Goal: Task Accomplishment & Management: Complete application form

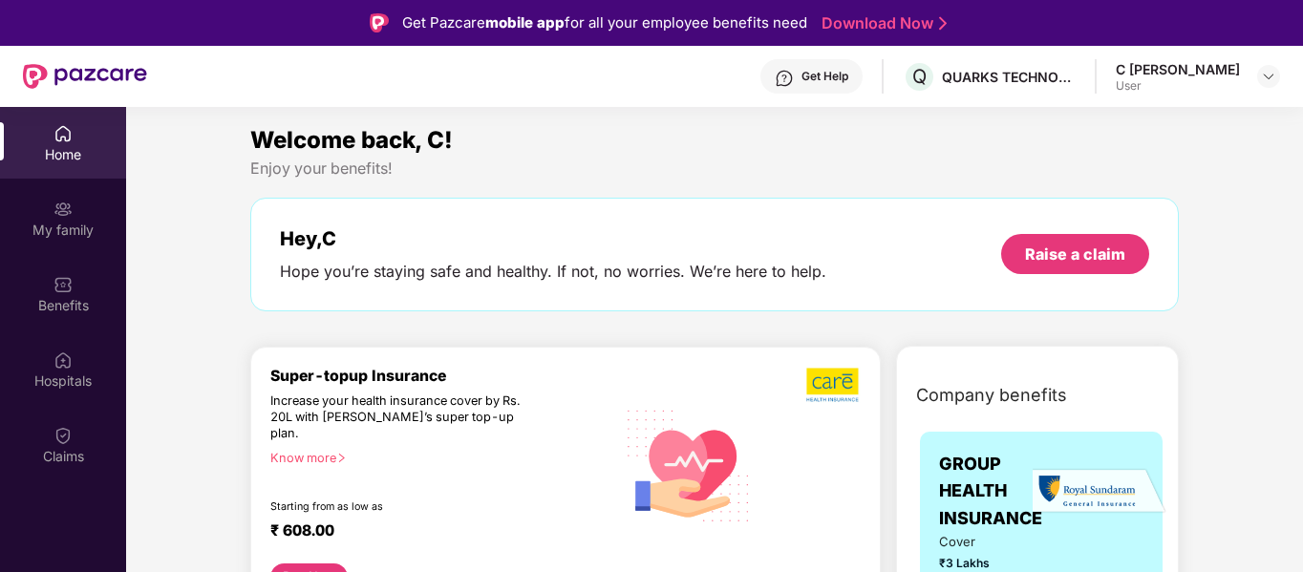
scroll to position [91, 0]
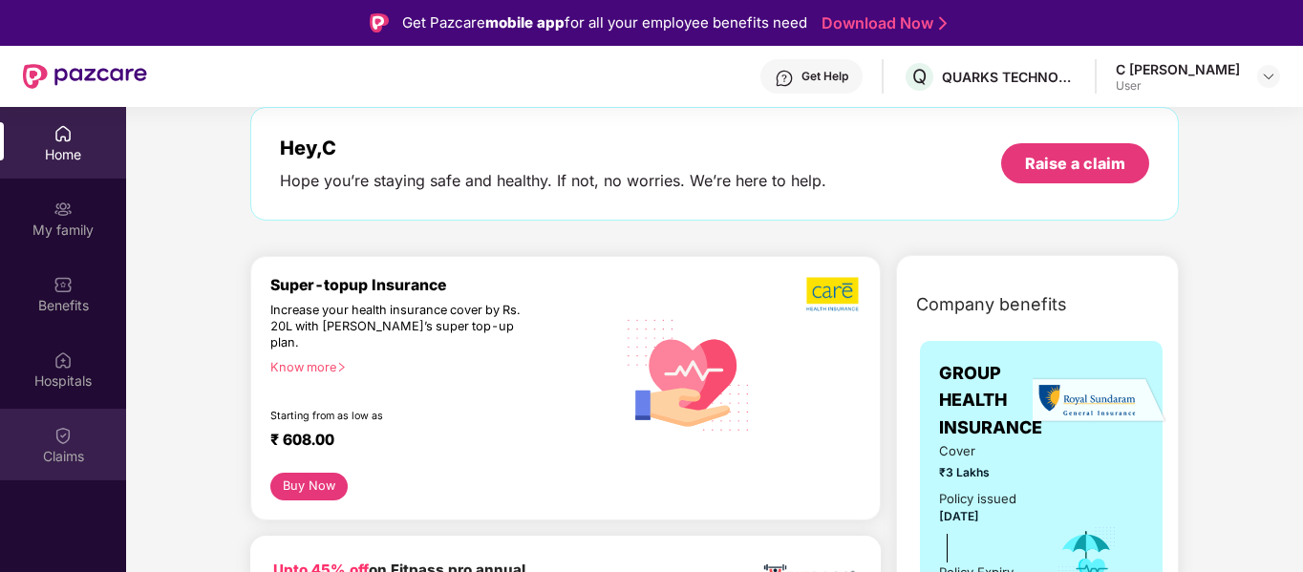
click at [64, 432] on img at bounding box center [62, 435] width 19 height 19
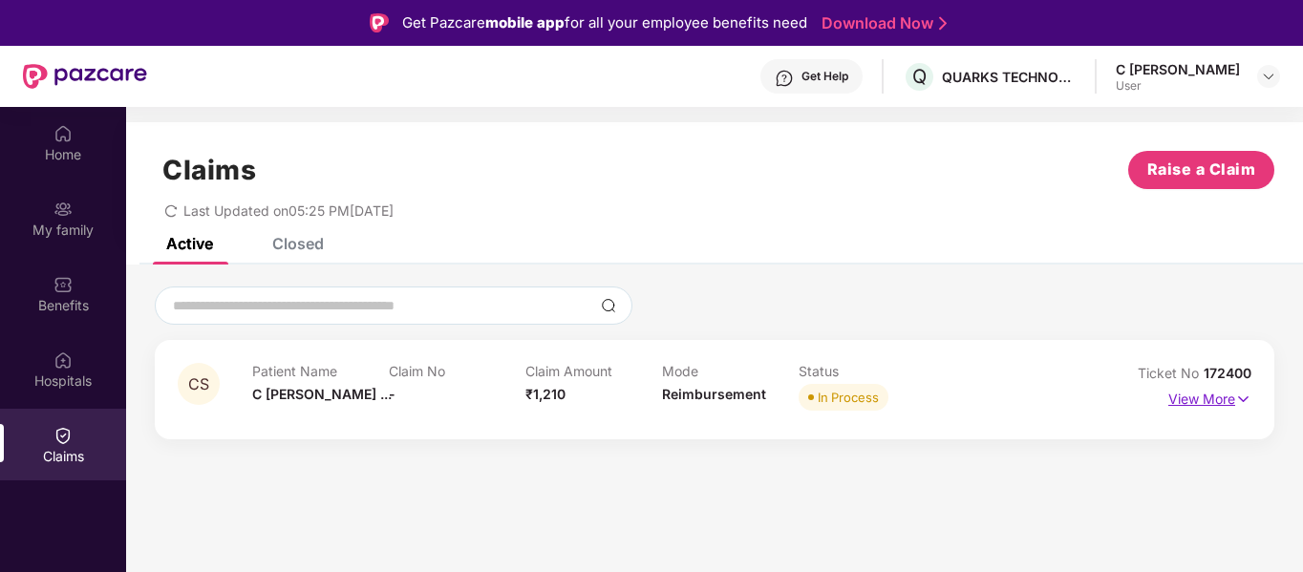
click at [1238, 398] on img at bounding box center [1243, 399] width 16 height 21
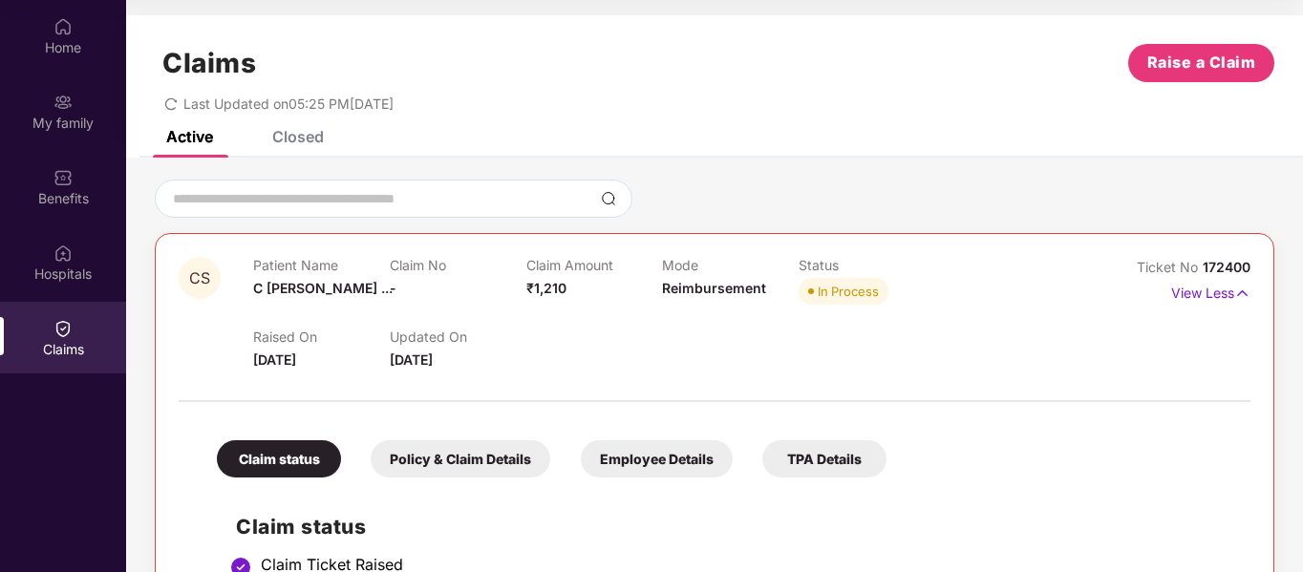
click at [444, 460] on div "Policy & Claim Details" at bounding box center [461, 458] width 180 height 37
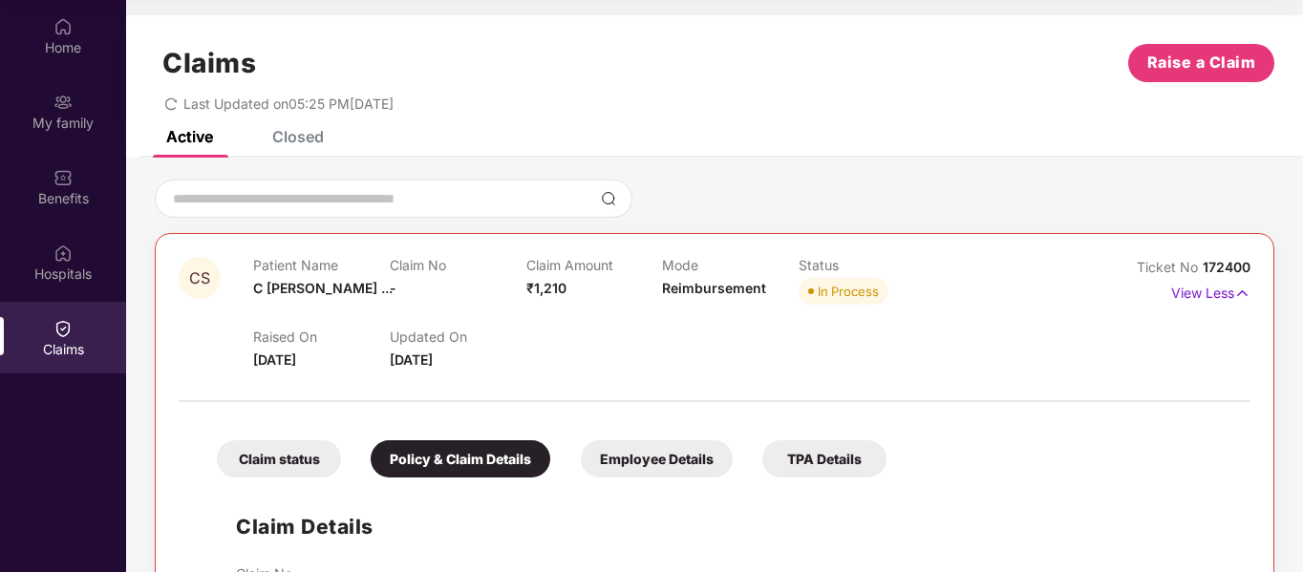
click at [430, 456] on div "Policy & Claim Details" at bounding box center [461, 458] width 180 height 37
click at [285, 286] on span "C [PERSON_NAME] ..." at bounding box center [322, 288] width 139 height 16
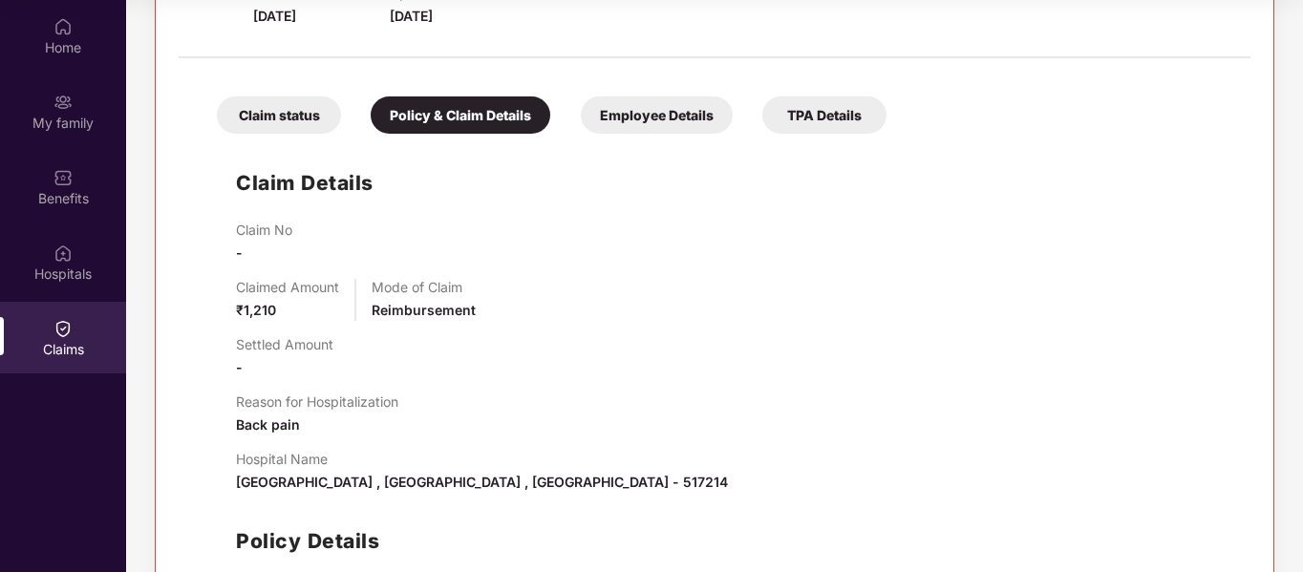
scroll to position [346, 0]
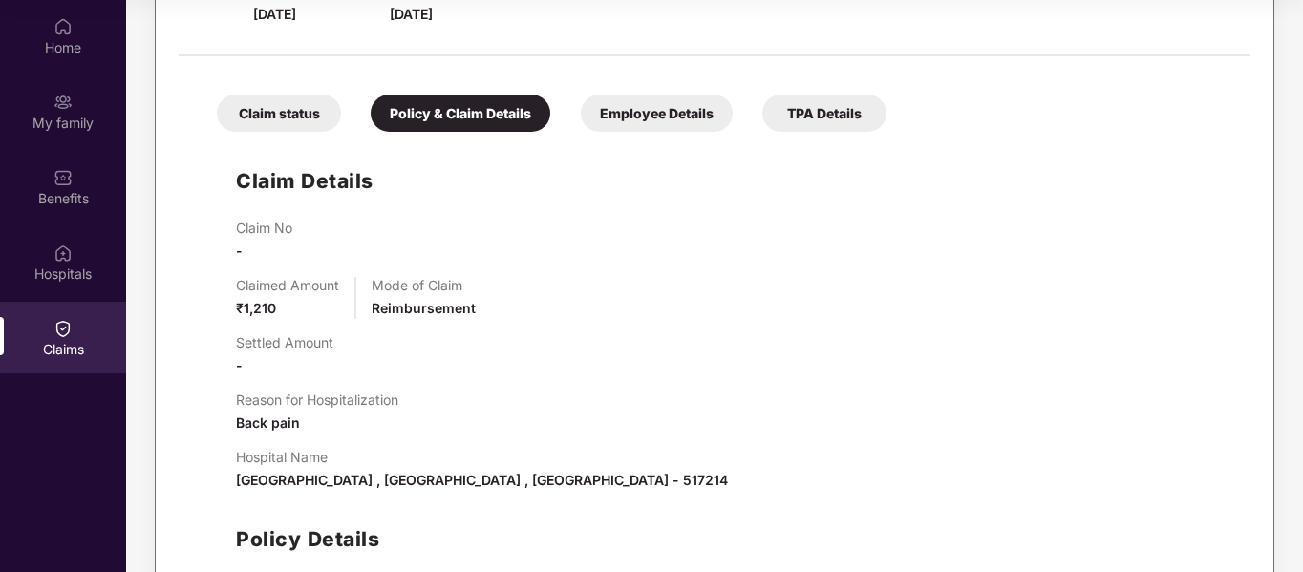
click at [263, 303] on span "₹1,210" at bounding box center [256, 308] width 40 height 16
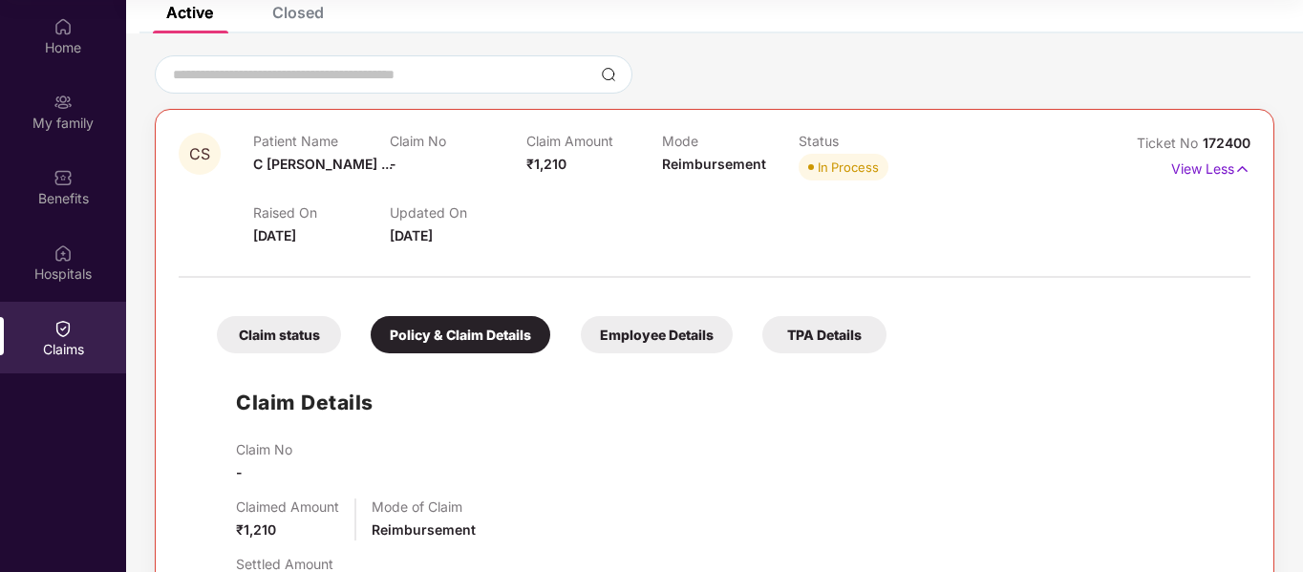
scroll to position [0, 0]
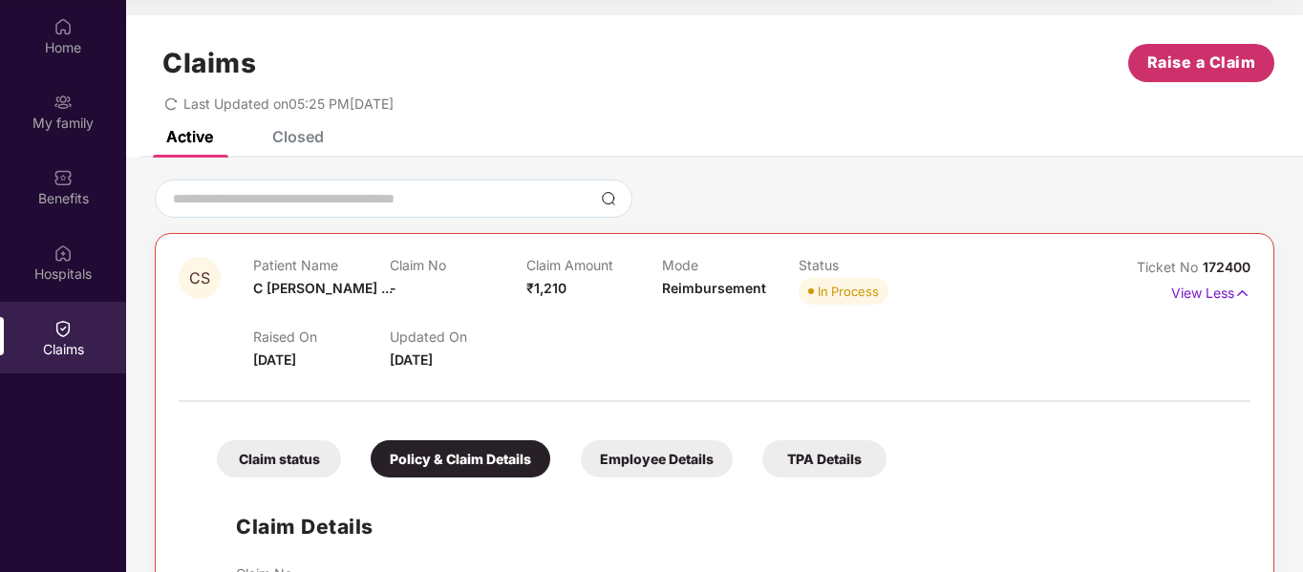
click at [1178, 59] on span "Raise a Claim" at bounding box center [1201, 63] width 109 height 24
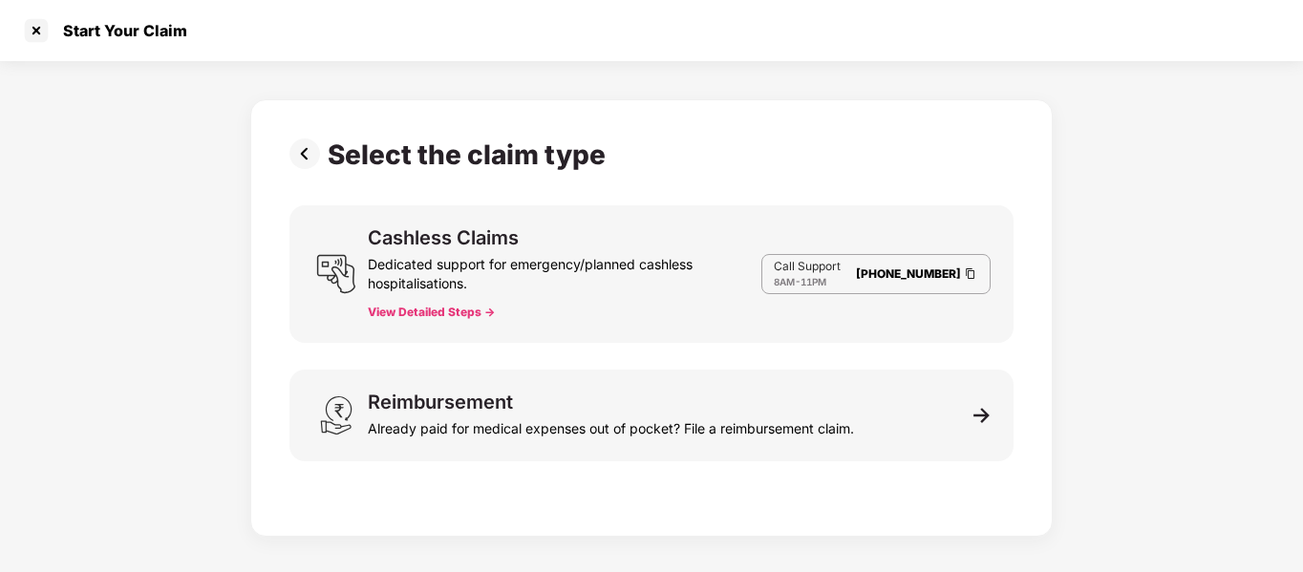
scroll to position [46, 0]
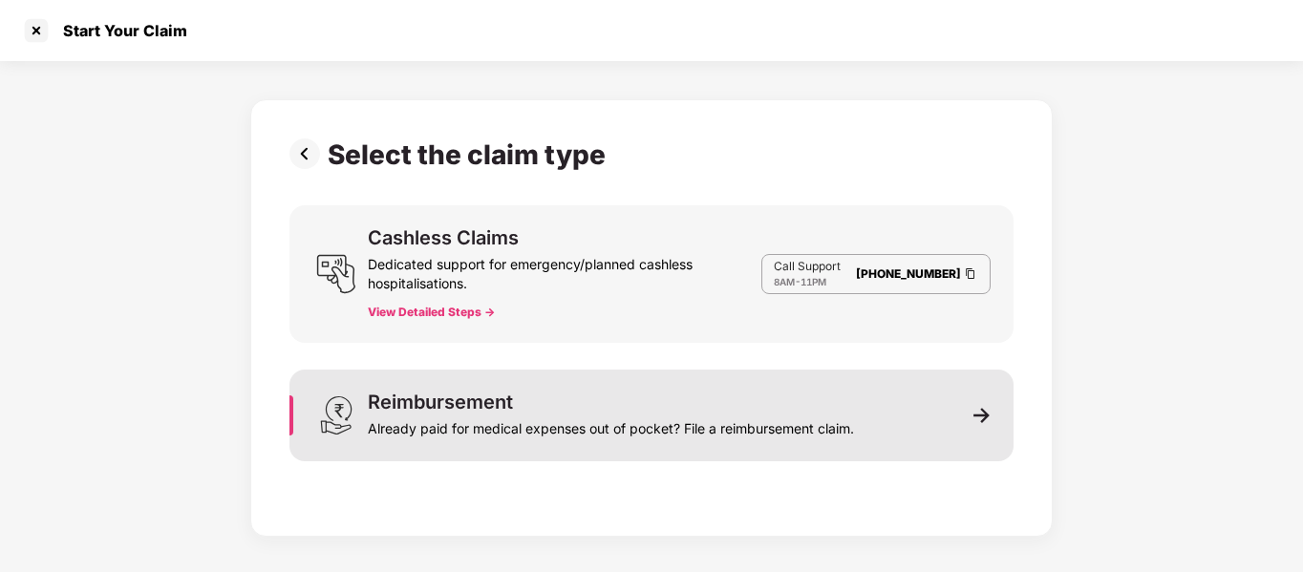
click at [453, 405] on div "Reimbursement" at bounding box center [440, 401] width 145 height 19
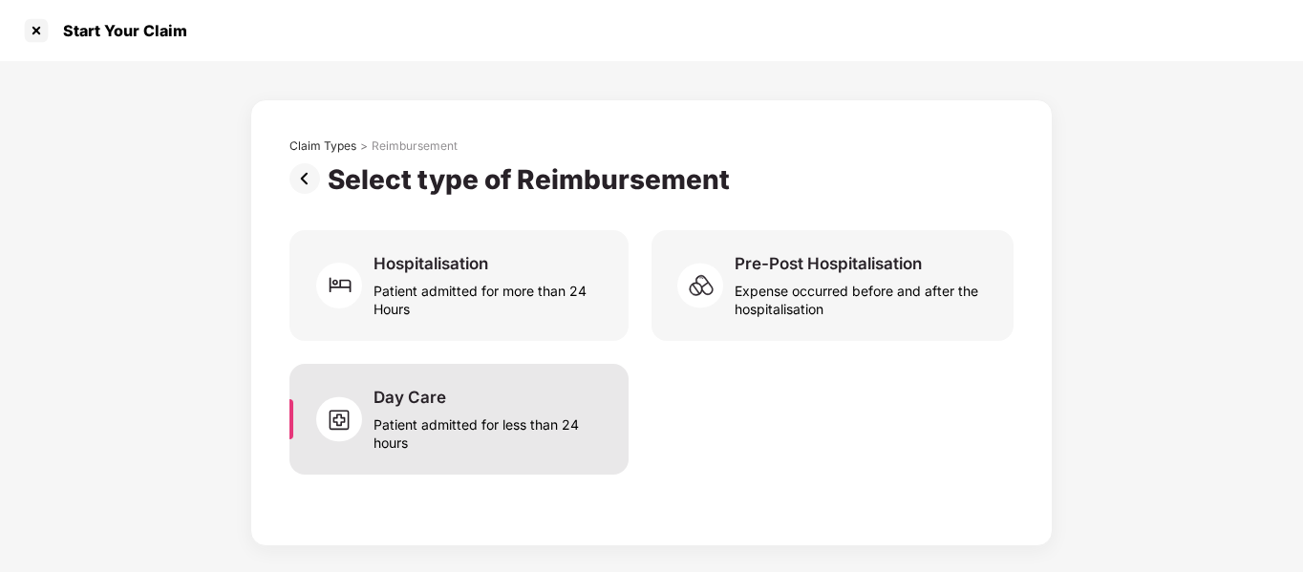
click at [435, 416] on div "Patient admitted for less than 24 hours" at bounding box center [489, 430] width 232 height 44
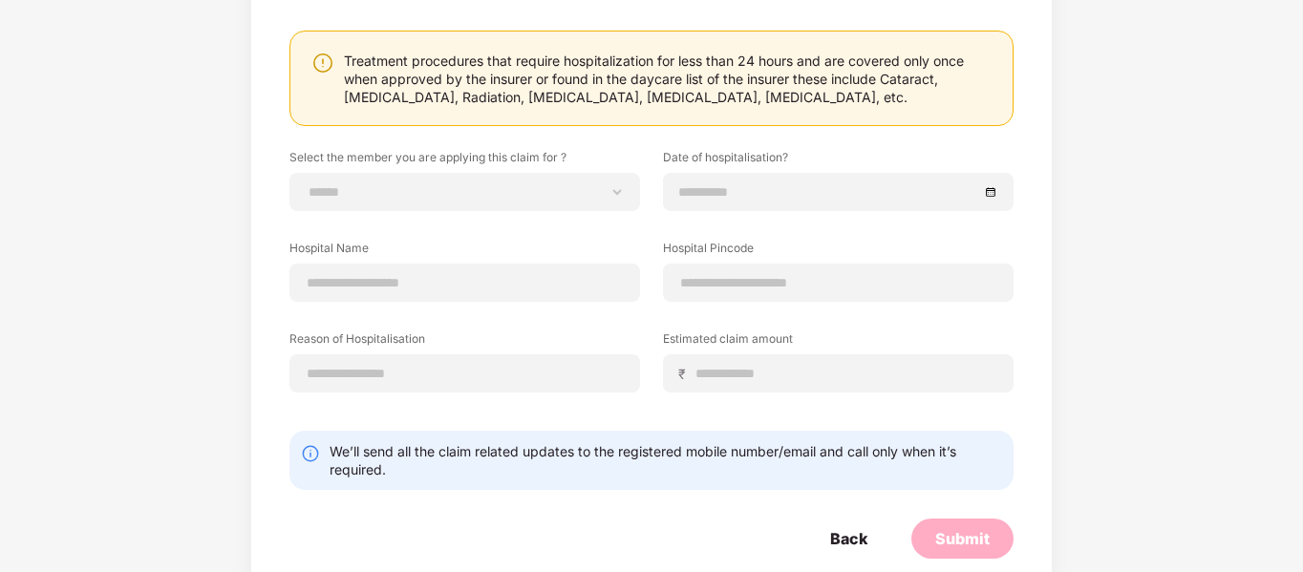
scroll to position [193, 0]
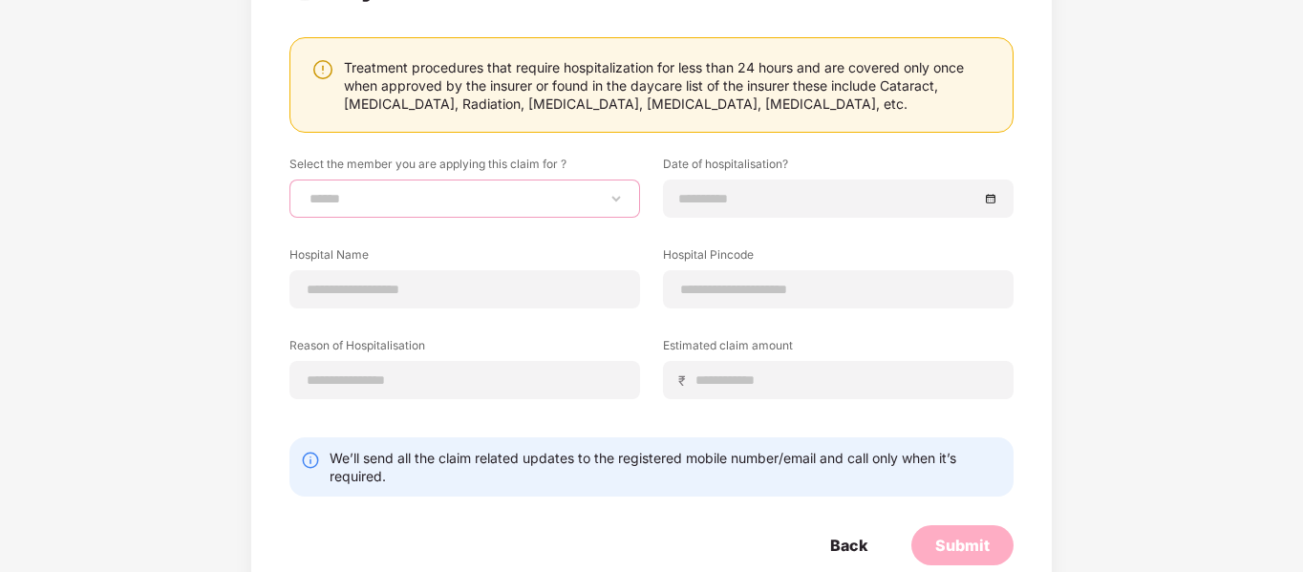
click at [399, 196] on select "**********" at bounding box center [465, 198] width 318 height 15
select select "**********"
click at [306, 191] on select "**********" at bounding box center [465, 198] width 318 height 15
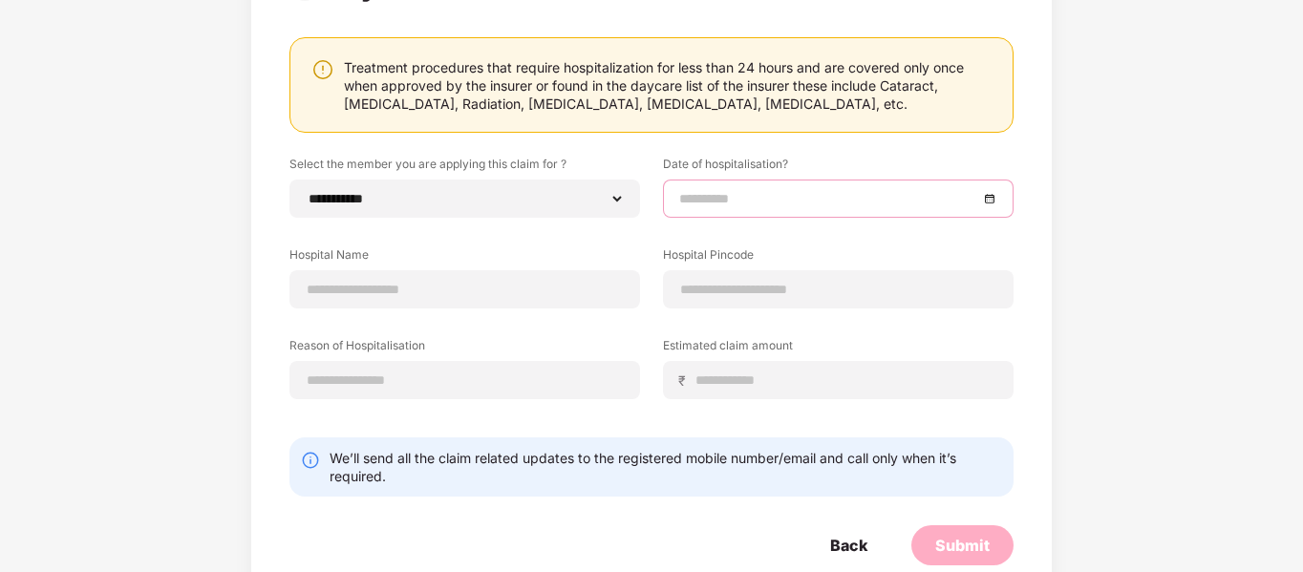
click at [727, 197] on input at bounding box center [828, 198] width 299 height 21
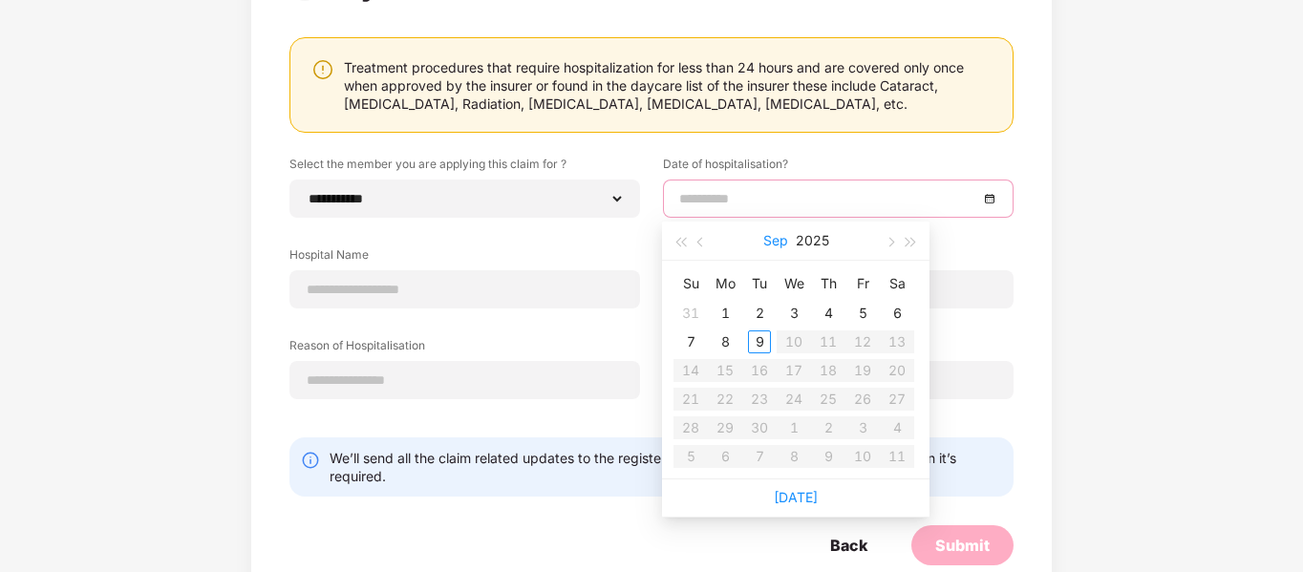
click at [776, 238] on button "Sep" at bounding box center [775, 241] width 25 height 38
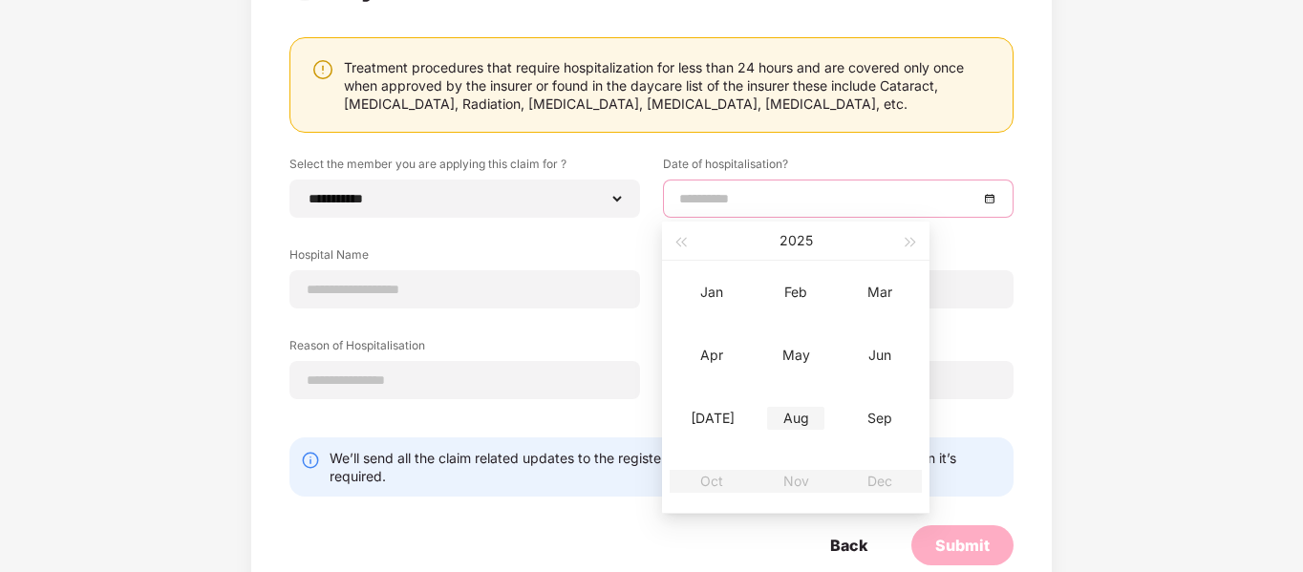
type input "**********"
click at [801, 417] on div "Aug" at bounding box center [795, 418] width 57 height 23
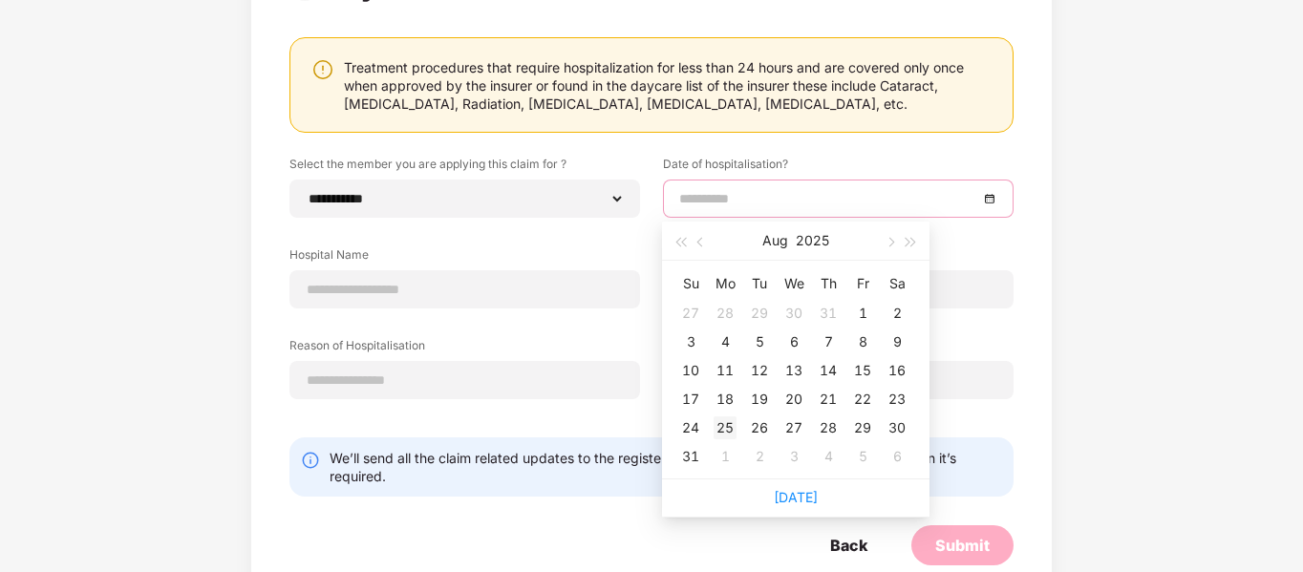
type input "**********"
click at [731, 423] on div "25" at bounding box center [724, 427] width 23 height 23
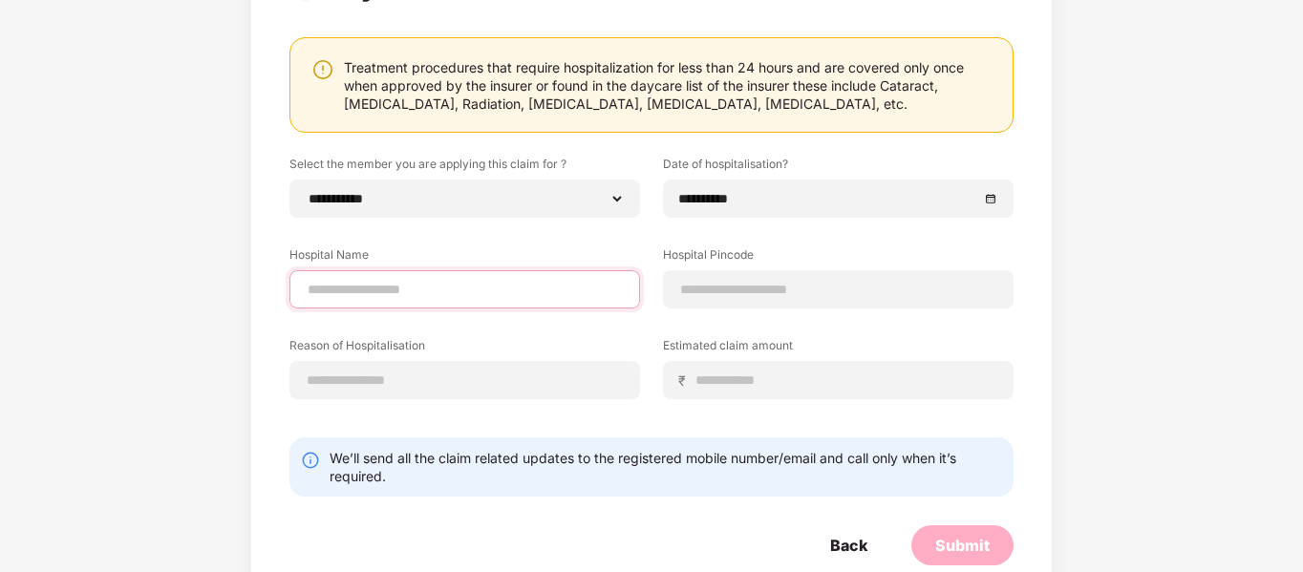
click at [371, 286] on input at bounding box center [465, 290] width 318 height 20
type input "**********"
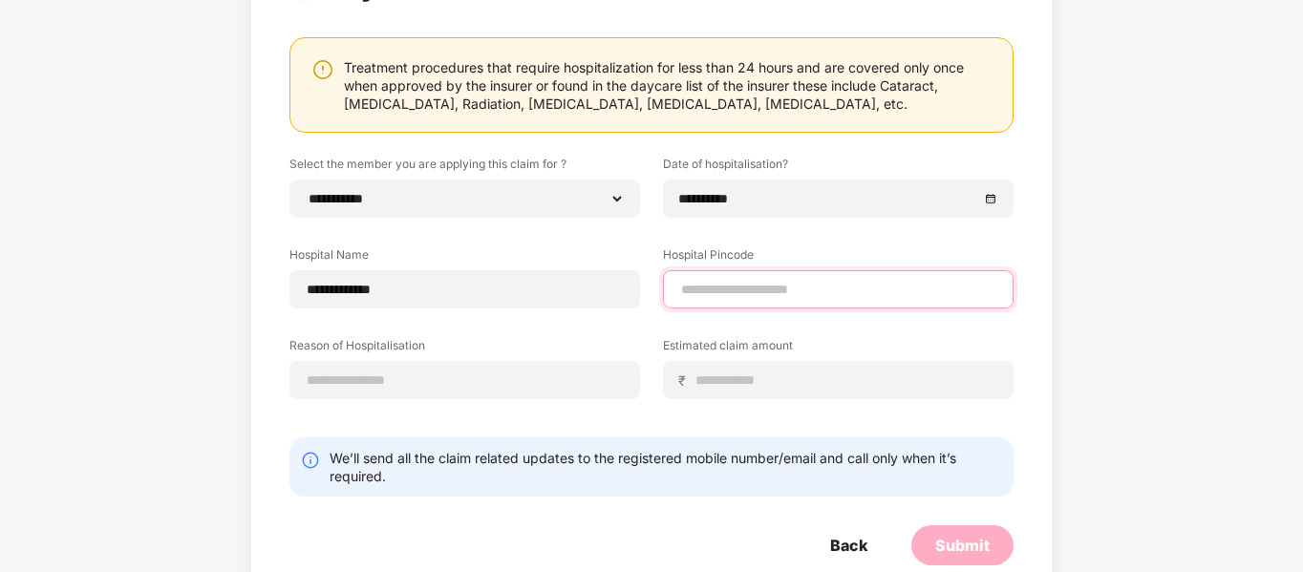
click at [705, 292] on input at bounding box center [838, 290] width 318 height 20
type input "******"
select select "********"
select select "**********"
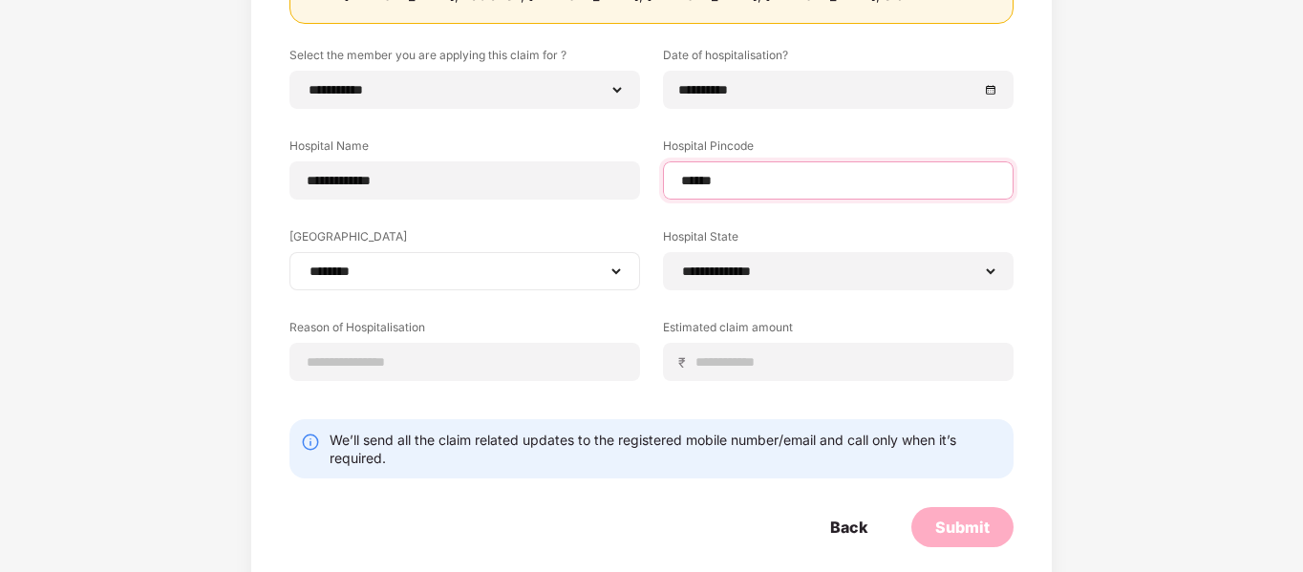
scroll to position [304, 0]
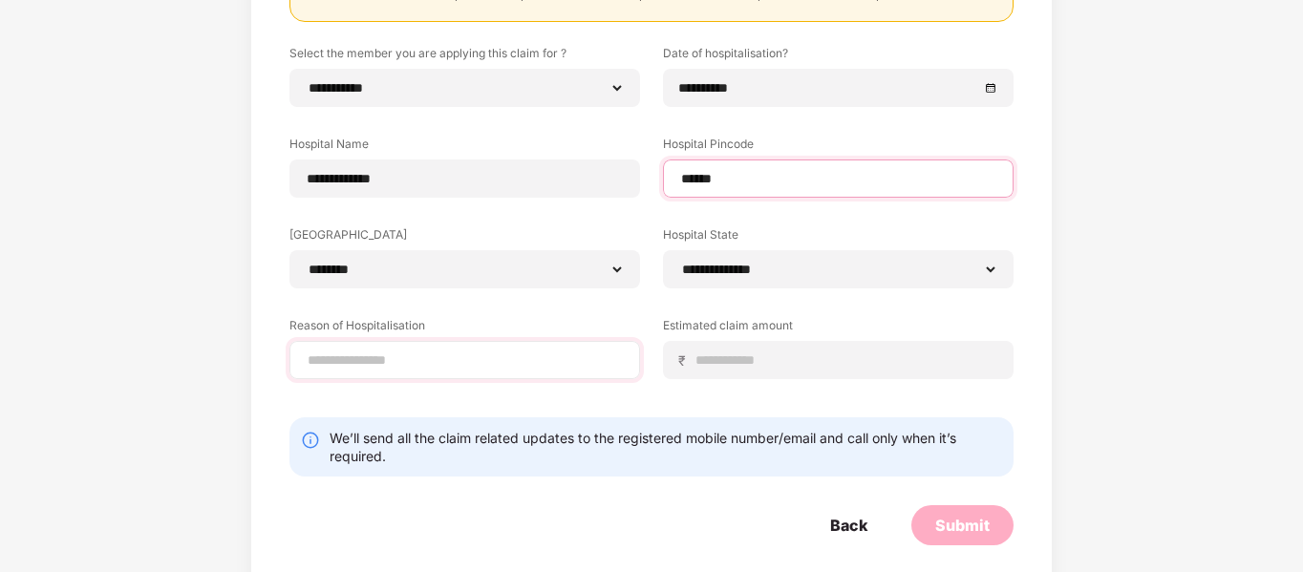
type input "******"
click at [424, 362] on input at bounding box center [465, 360] width 318 height 20
type input "*"
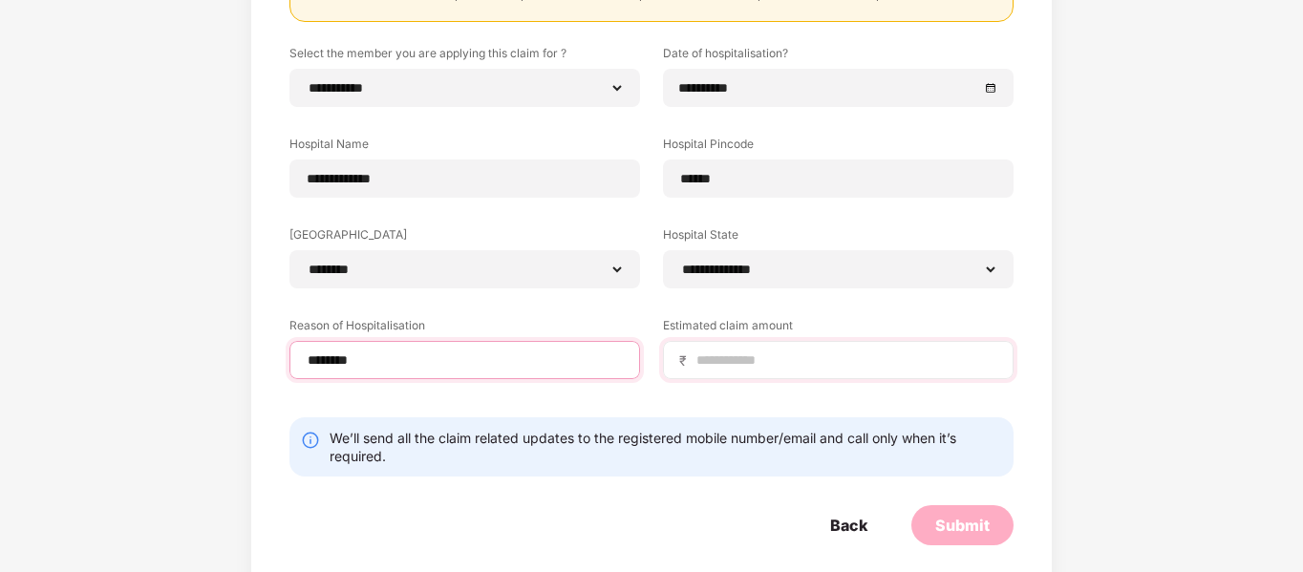
type input "********"
click at [725, 358] on input at bounding box center [845, 360] width 303 height 20
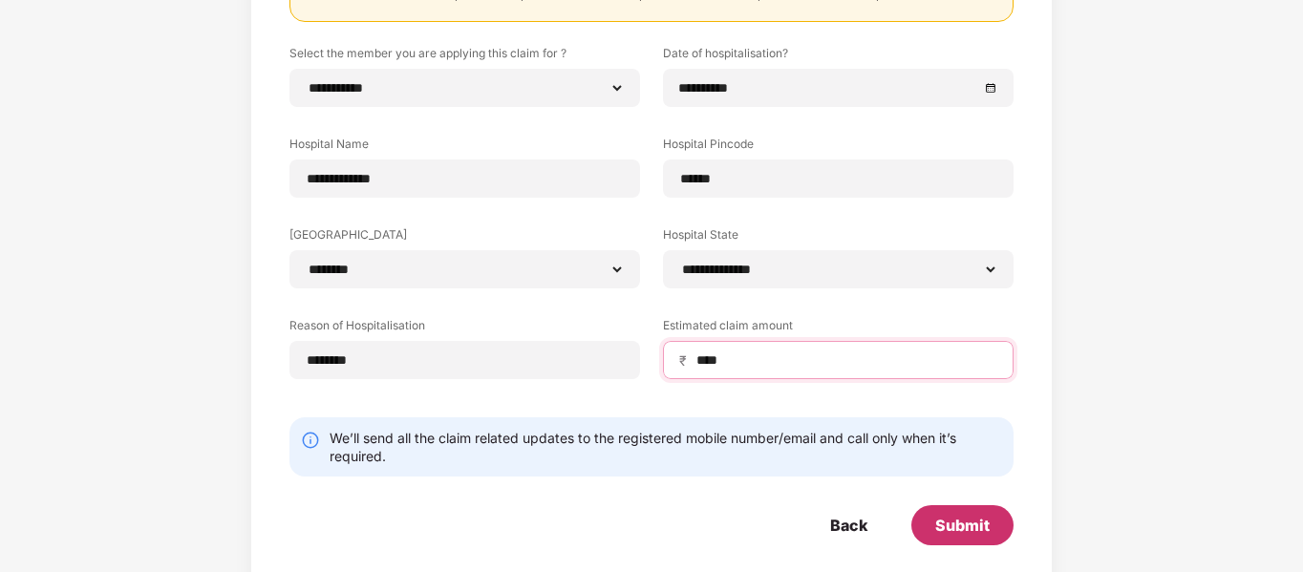
type input "****"
click at [952, 524] on div "Submit" at bounding box center [962, 525] width 54 height 21
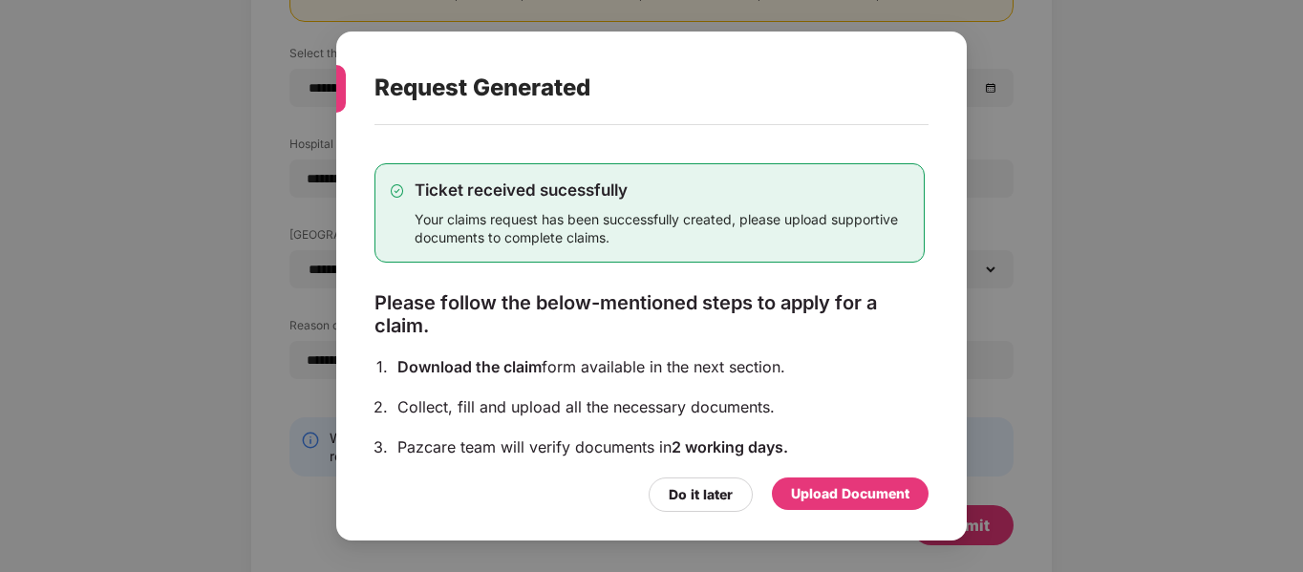
click at [833, 485] on div "Upload Document" at bounding box center [850, 493] width 118 height 21
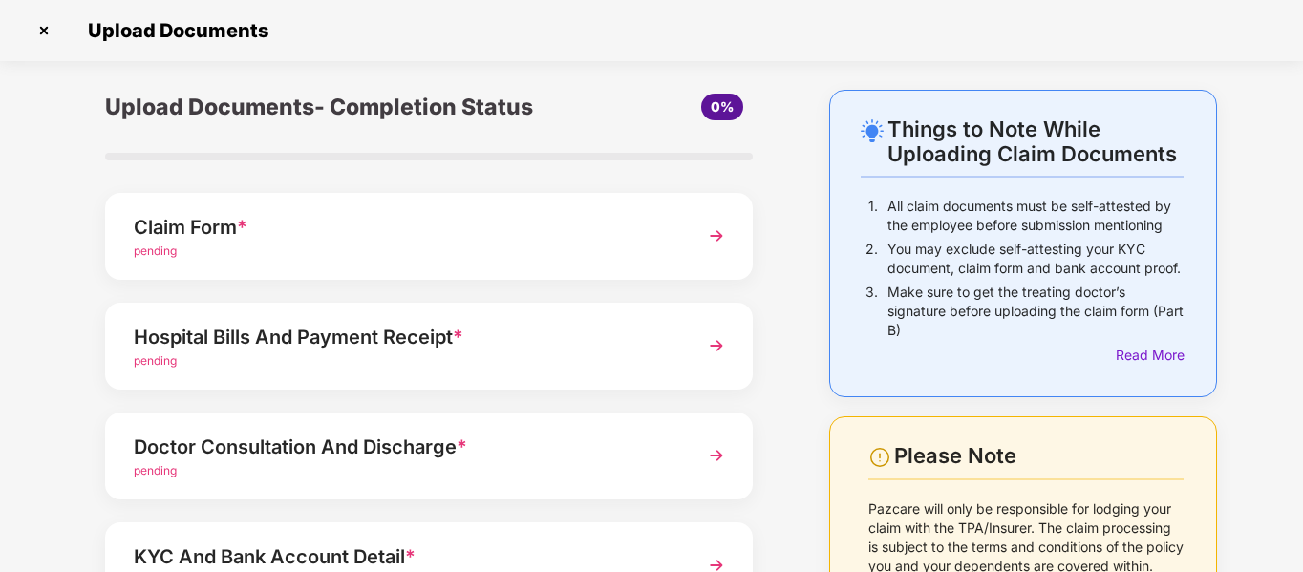
click at [215, 238] on div "Claim Form *" at bounding box center [404, 227] width 541 height 31
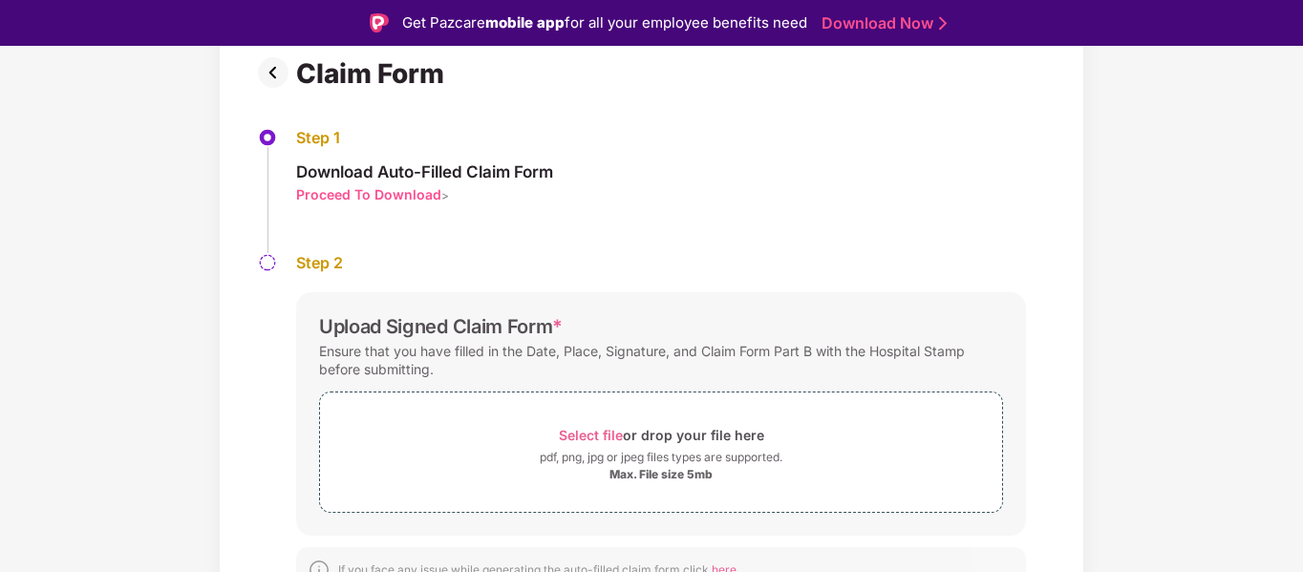
scroll to position [166, 0]
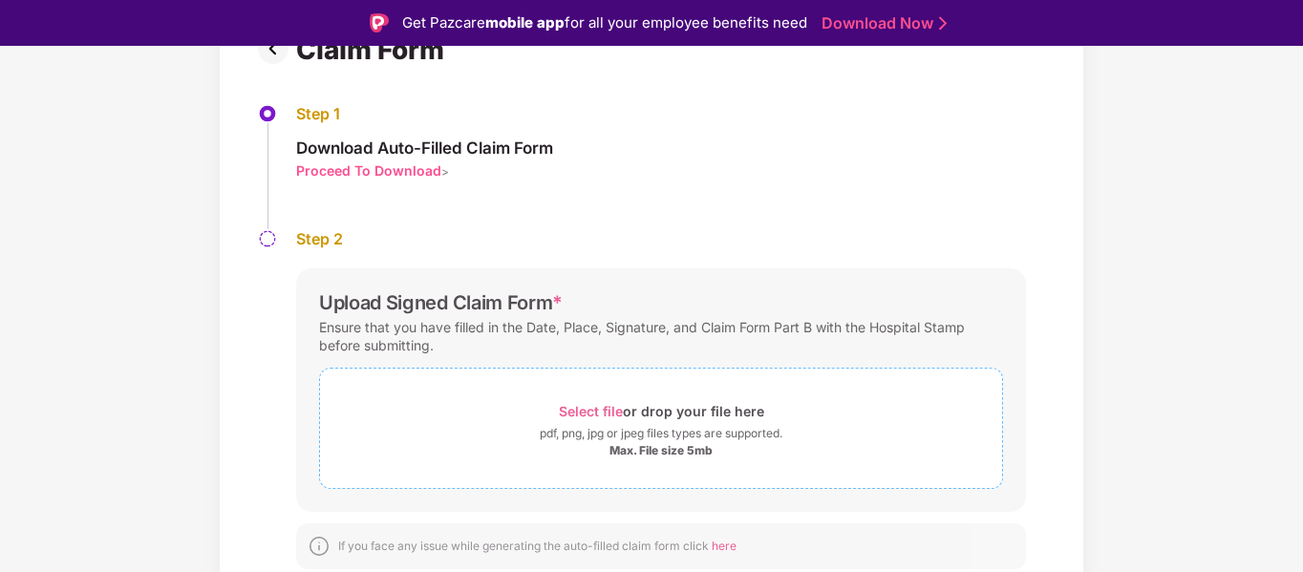
click at [580, 410] on span "Select file" at bounding box center [591, 411] width 64 height 16
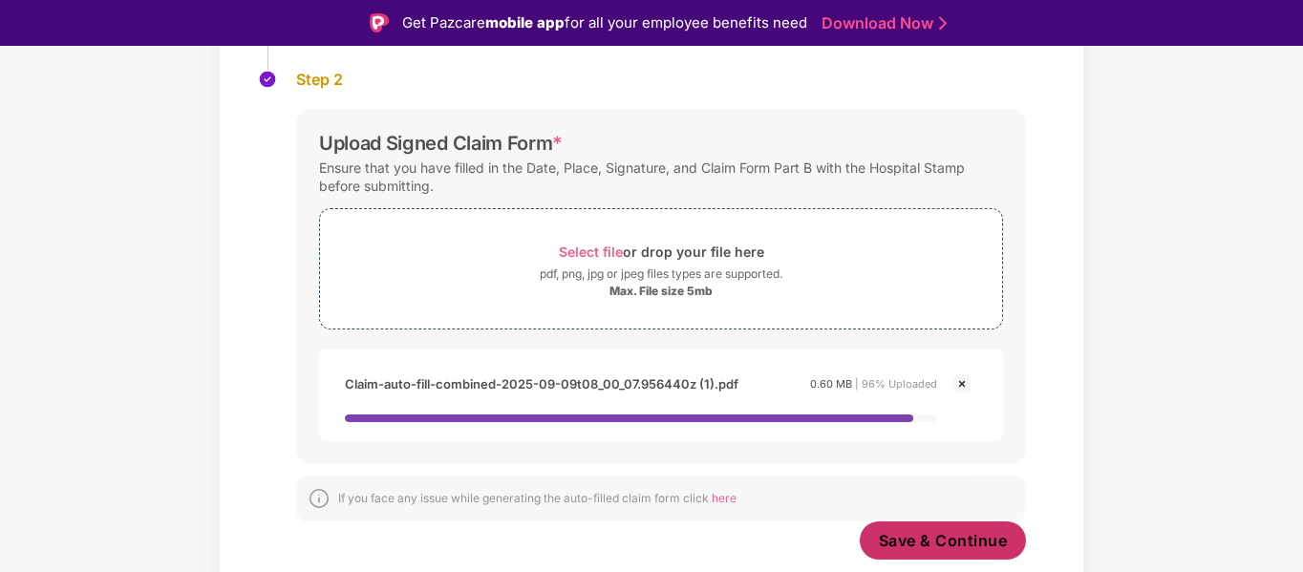
click at [958, 534] on span "Save & Continue" at bounding box center [943, 540] width 129 height 21
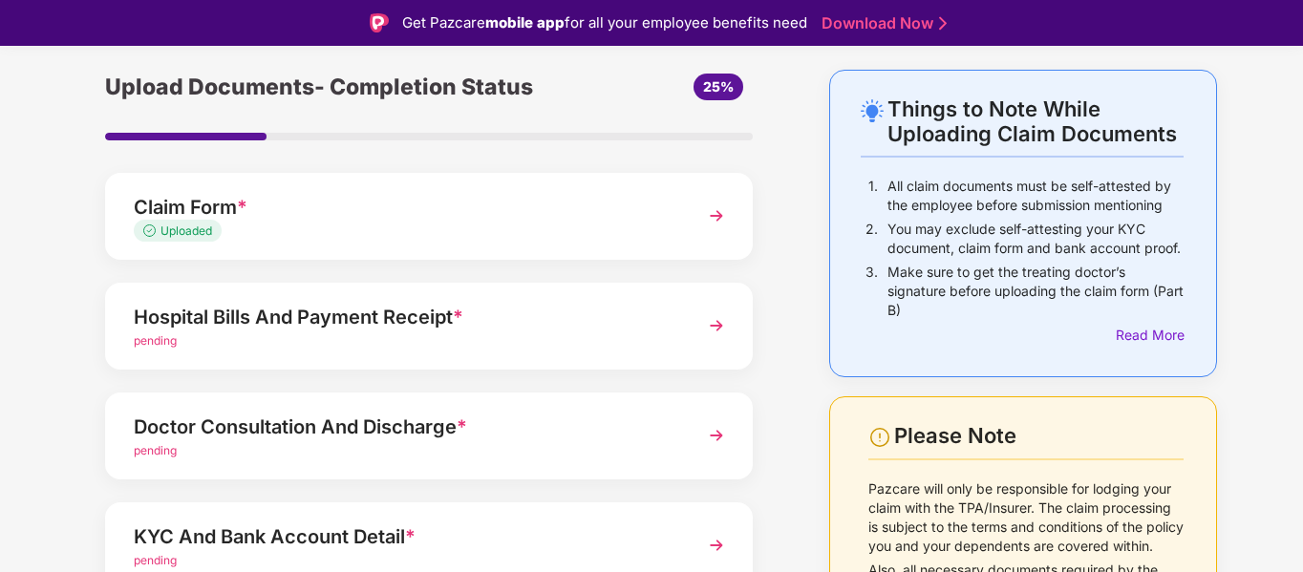
scroll to position [67, 0]
click at [278, 318] on div "Hospital Bills And Payment Receipt *" at bounding box center [404, 316] width 541 height 31
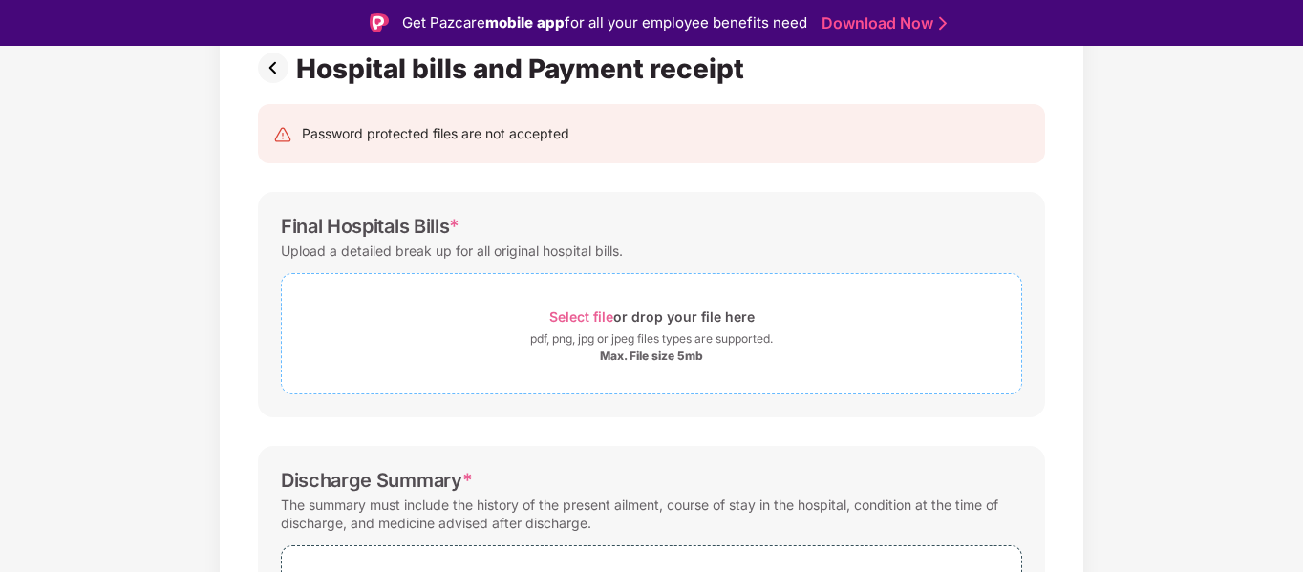
scroll to position [148, 0]
click at [583, 318] on span "Select file" at bounding box center [581, 315] width 64 height 16
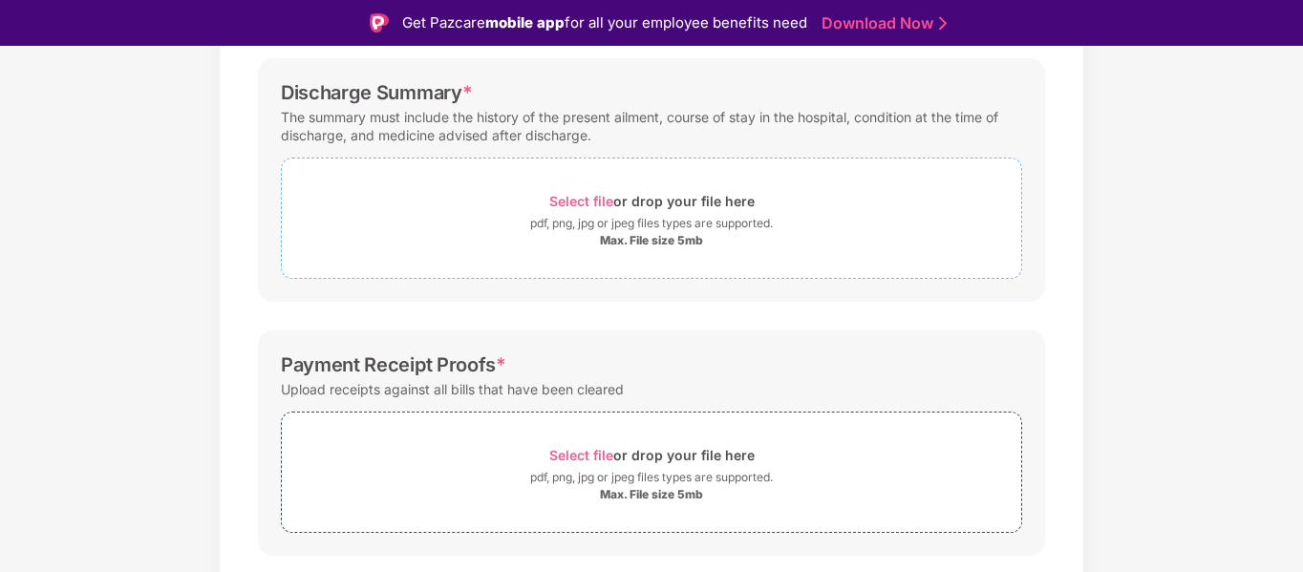
scroll to position [623, 0]
click at [568, 195] on div "Select file or drop your file here" at bounding box center [651, 204] width 205 height 26
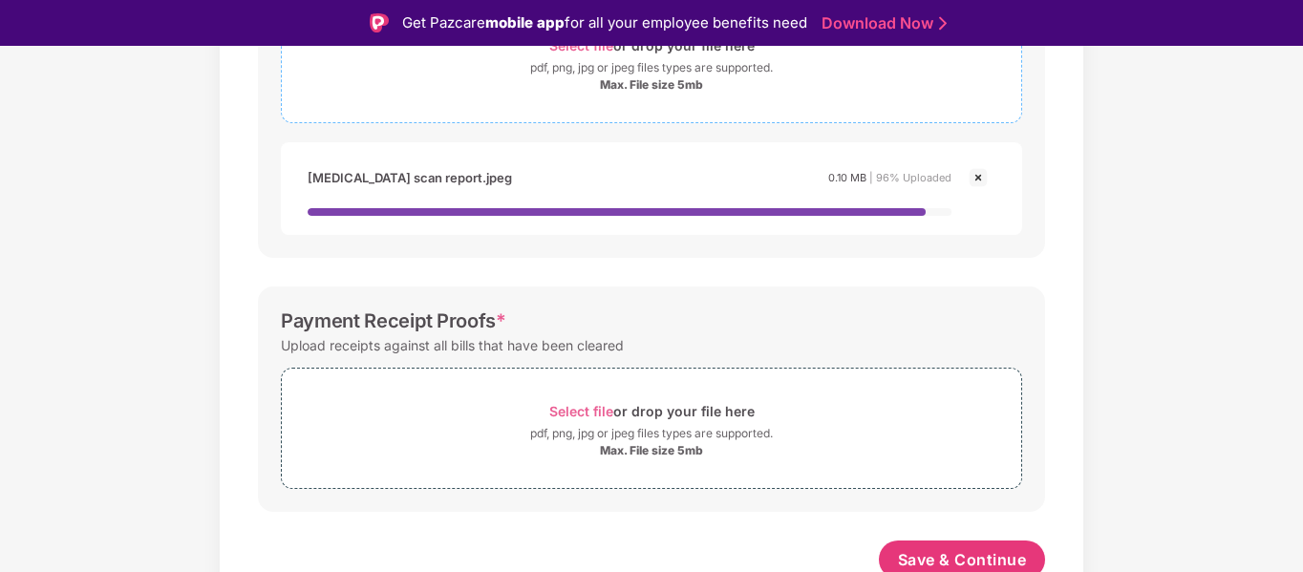
scroll to position [791, 0]
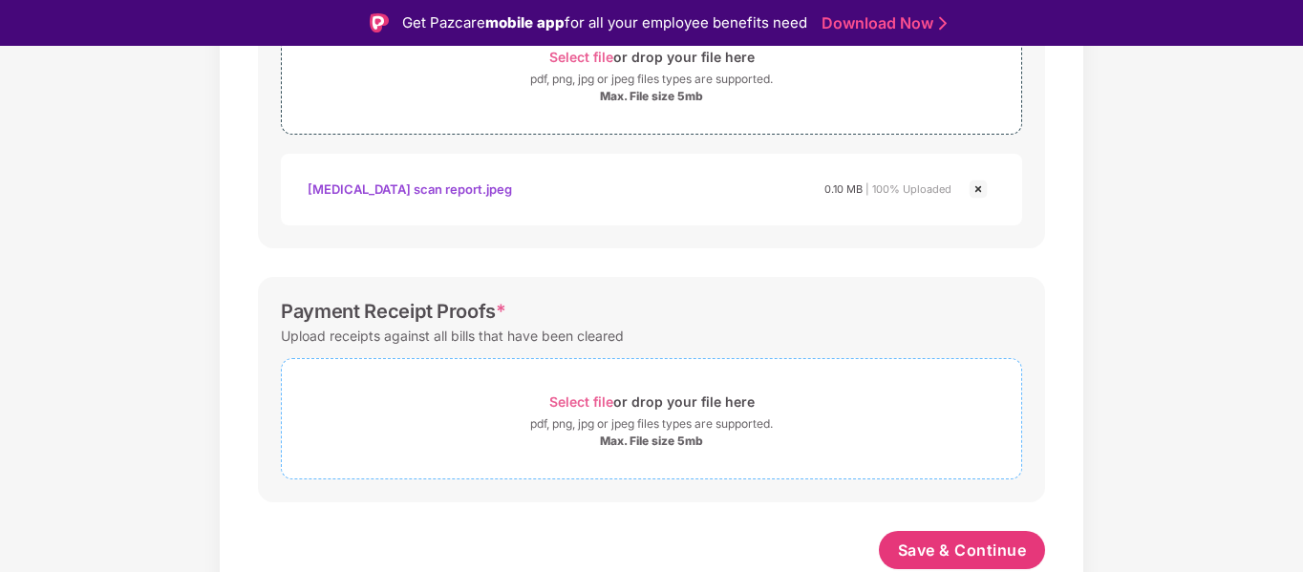
click at [574, 406] on span "Select file" at bounding box center [581, 401] width 64 height 16
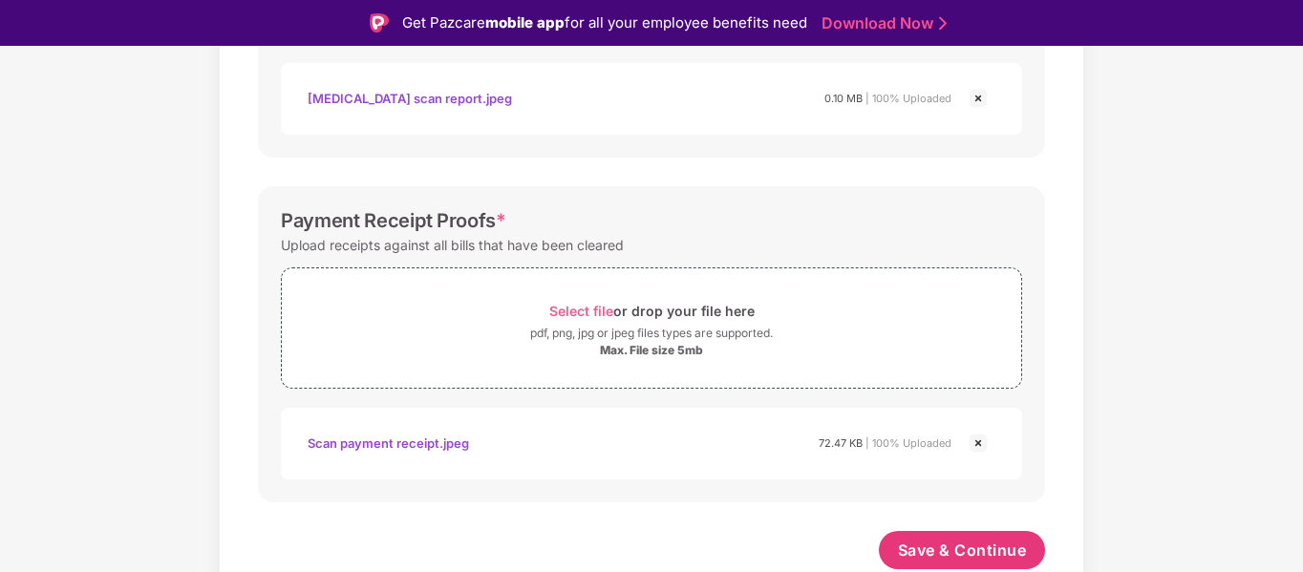
scroll to position [860, 0]
click at [976, 553] on span "Save & Continue" at bounding box center [962, 550] width 129 height 21
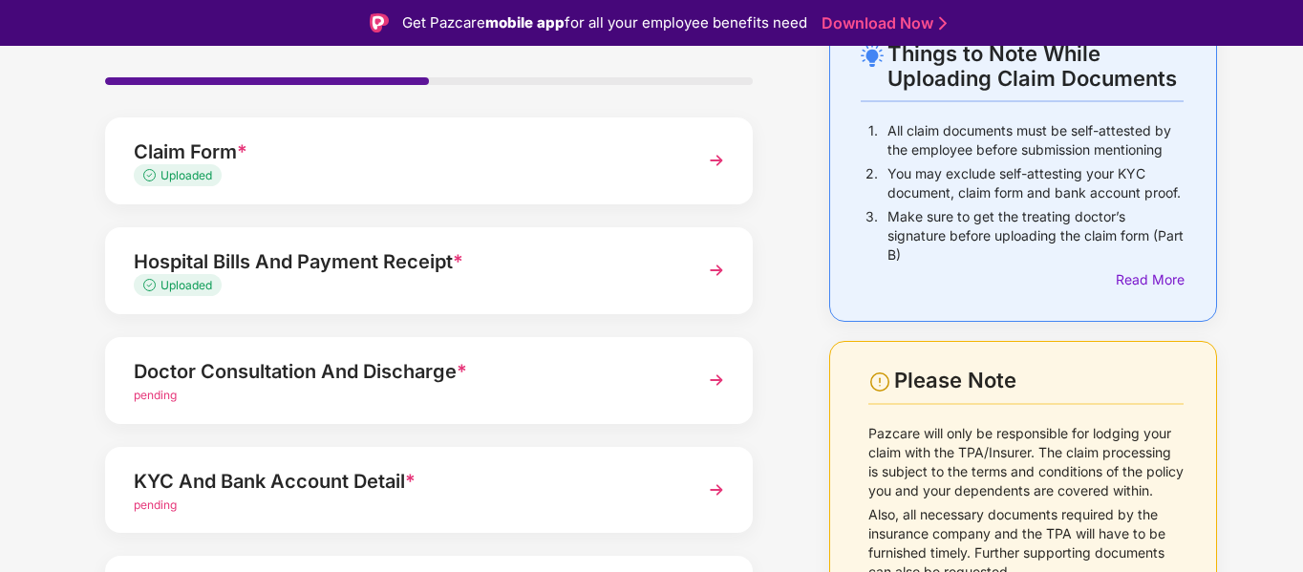
scroll to position [124, 0]
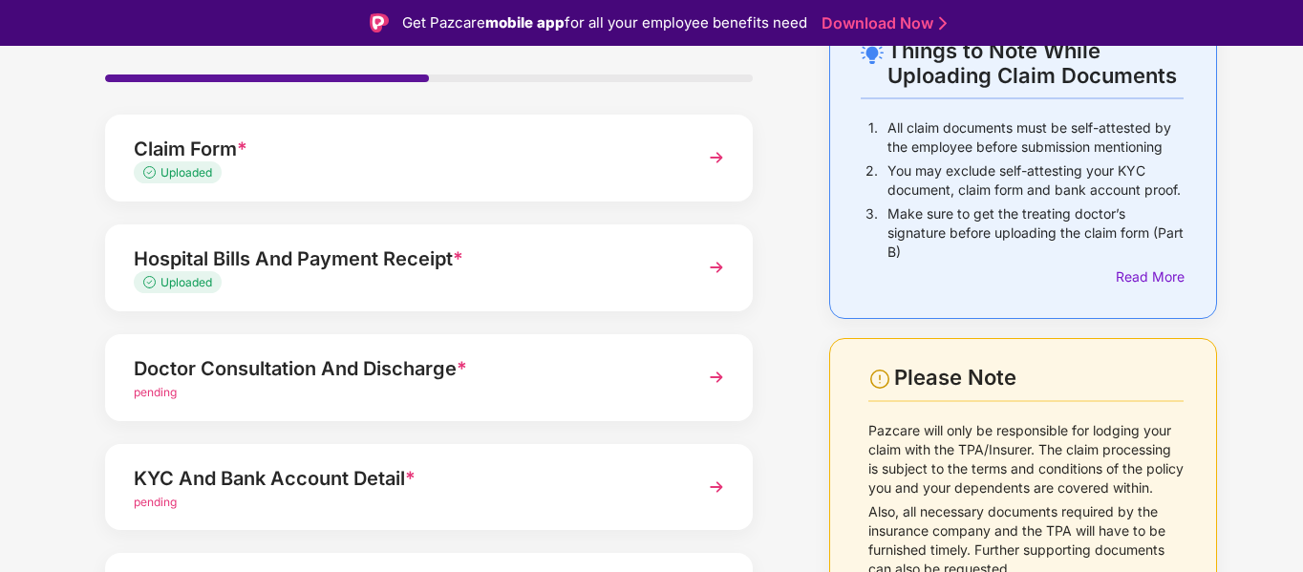
click at [336, 368] on div "Doctor Consultation And Discharge *" at bounding box center [404, 368] width 541 height 31
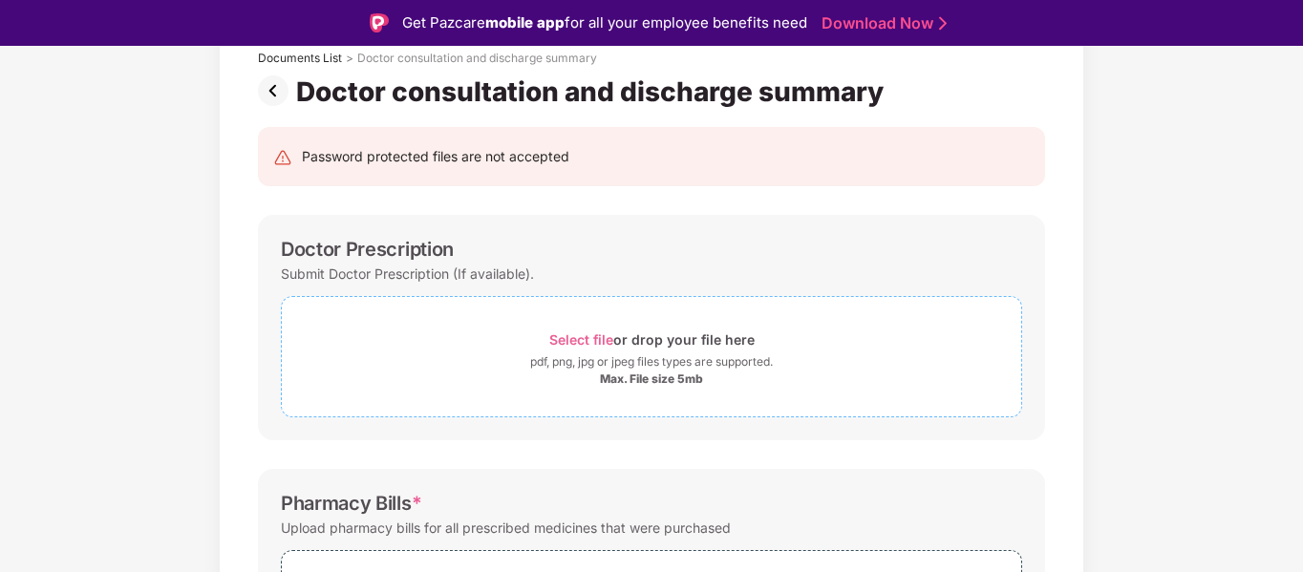
click at [576, 341] on span "Select file" at bounding box center [581, 339] width 64 height 16
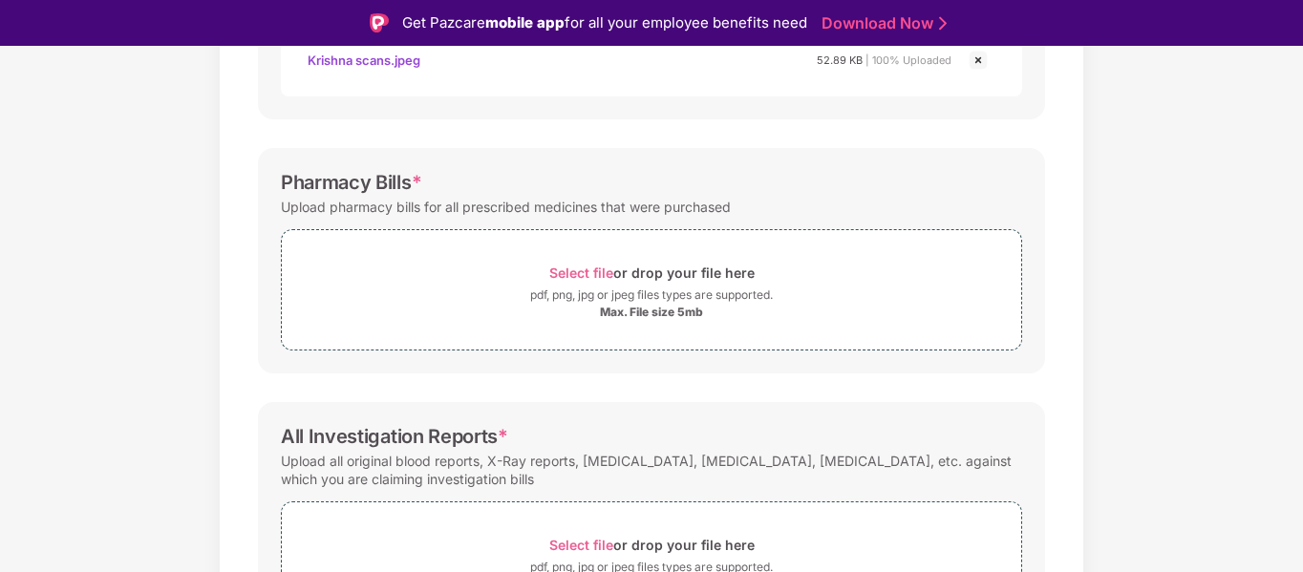
scroll to position [537, 0]
click at [583, 273] on span "Select file" at bounding box center [581, 272] width 64 height 16
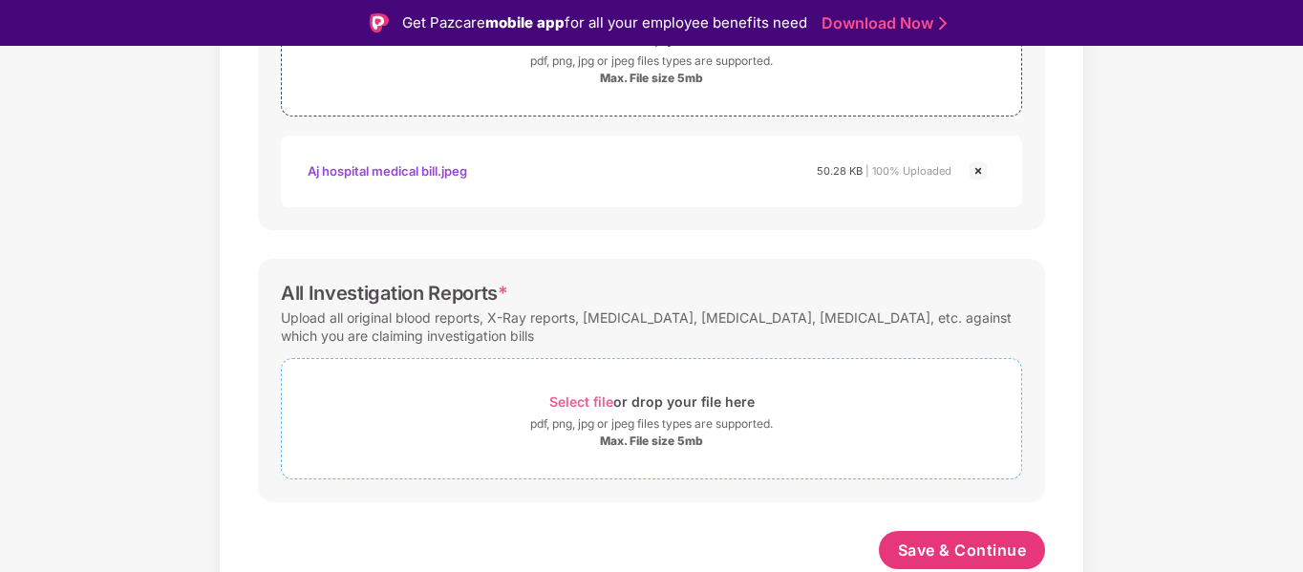
scroll to position [770, 0]
click at [581, 399] on span "Select file" at bounding box center [581, 401] width 64 height 16
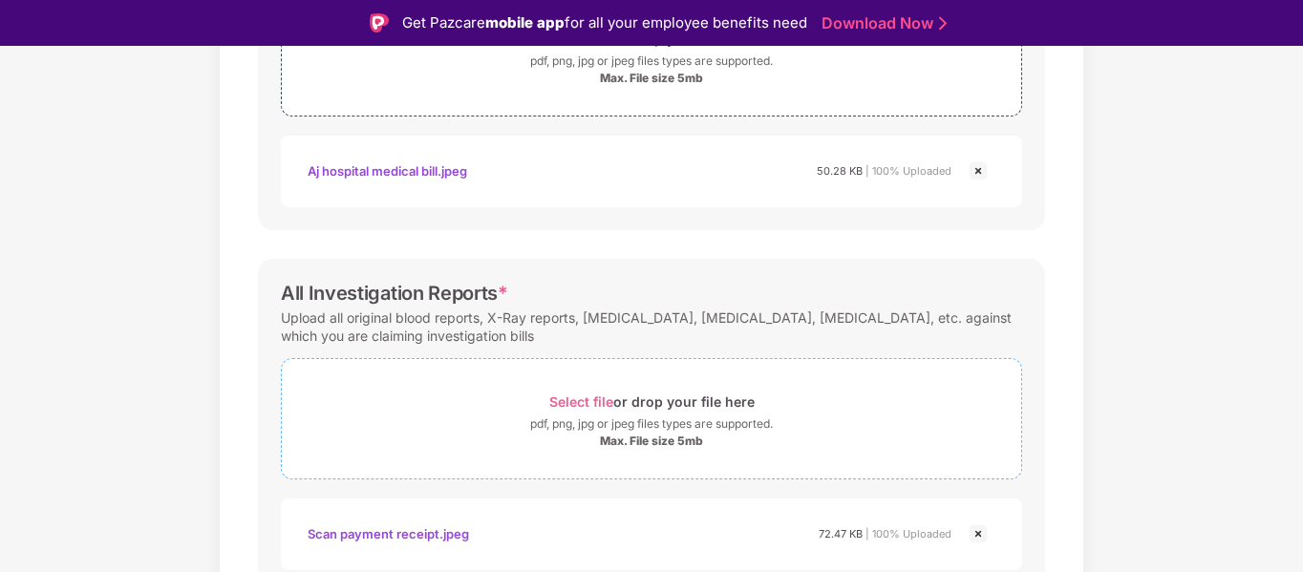
scroll to position [860, 0]
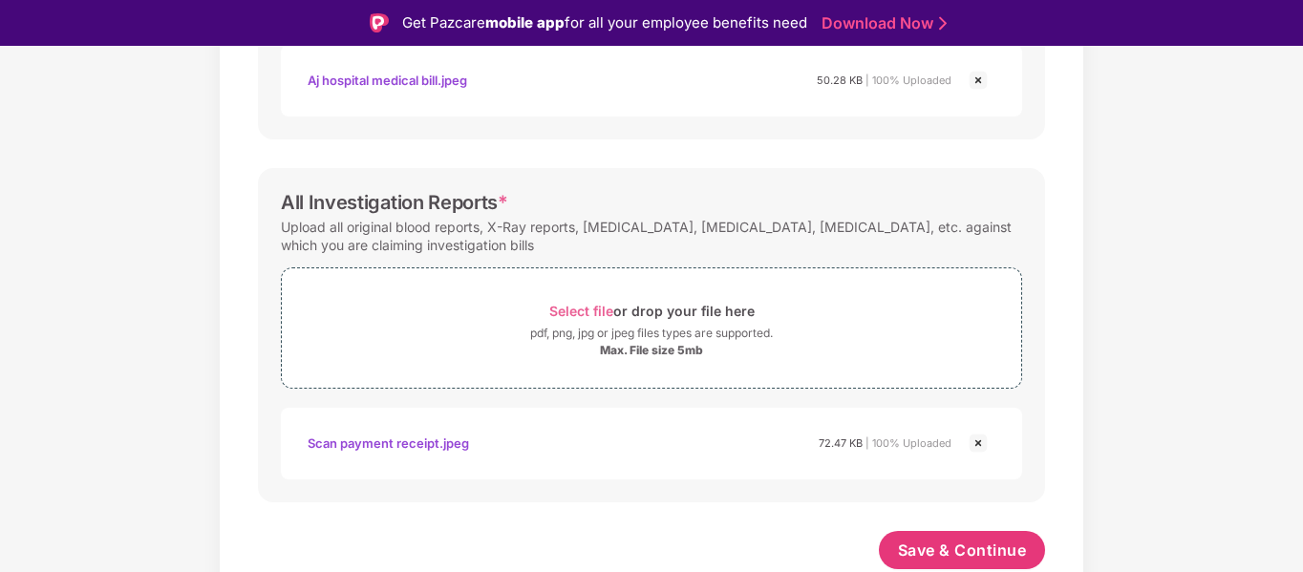
click at [976, 441] on img at bounding box center [977, 443] width 23 height 23
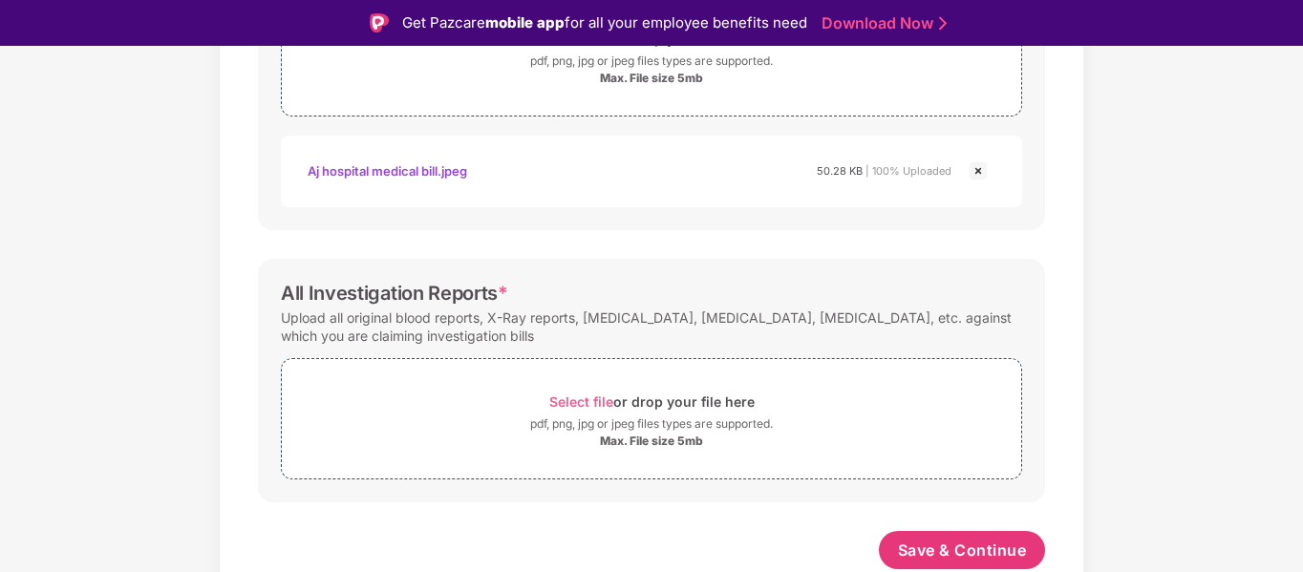
scroll to position [770, 0]
click at [572, 400] on span "Select file" at bounding box center [581, 401] width 64 height 16
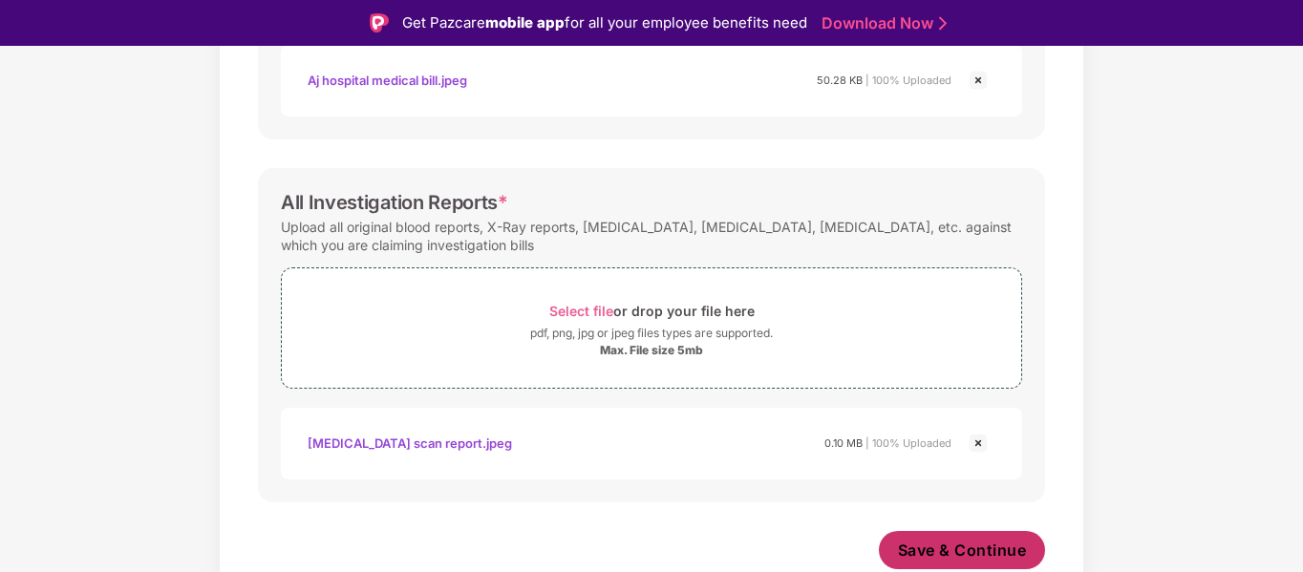
scroll to position [860, 0]
click at [936, 543] on span "Save & Continue" at bounding box center [962, 550] width 129 height 21
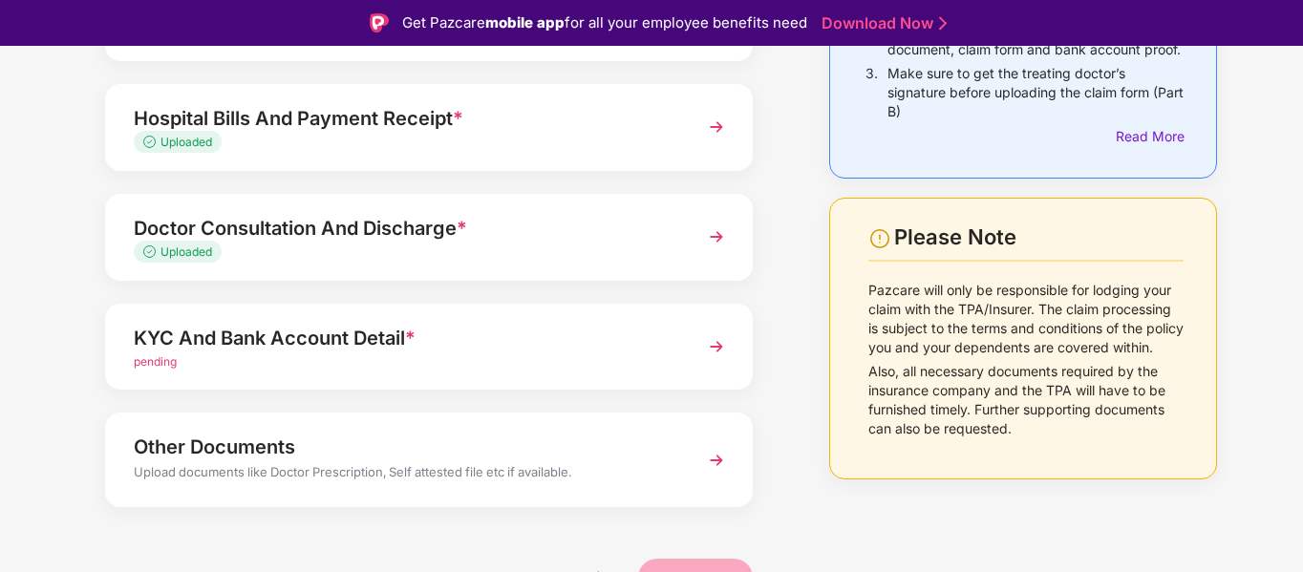
scroll to position [265, 0]
click at [286, 335] on div "KYC And Bank Account Detail *" at bounding box center [404, 337] width 541 height 31
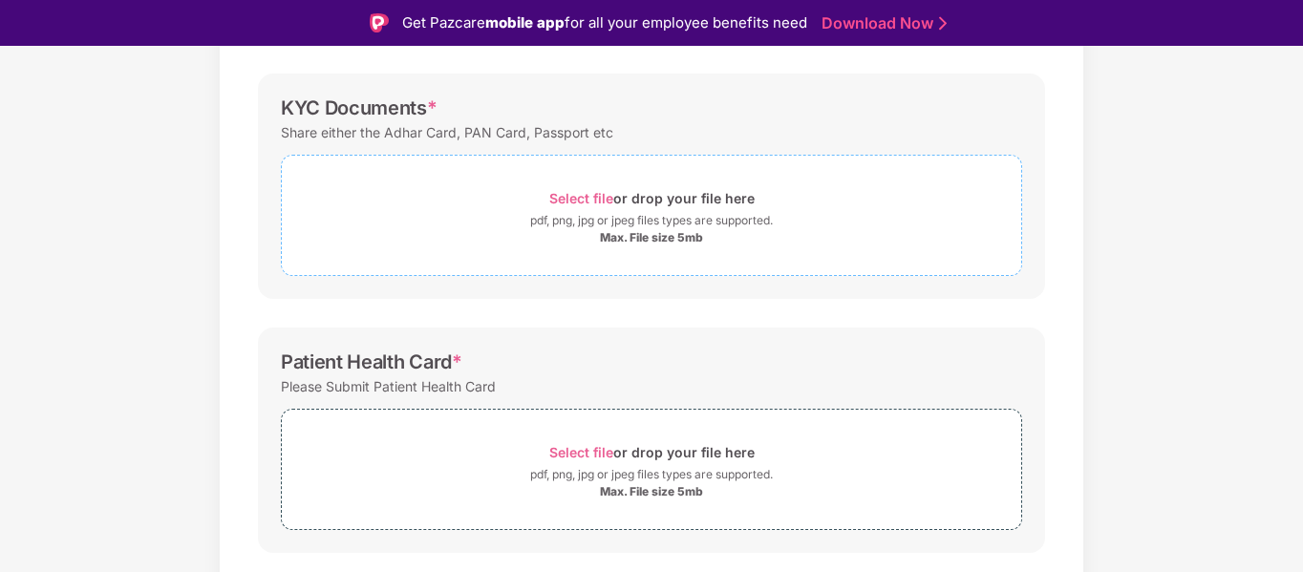
click at [569, 196] on span "Select file" at bounding box center [581, 198] width 64 height 16
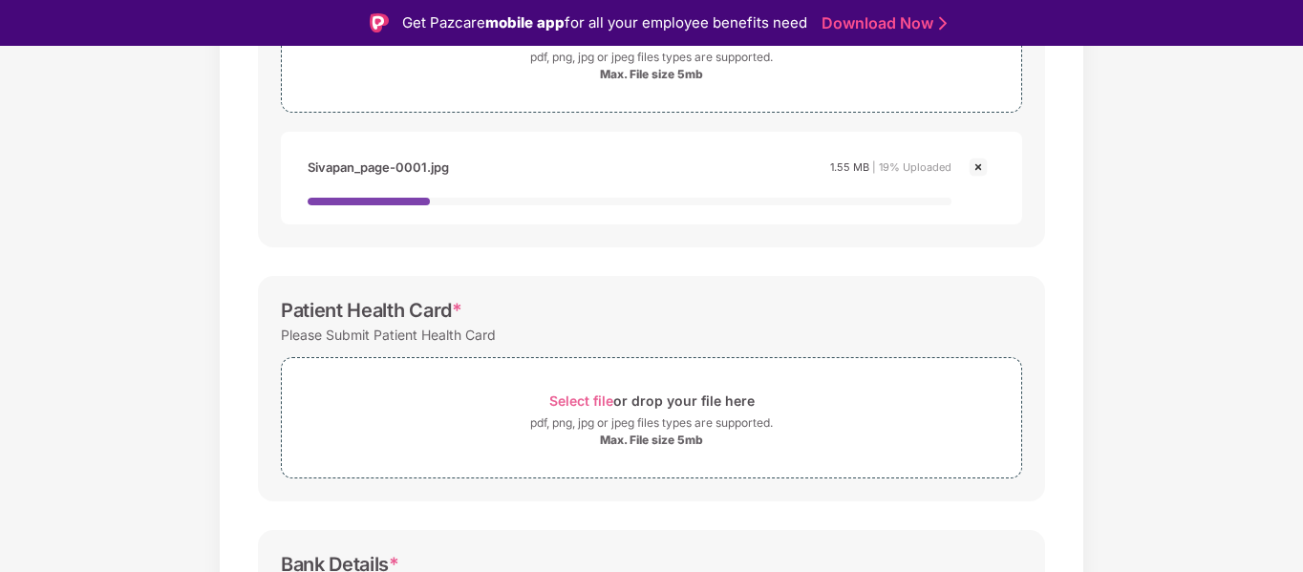
scroll to position [447, 0]
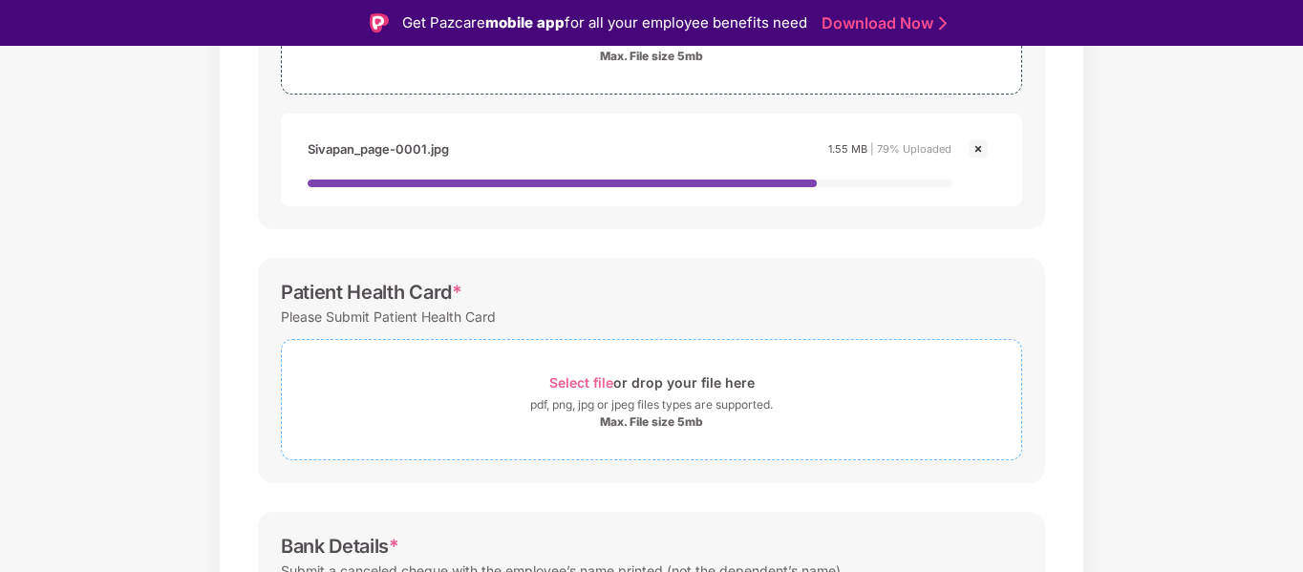
click at [601, 382] on span "Select file" at bounding box center [581, 382] width 64 height 16
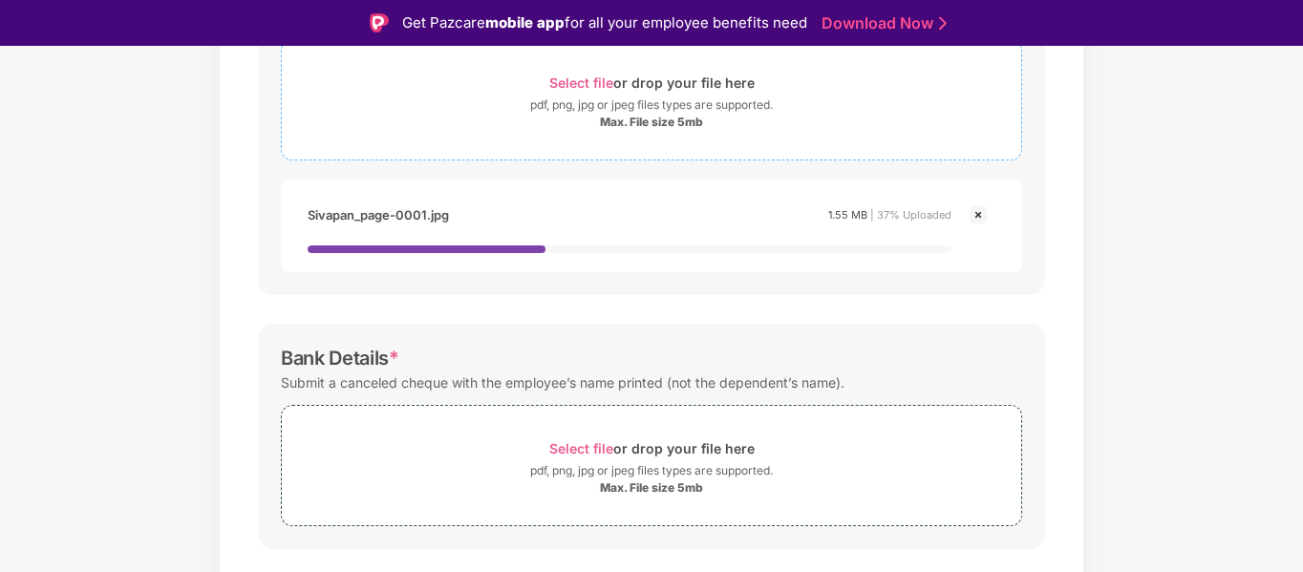
scroll to position [727, 0]
click at [594, 451] on span "Select file" at bounding box center [581, 447] width 64 height 16
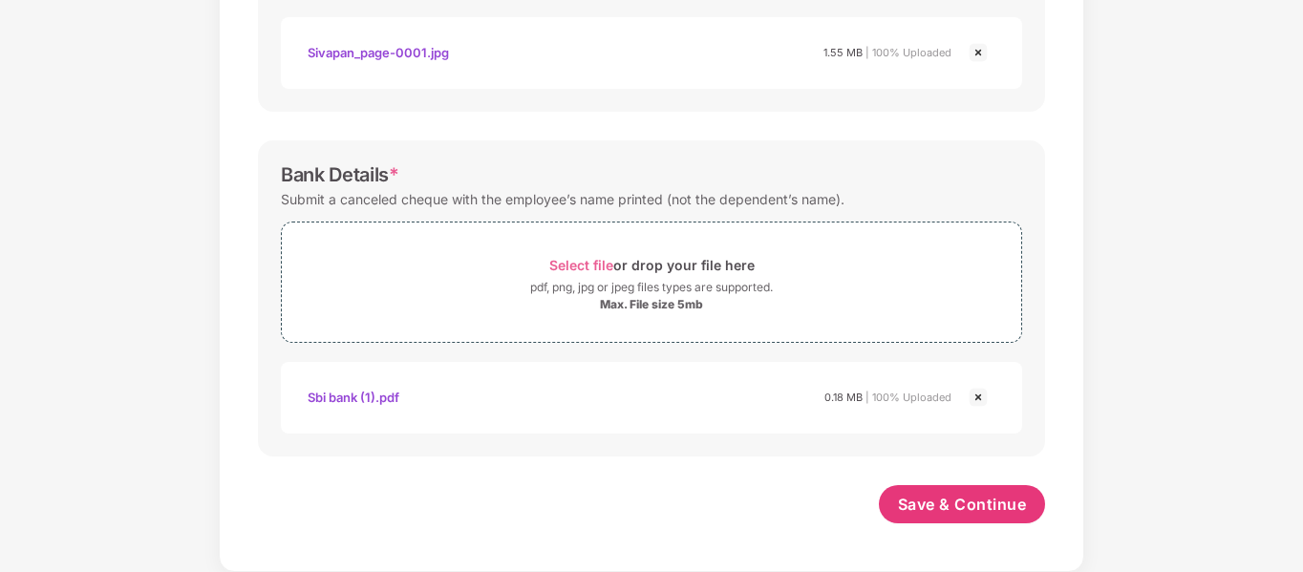
scroll to position [842, 0]
click at [945, 495] on span "Save & Continue" at bounding box center [962, 504] width 129 height 21
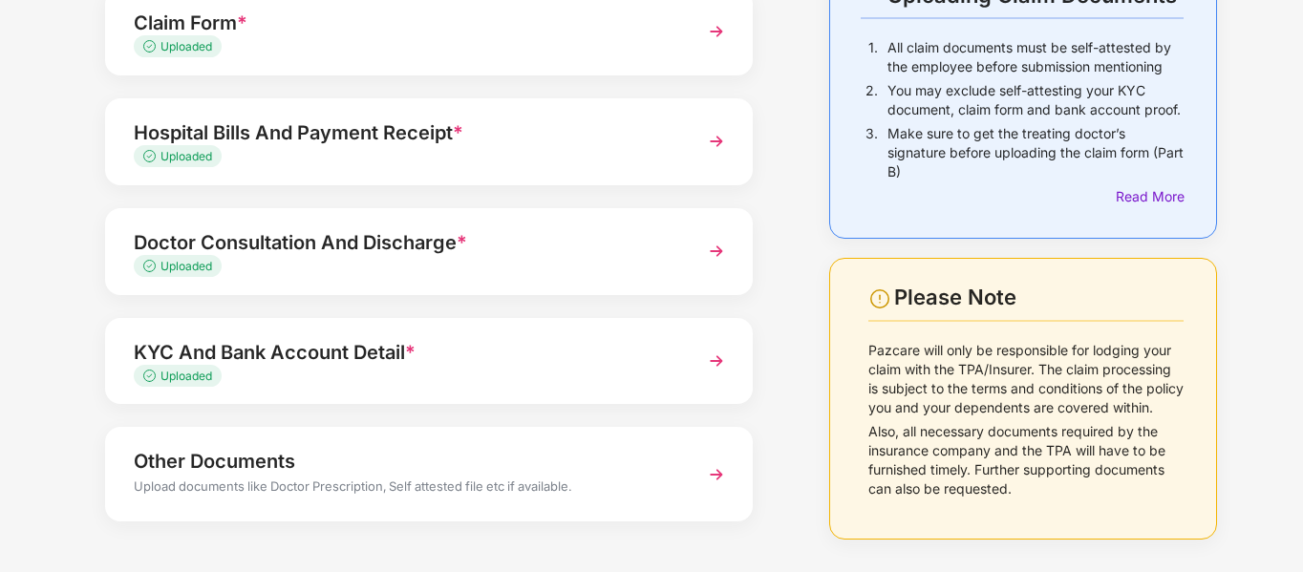
scroll to position [187, 0]
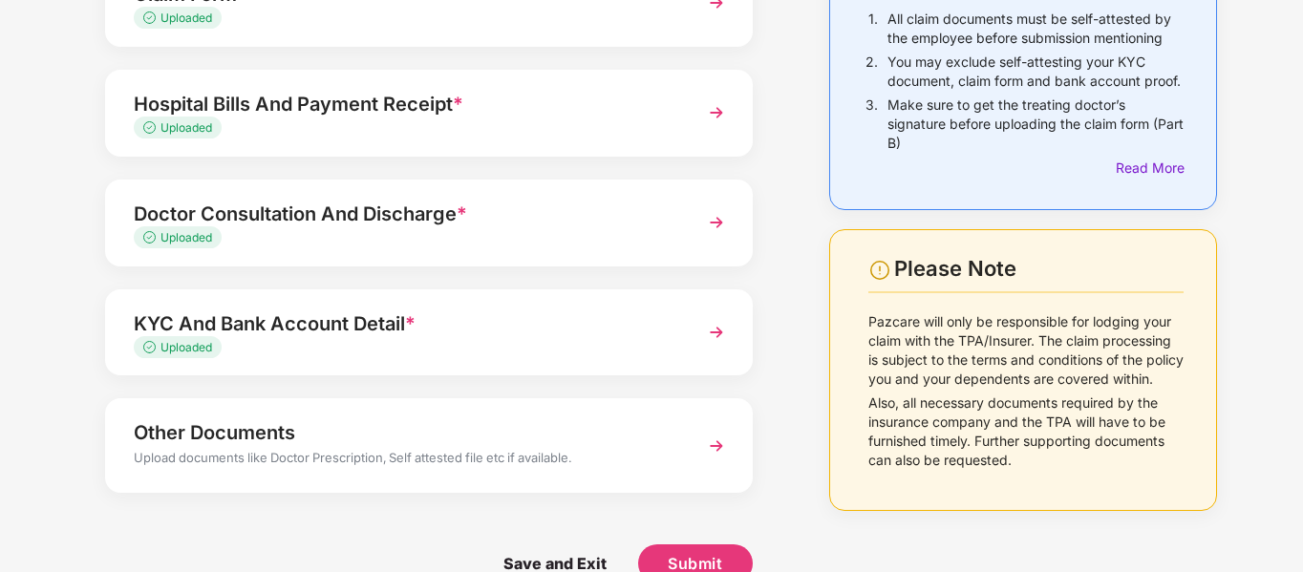
click at [231, 447] on div "Other Documents" at bounding box center [404, 432] width 541 height 31
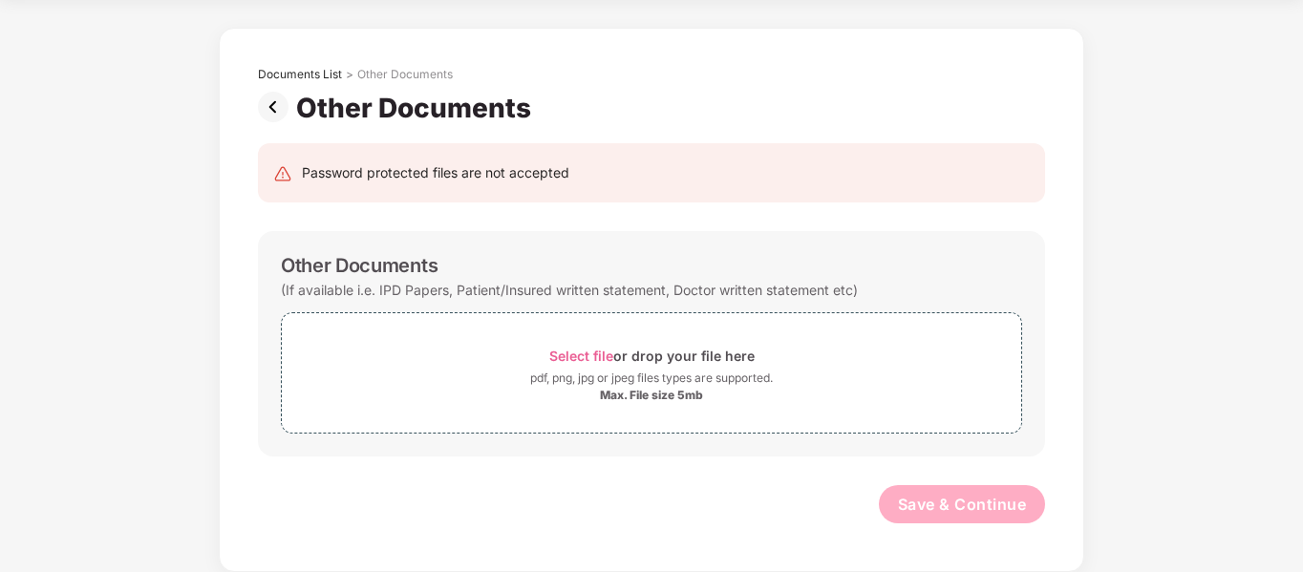
scroll to position [62, 0]
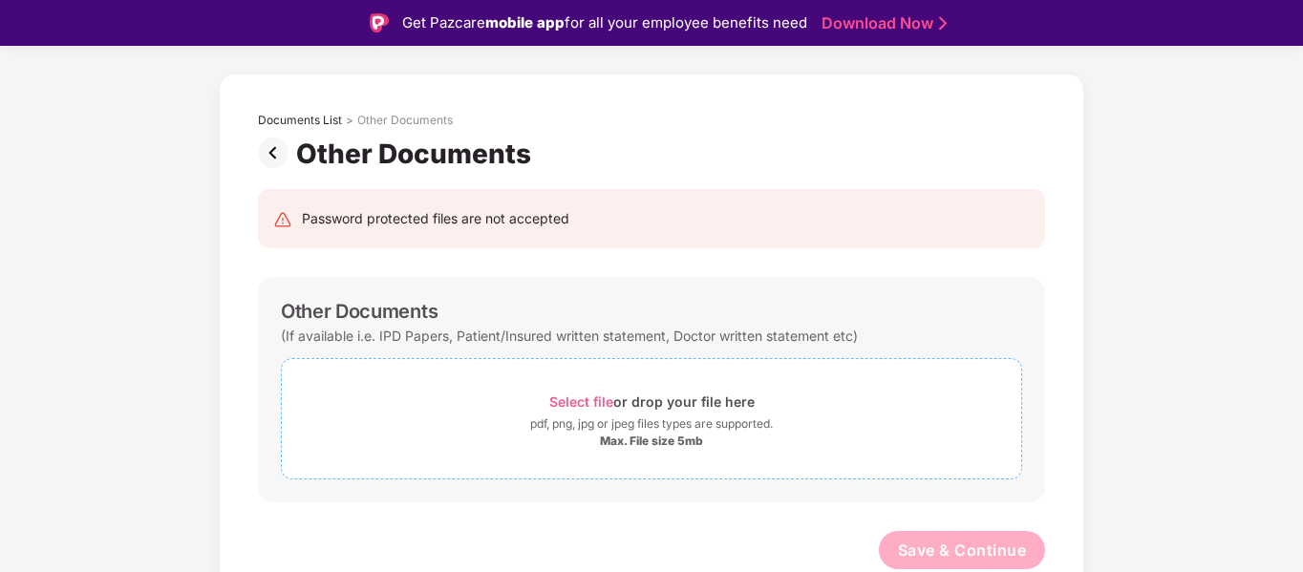
click at [583, 405] on span "Select file" at bounding box center [581, 401] width 64 height 16
click at [233, 147] on div "Documents List > Other Documents Other Documents" at bounding box center [651, 127] width 844 height 86
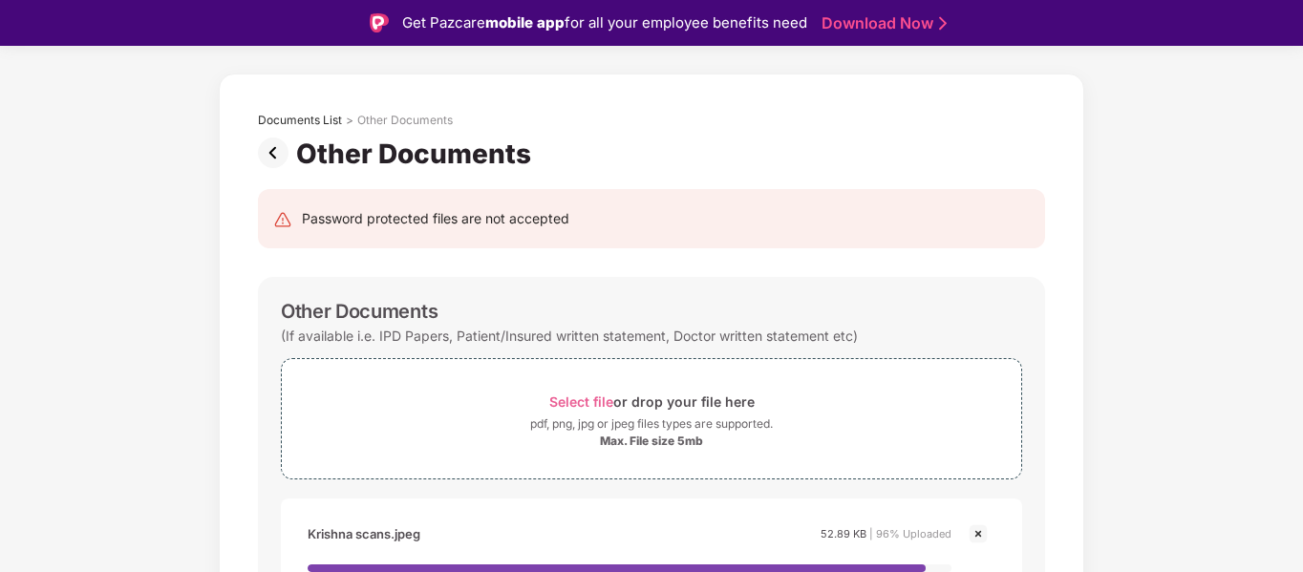
scroll to position [174, 0]
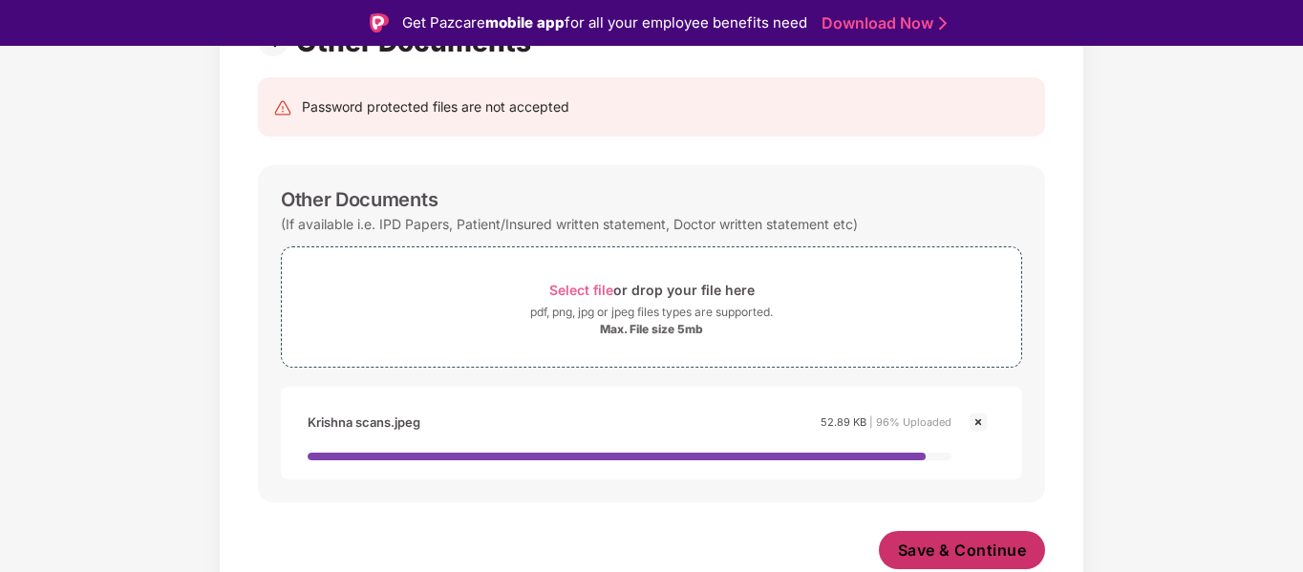
click at [942, 545] on span "Save & Continue" at bounding box center [962, 550] width 129 height 21
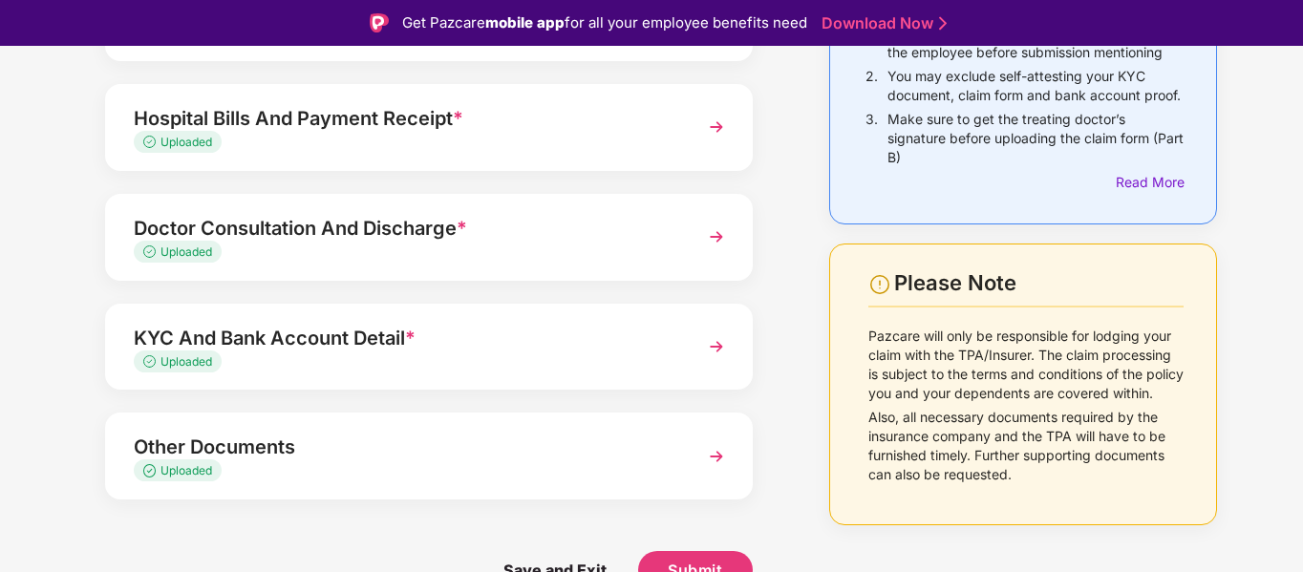
scroll to position [46, 0]
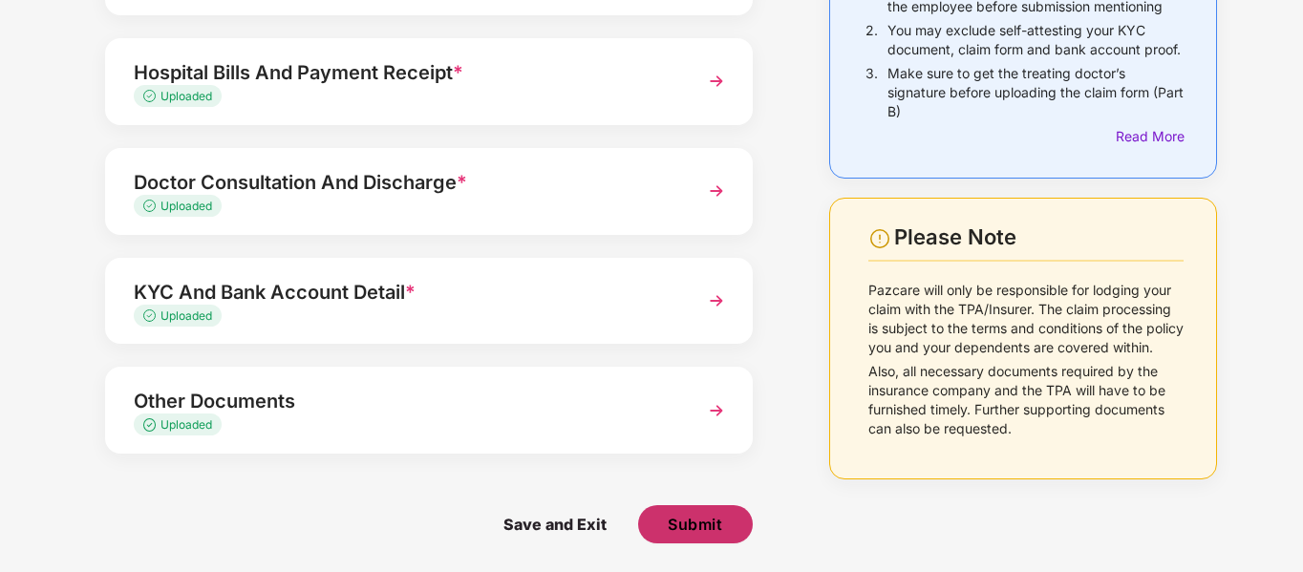
click at [692, 522] on span "Submit" at bounding box center [695, 524] width 54 height 21
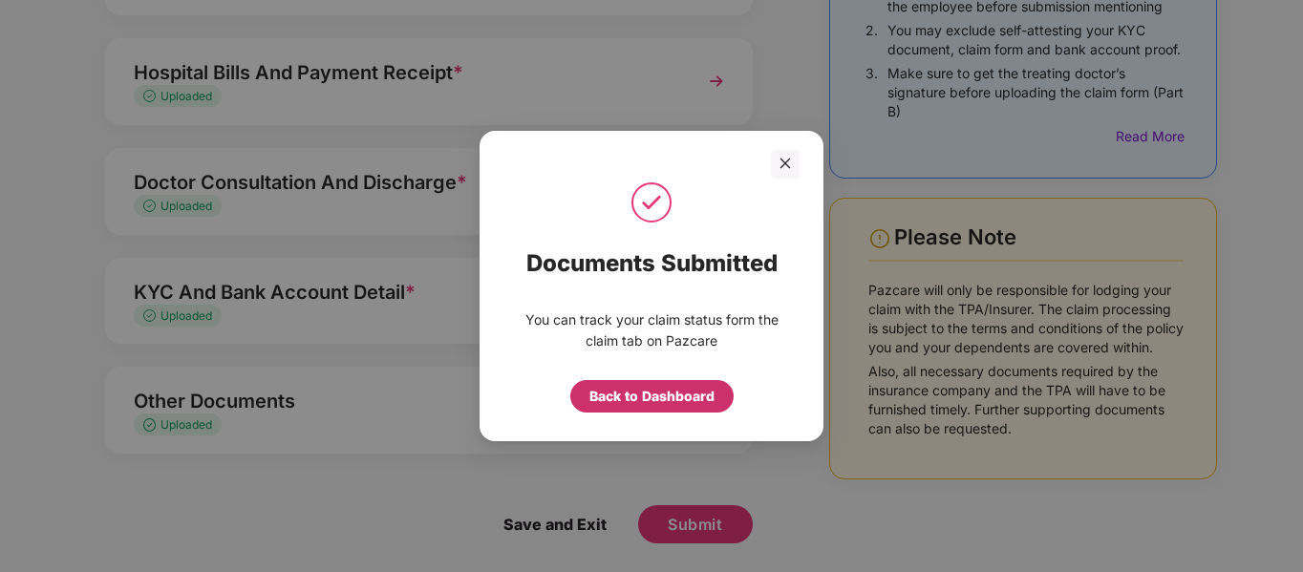
click at [660, 395] on div "Back to Dashboard" at bounding box center [651, 396] width 125 height 21
click at [660, 395] on div "Back to claim page" at bounding box center [651, 396] width 124 height 21
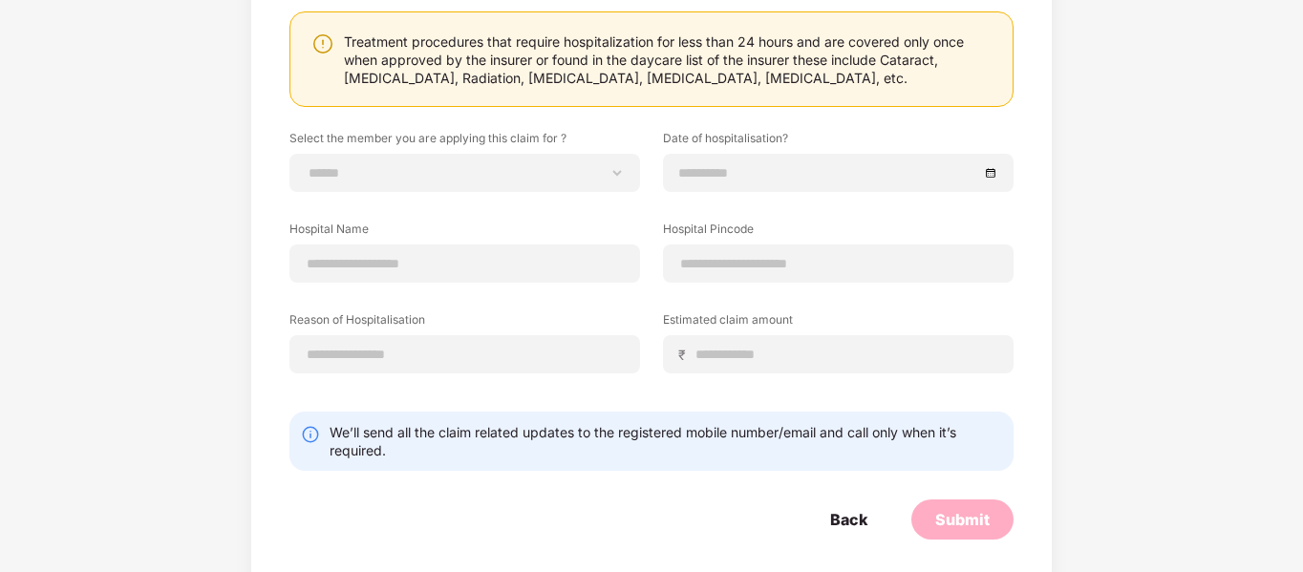
scroll to position [157, 0]
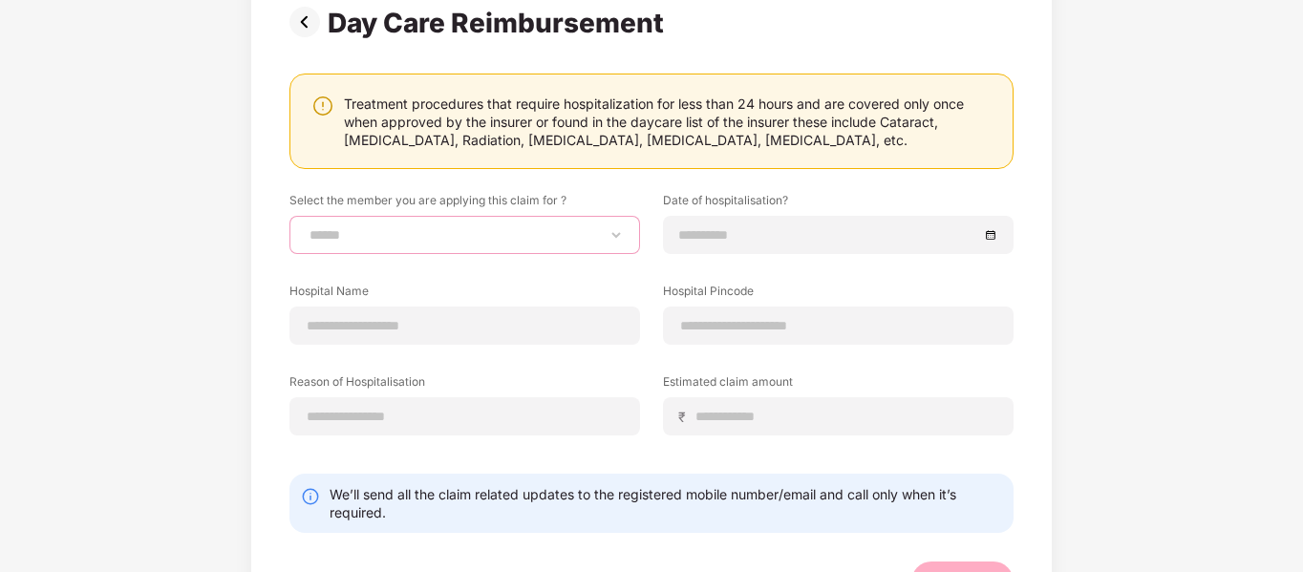
click at [374, 243] on select "**********" at bounding box center [465, 234] width 318 height 15
select select "**********"
click at [306, 227] on select "**********" at bounding box center [465, 234] width 318 height 15
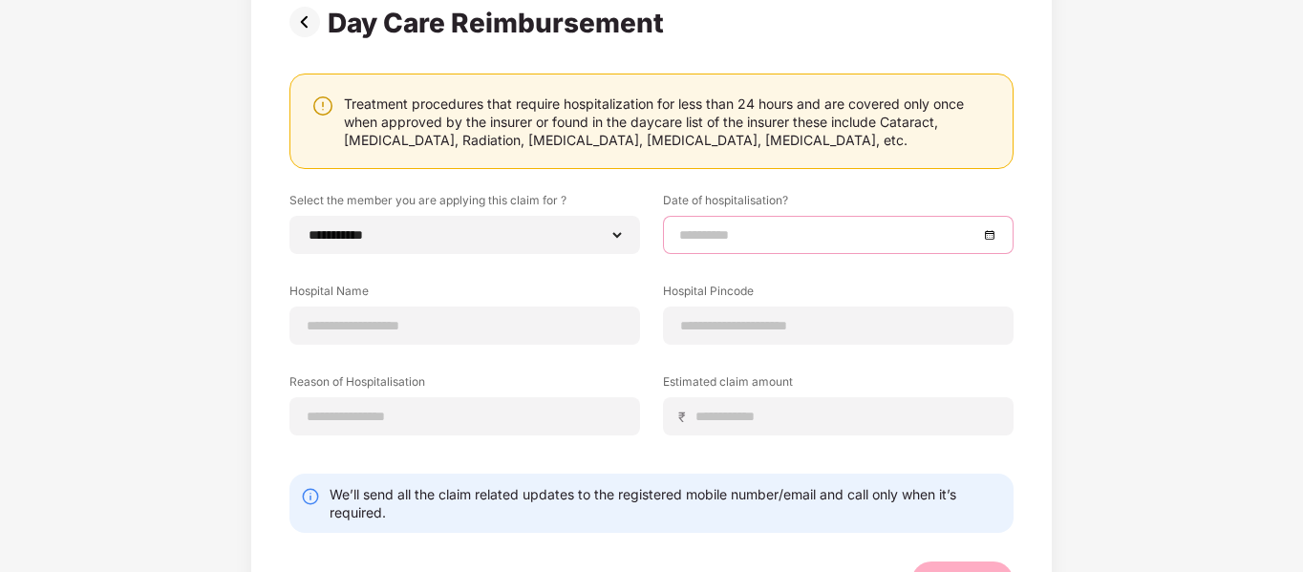
click at [741, 230] on input at bounding box center [828, 234] width 299 height 21
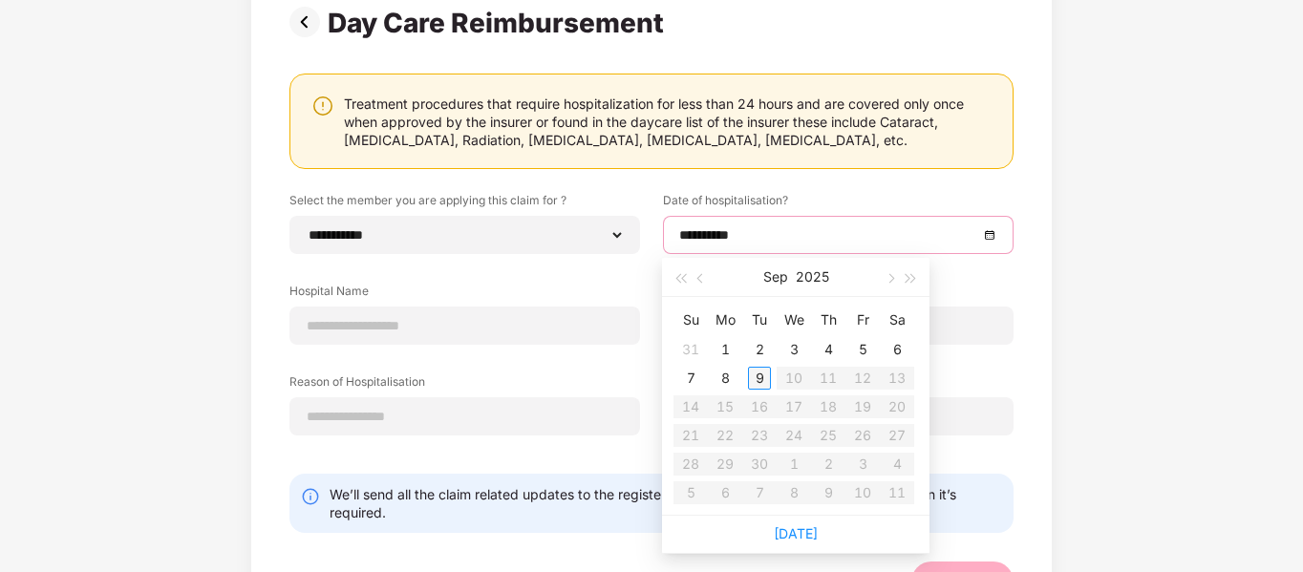
type input "**********"
click at [698, 275] on button "button" at bounding box center [700, 277] width 21 height 38
type input "**********"
click at [763, 466] on div "26" at bounding box center [759, 464] width 23 height 23
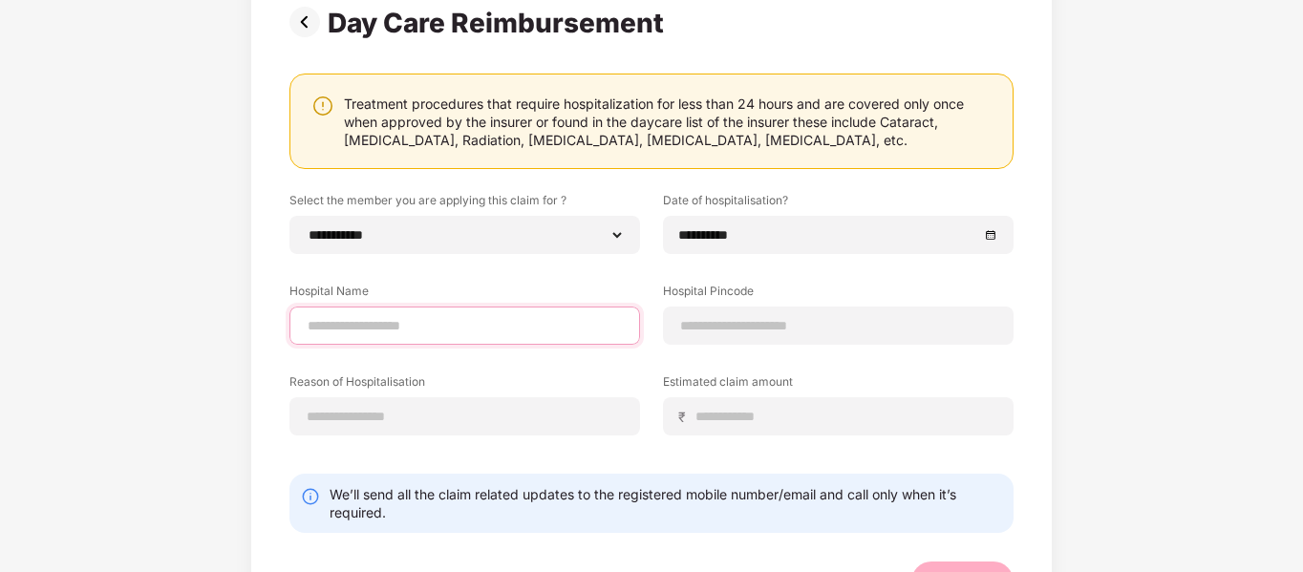
click at [359, 323] on input at bounding box center [465, 326] width 318 height 20
type input "**********"
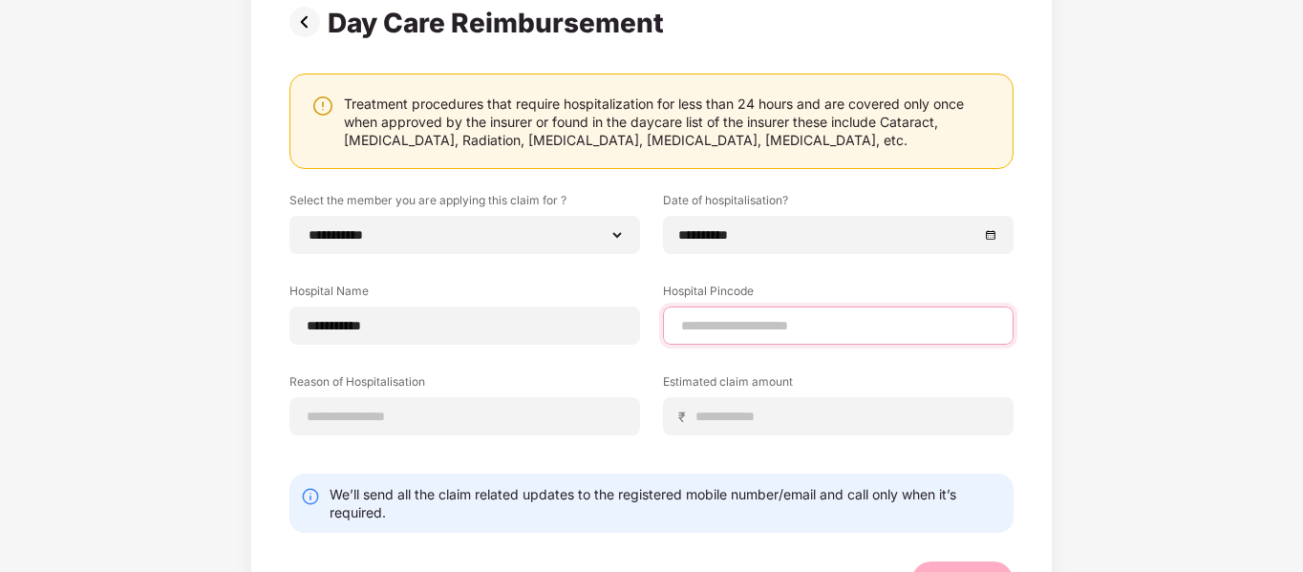
click at [716, 331] on input at bounding box center [838, 326] width 318 height 20
type input "******"
select select "********"
select select "**********"
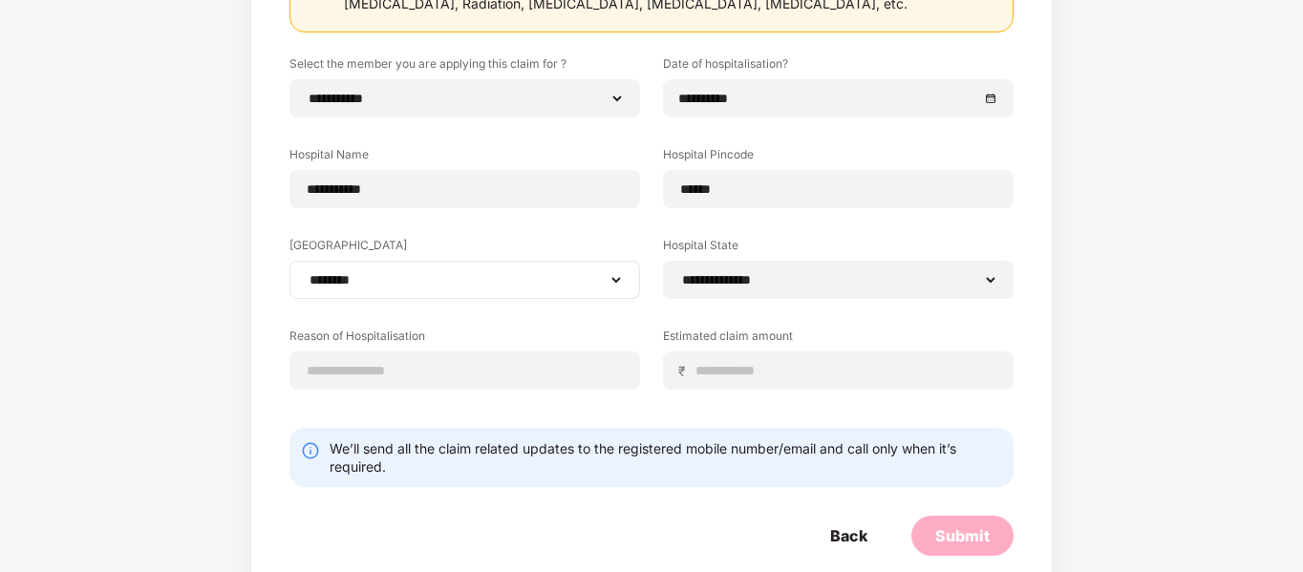
scroll to position [294, 0]
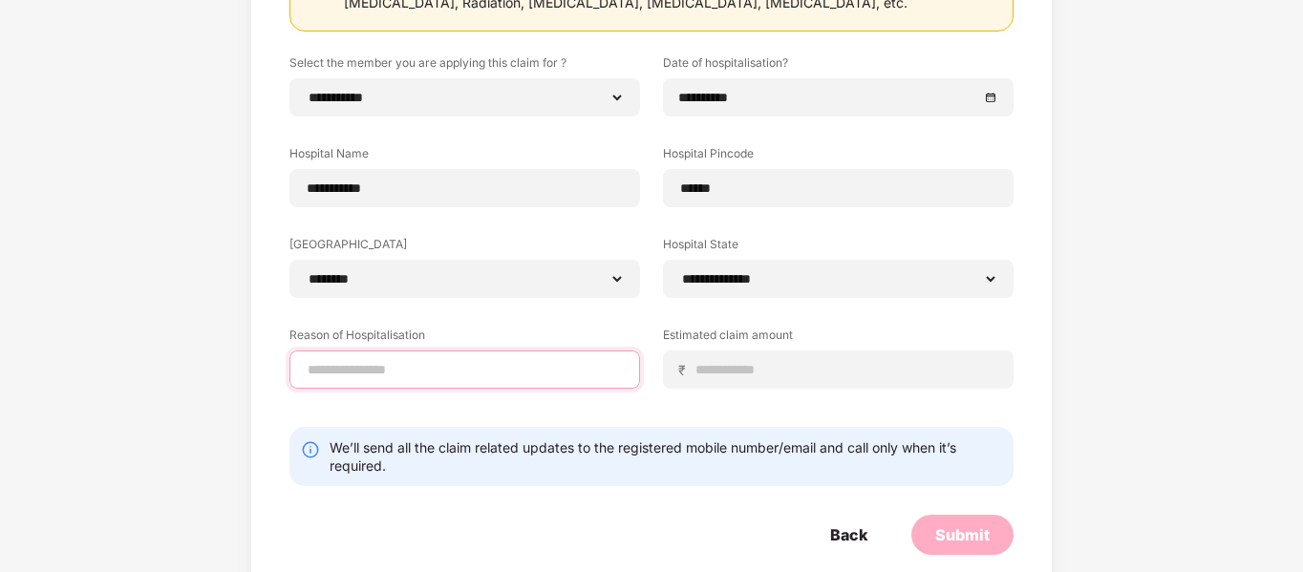
click at [390, 375] on input at bounding box center [465, 370] width 318 height 20
type input "*********"
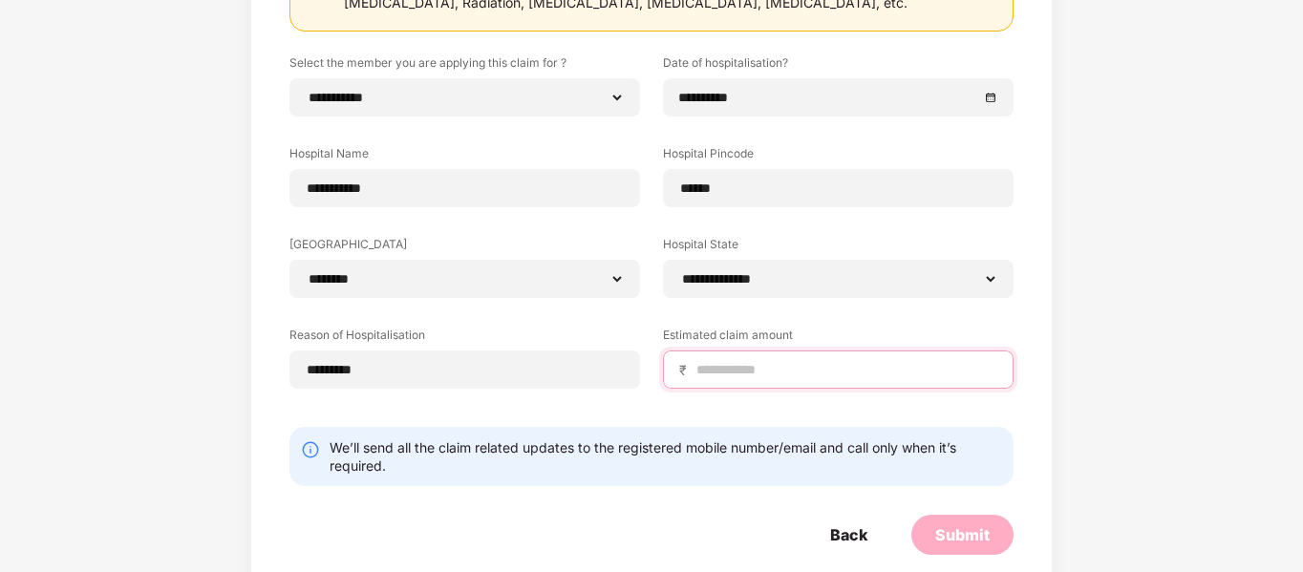
click at [732, 372] on input at bounding box center [845, 370] width 303 height 20
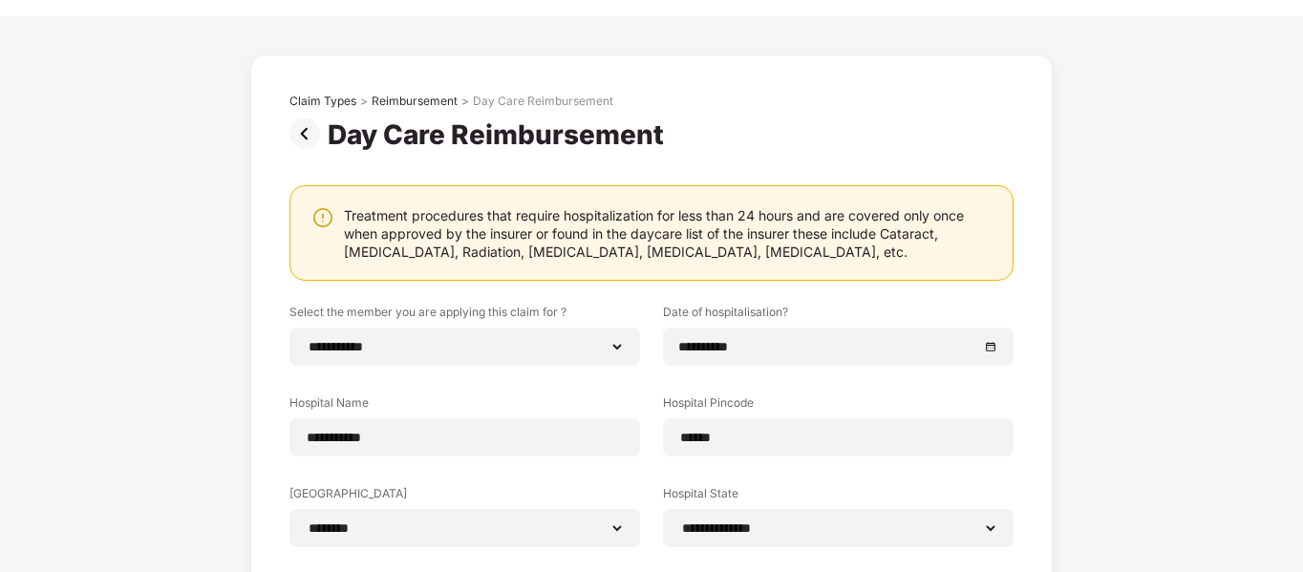
scroll to position [44, 0]
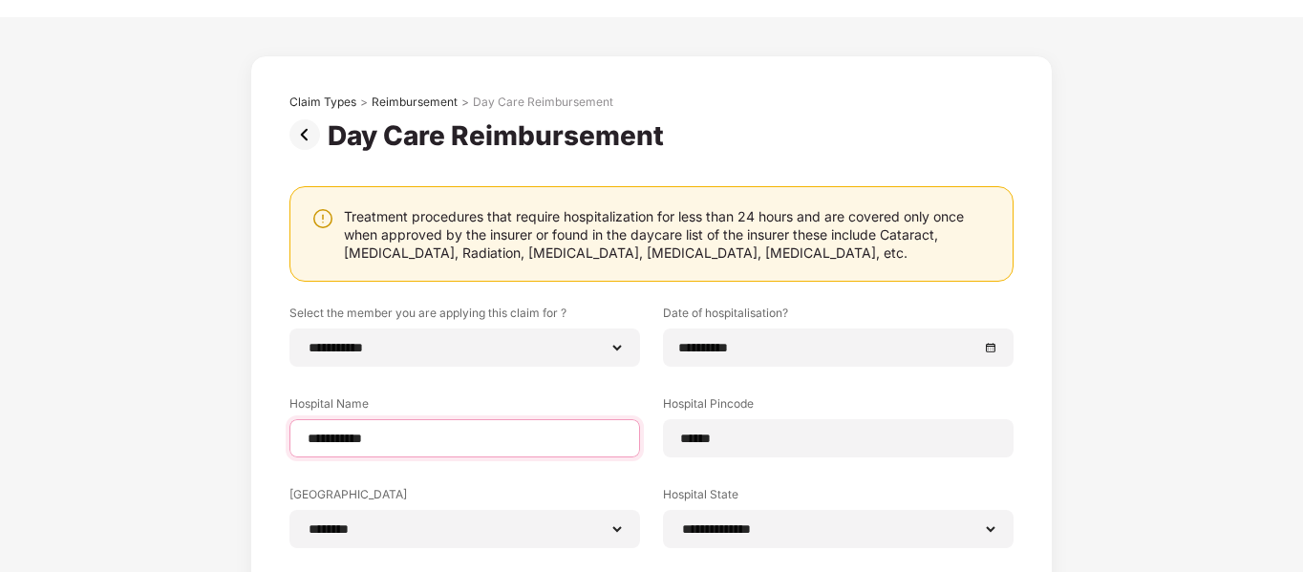
click at [385, 440] on input "**********" at bounding box center [465, 439] width 318 height 20
type input "*"
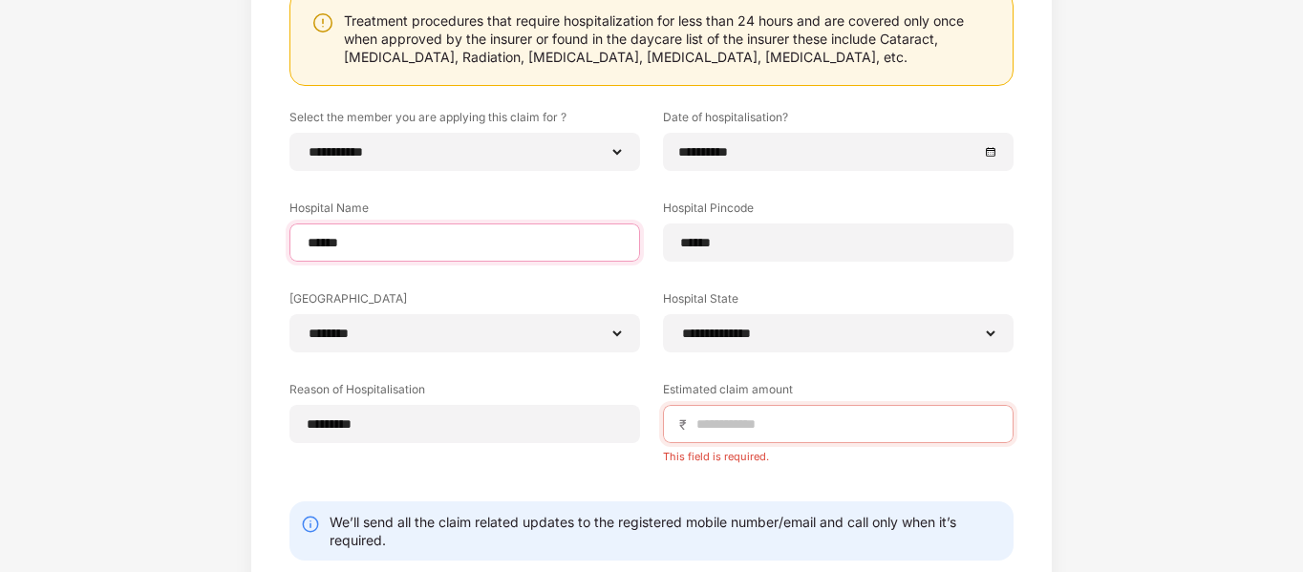
scroll to position [249, 0]
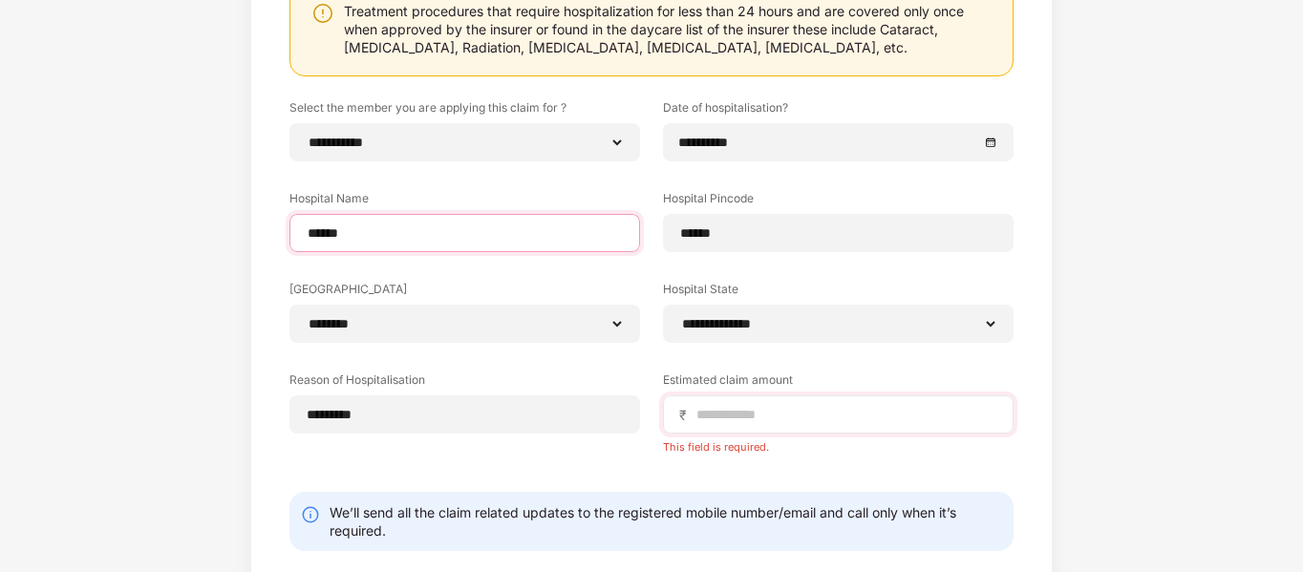
type input "******"
click at [744, 412] on input at bounding box center [845, 415] width 303 height 20
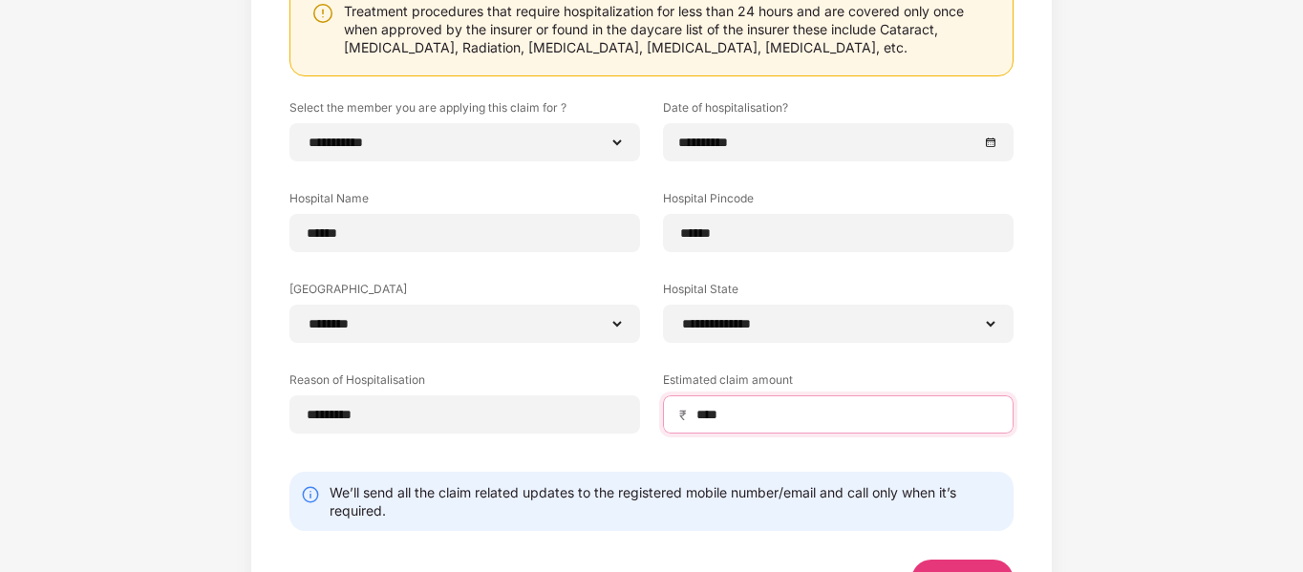
scroll to position [326, 0]
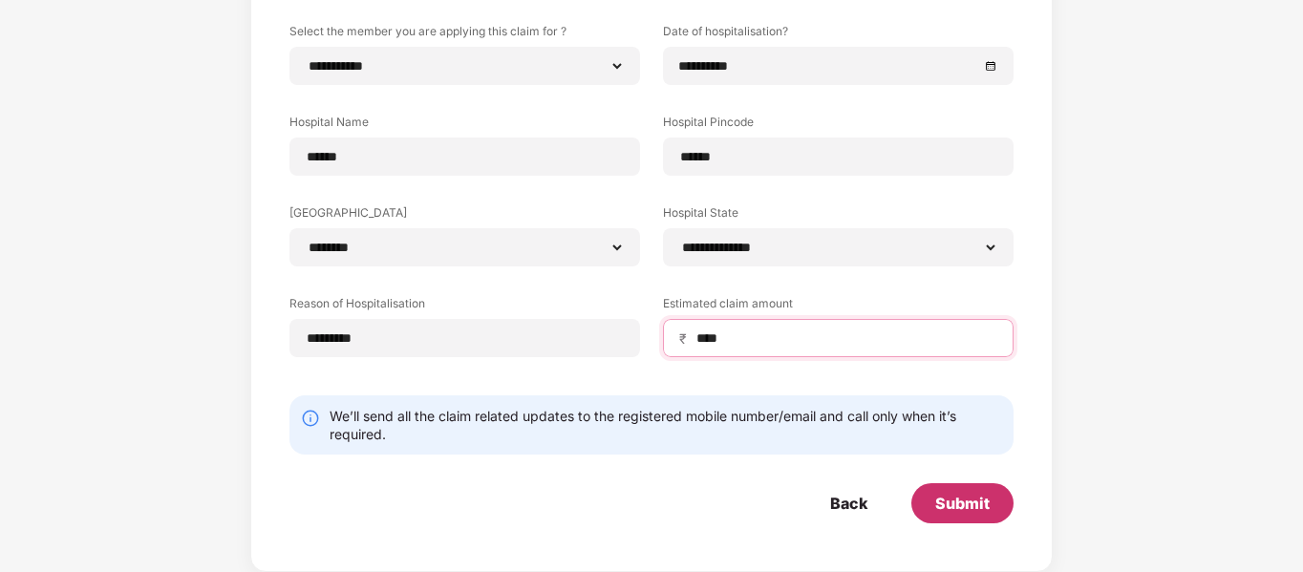
type input "****"
click at [954, 498] on div "Submit" at bounding box center [962, 503] width 54 height 21
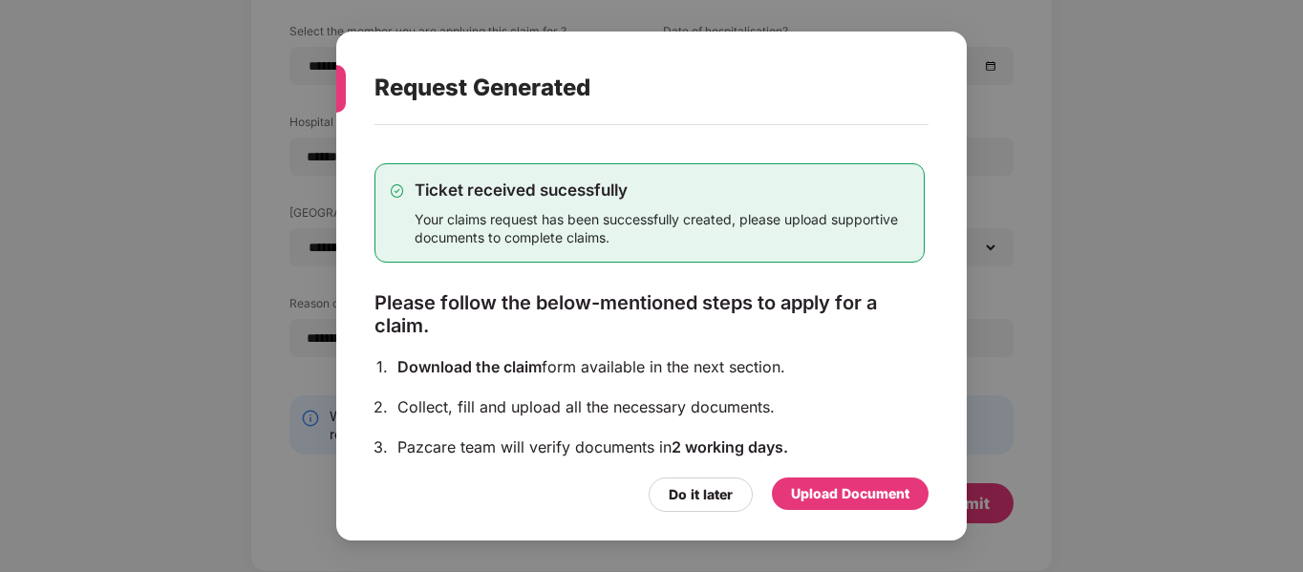
click at [817, 489] on div "Upload Document" at bounding box center [850, 493] width 118 height 21
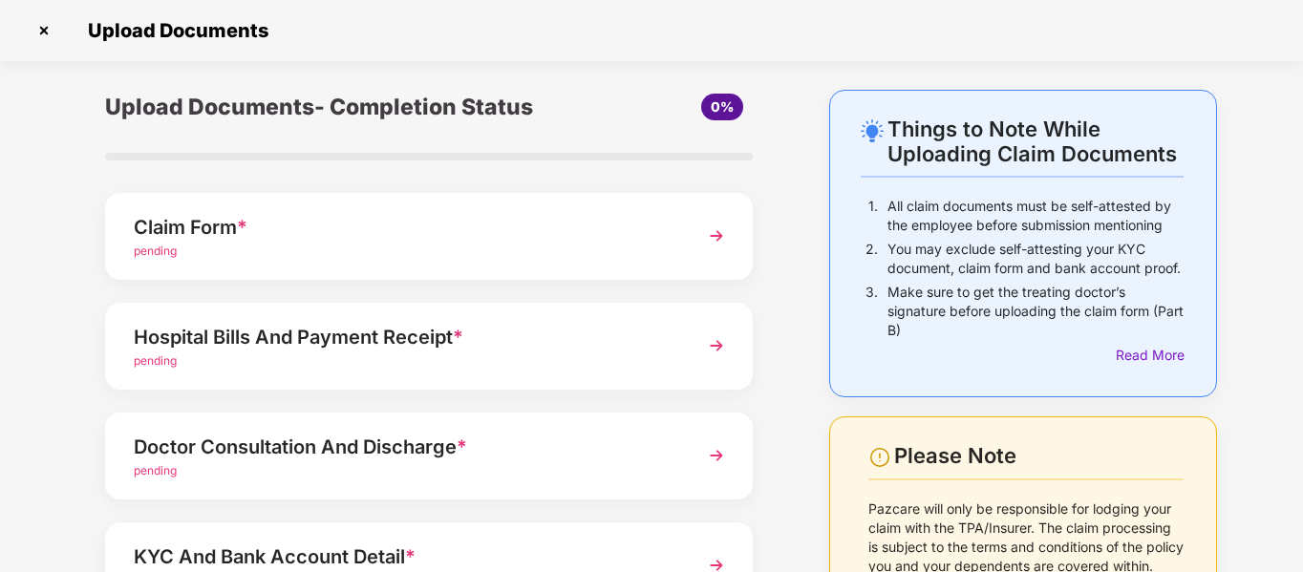
click at [180, 223] on div "Claim Form *" at bounding box center [404, 227] width 541 height 31
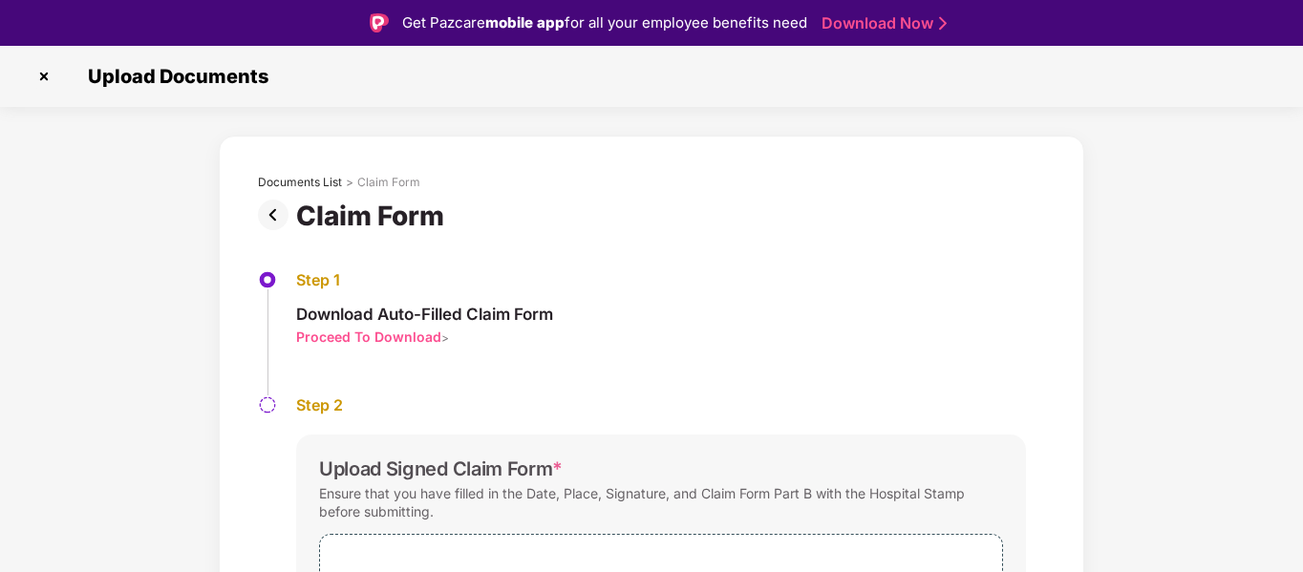
scroll to position [166, 0]
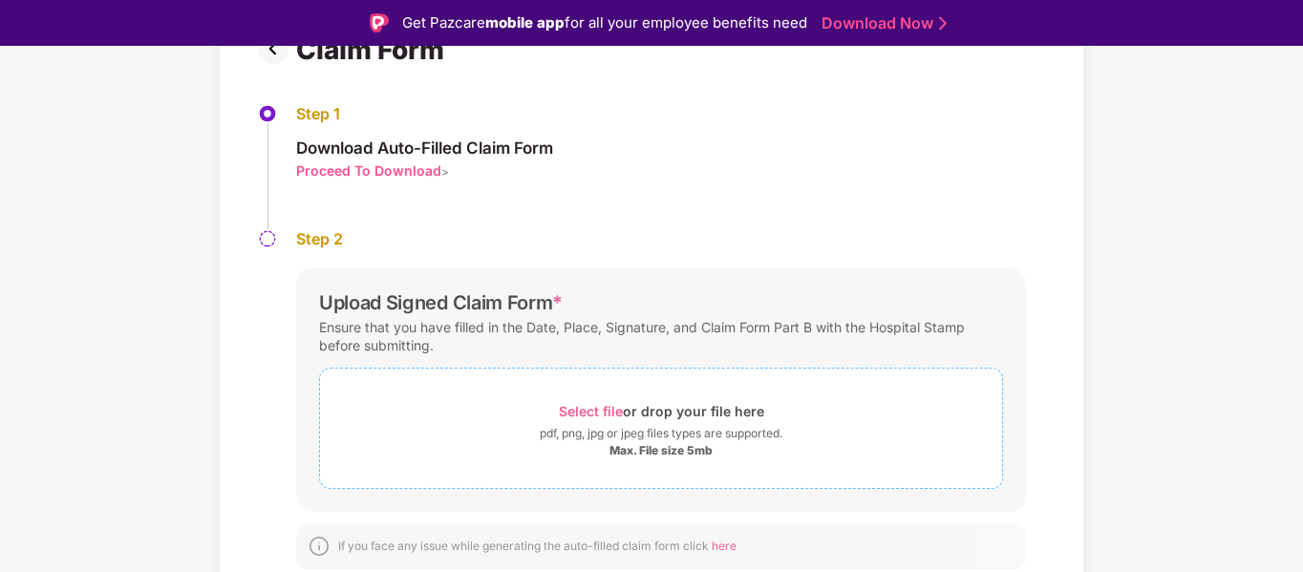
click at [607, 410] on span "Select file" at bounding box center [591, 411] width 64 height 16
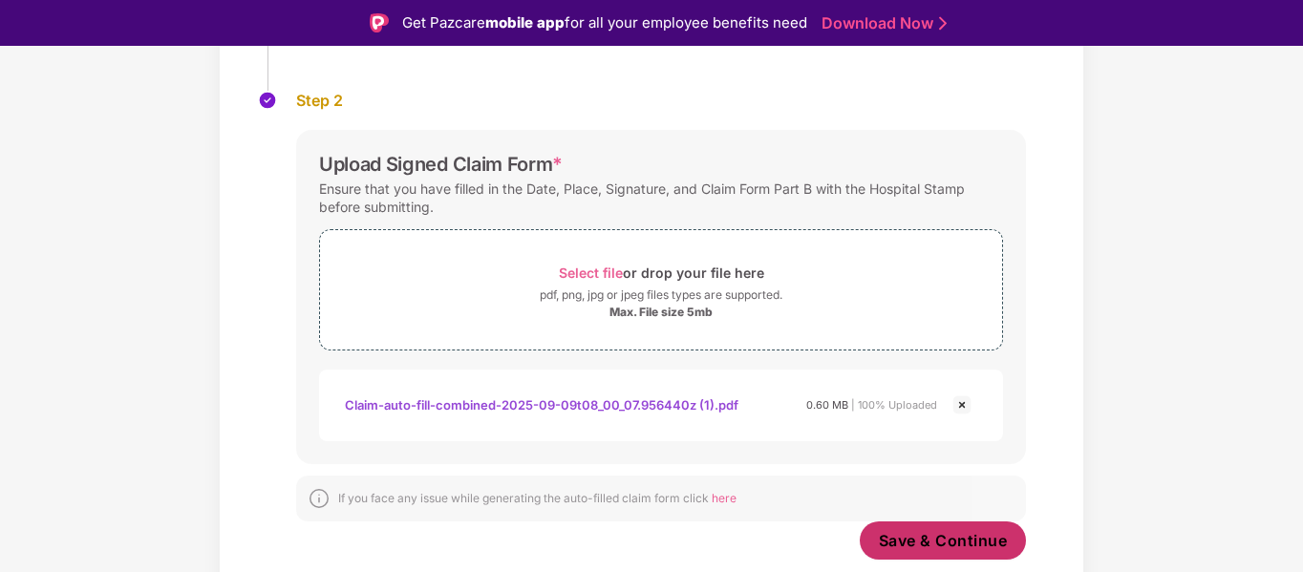
click at [945, 547] on span "Save & Continue" at bounding box center [943, 540] width 129 height 21
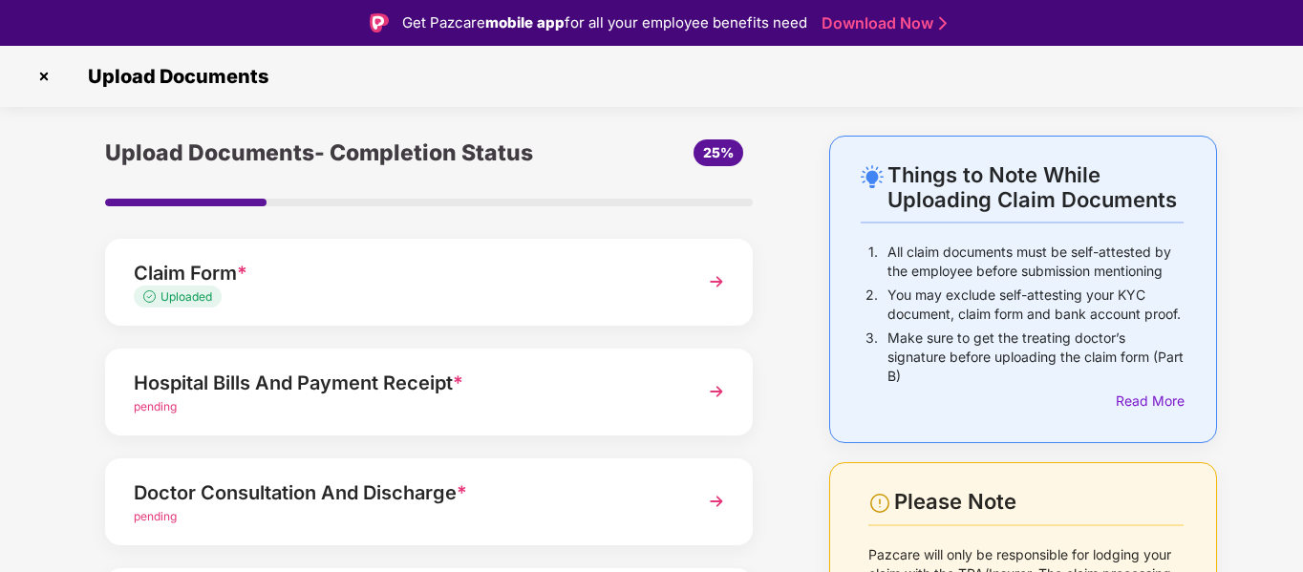
click at [251, 383] on div "Hospital Bills And Payment Receipt *" at bounding box center [404, 383] width 541 height 31
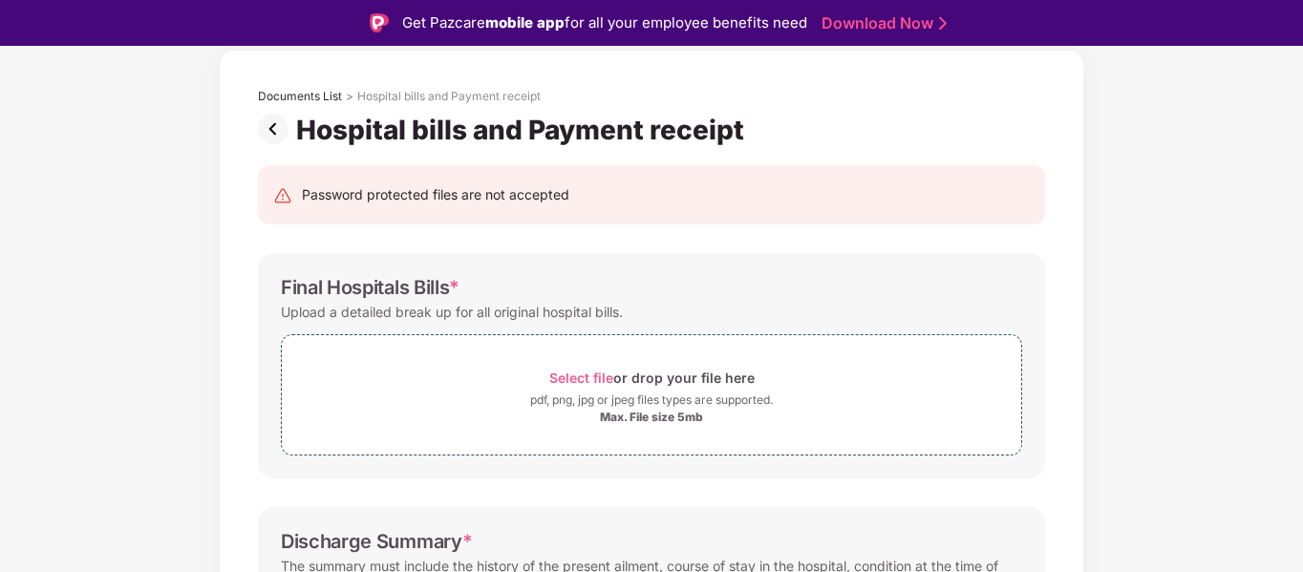
scroll to position [87, 0]
click at [573, 377] on span "Select file" at bounding box center [581, 377] width 64 height 16
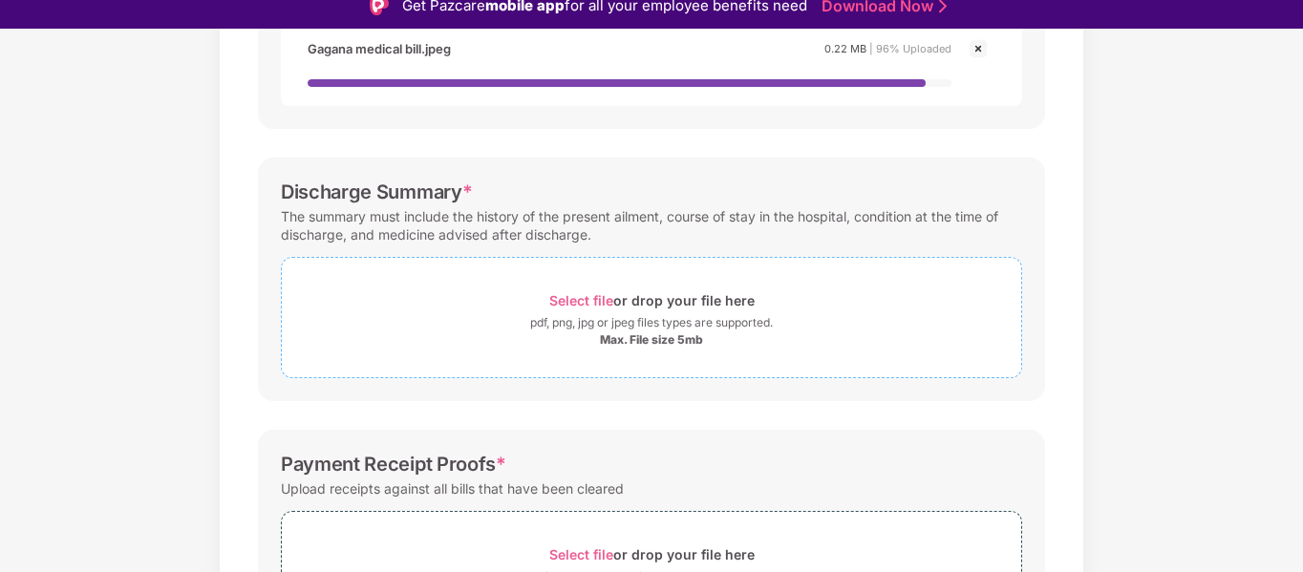
scroll to position [20, 0]
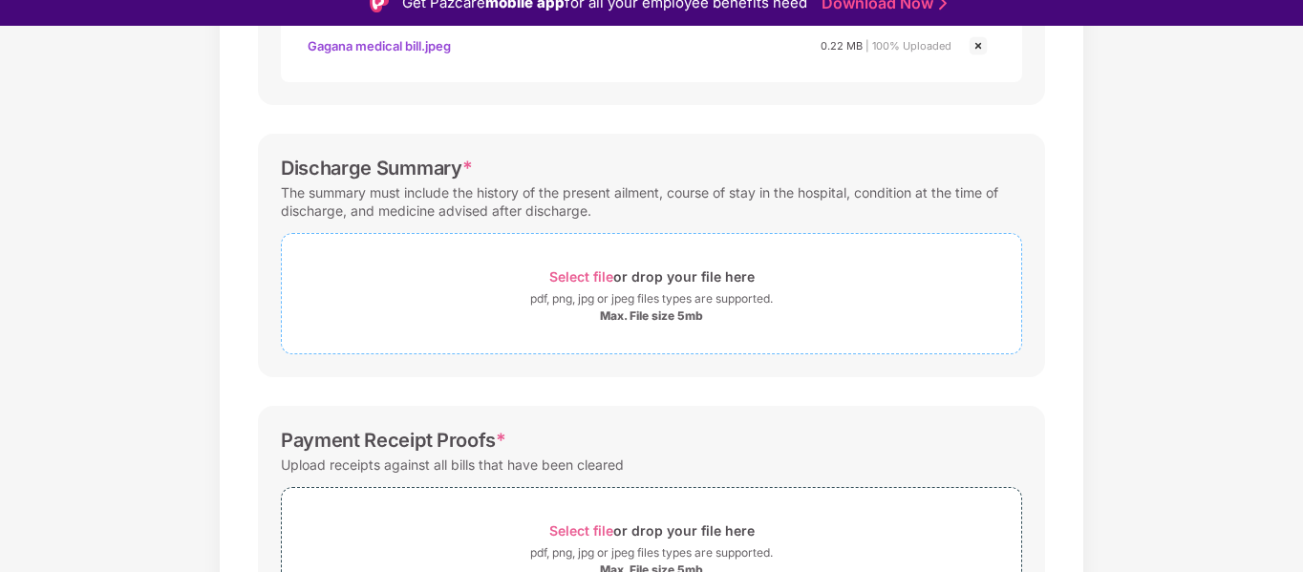
click at [575, 284] on span "Select file" at bounding box center [581, 276] width 64 height 16
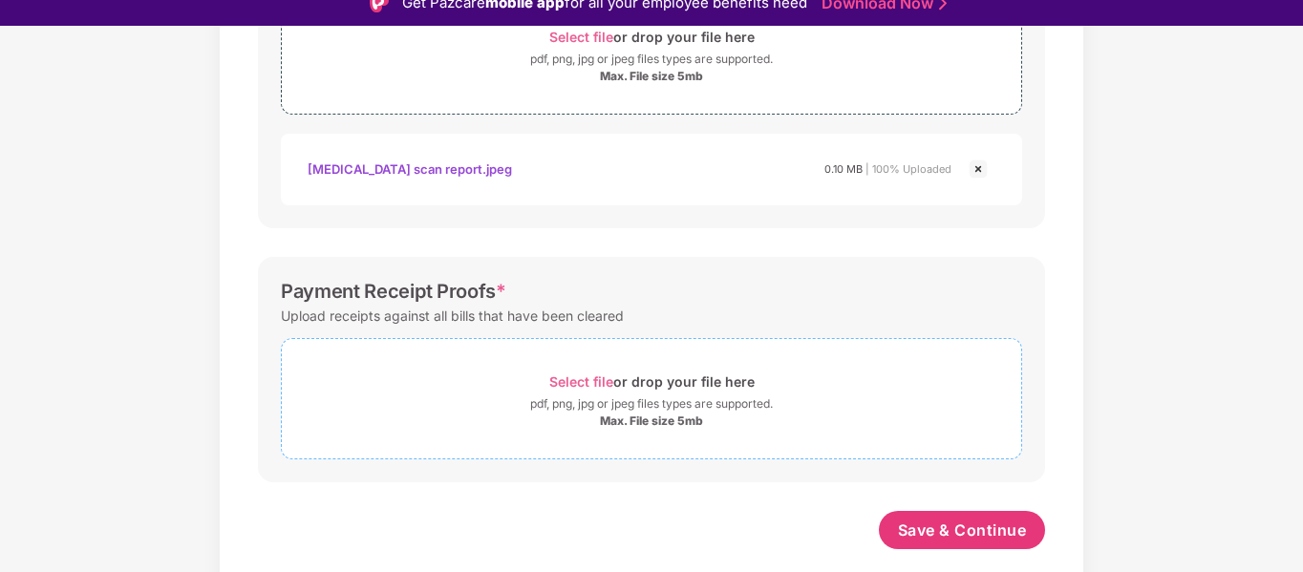
scroll to position [770, 0]
click at [579, 383] on span "Select file" at bounding box center [581, 381] width 64 height 16
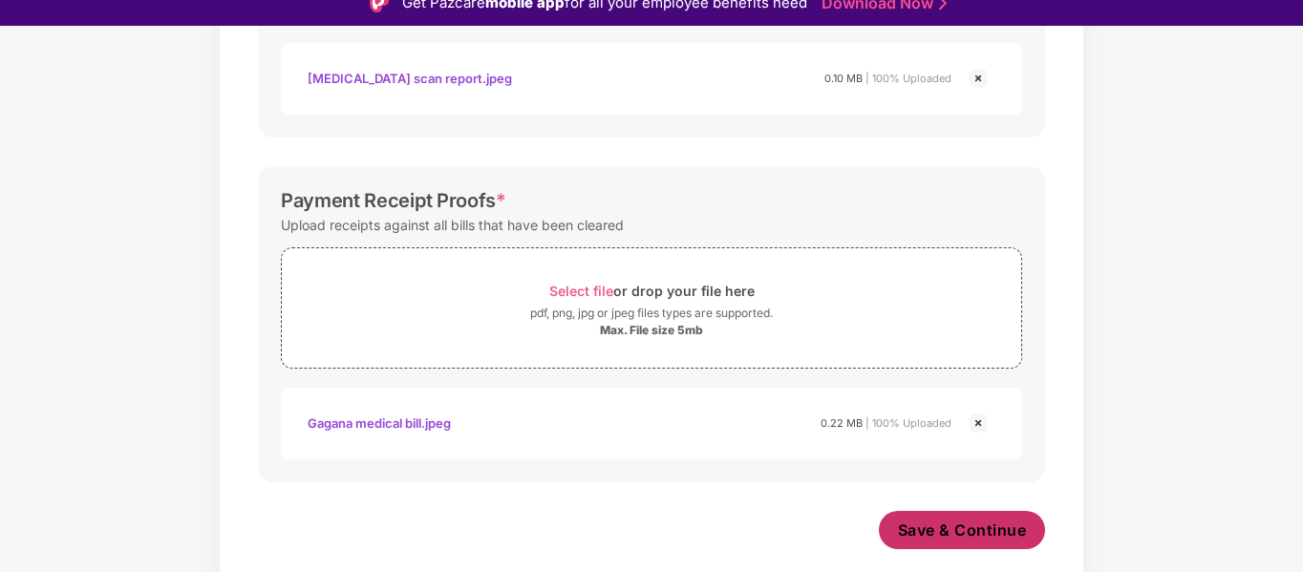
scroll to position [860, 0]
click at [957, 527] on span "Save & Continue" at bounding box center [962, 529] width 129 height 21
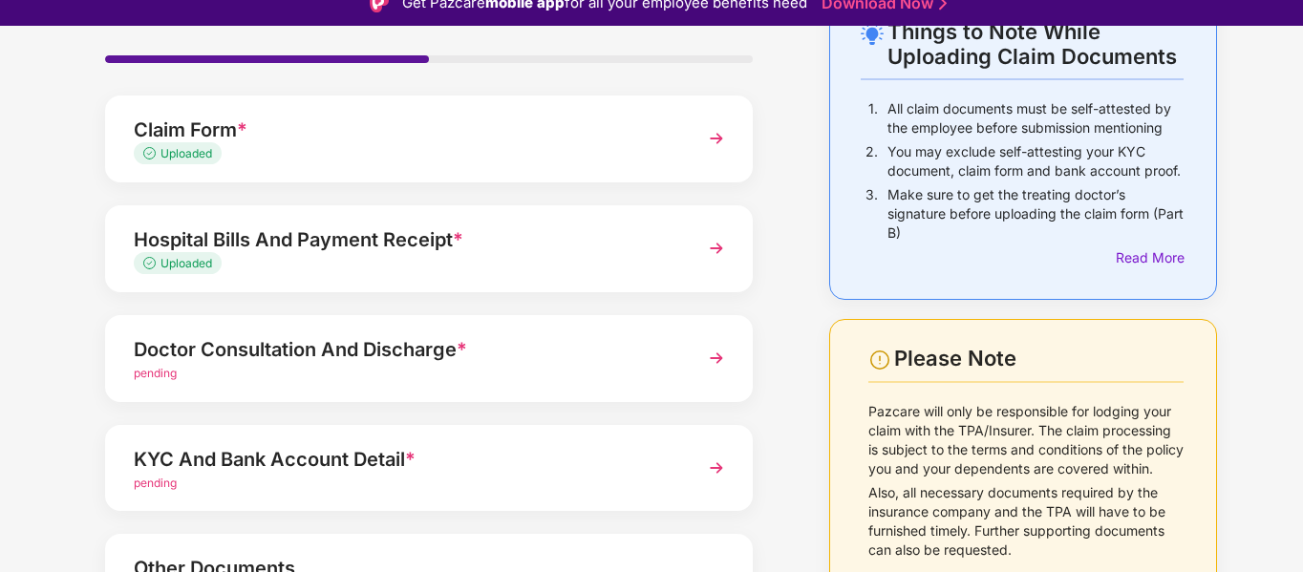
scroll to position [124, 0]
click at [237, 350] on div "Doctor Consultation And Discharge *" at bounding box center [404, 348] width 541 height 31
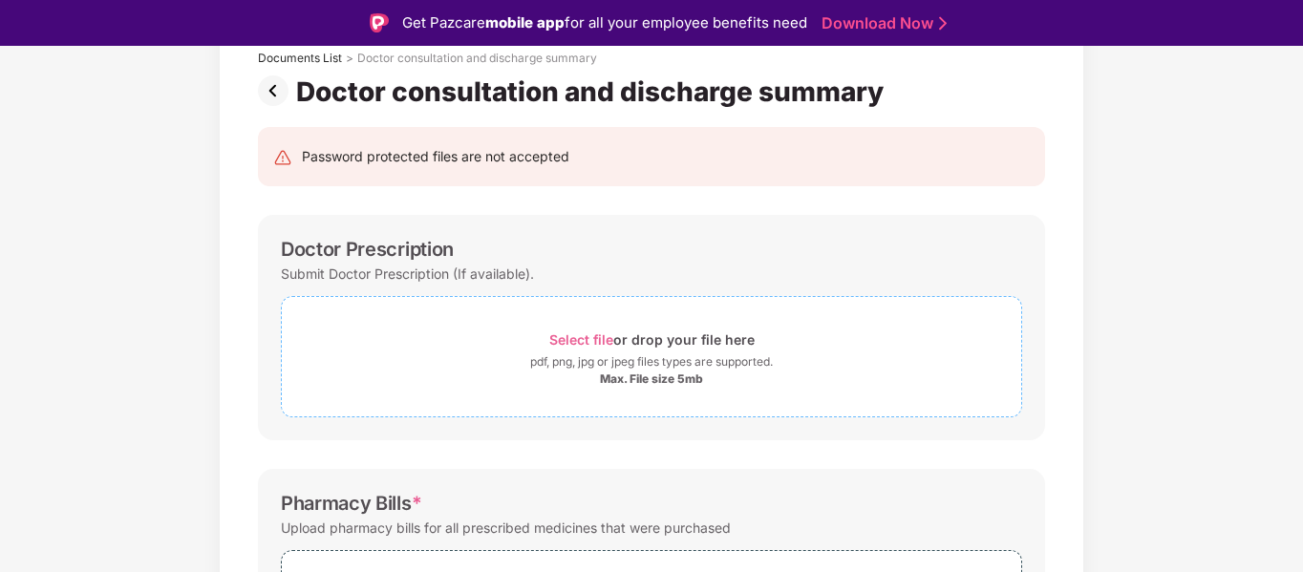
click at [580, 341] on span "Select file" at bounding box center [581, 339] width 64 height 16
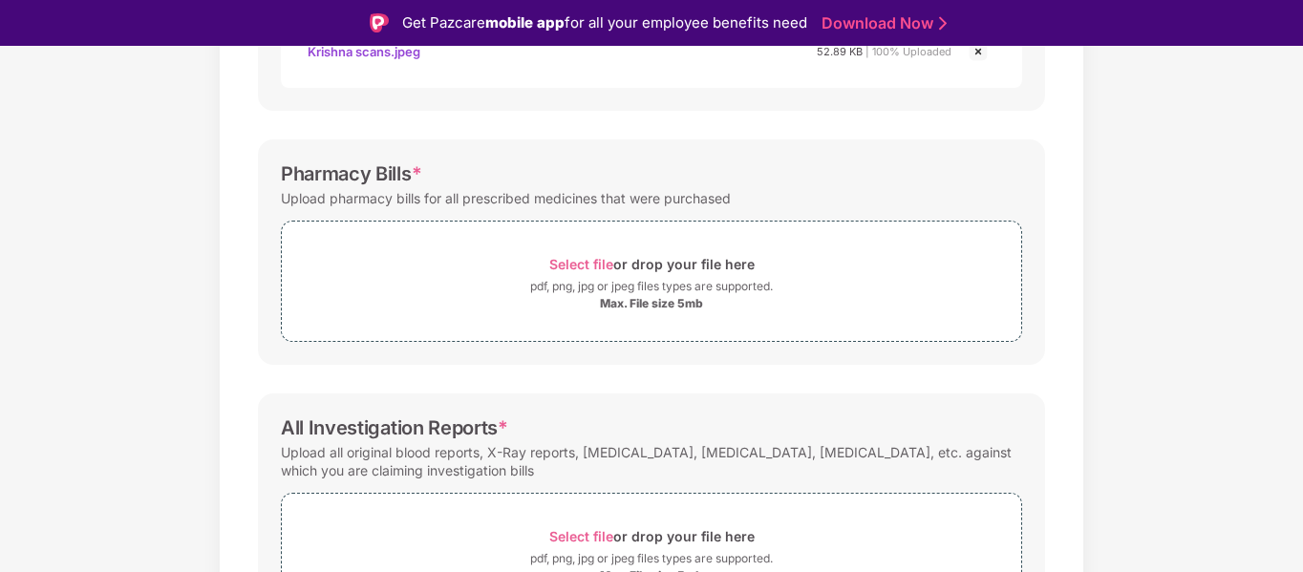
scroll to position [545, 0]
click at [575, 261] on span "Select file" at bounding box center [581, 263] width 64 height 16
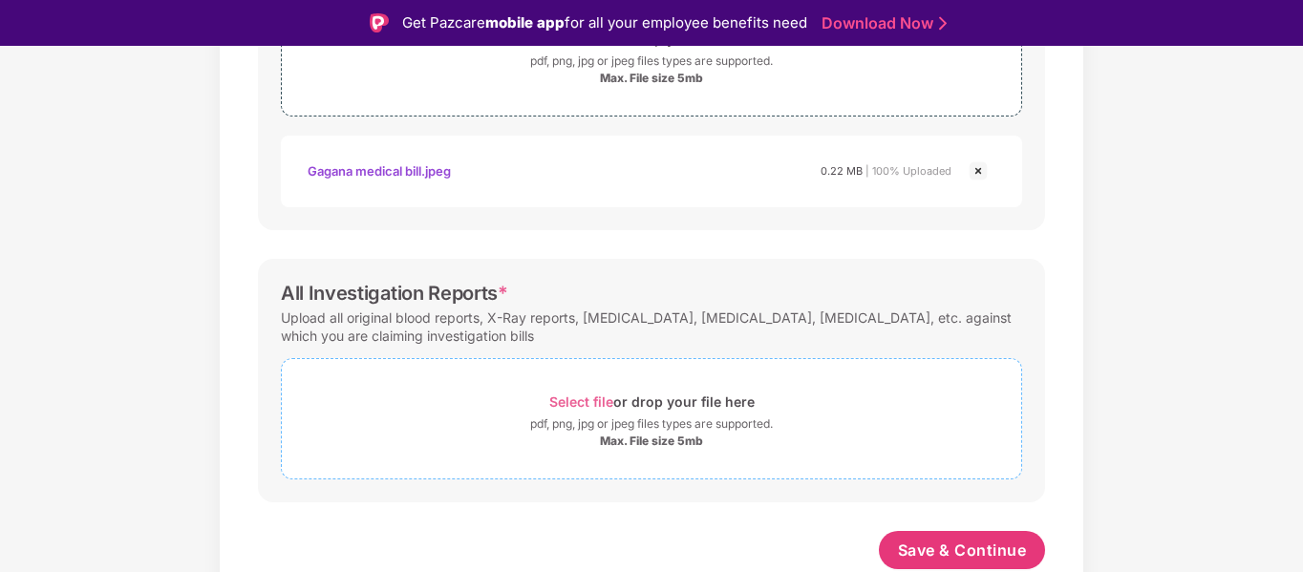
scroll to position [770, 0]
click at [563, 401] on span "Select file" at bounding box center [581, 401] width 64 height 16
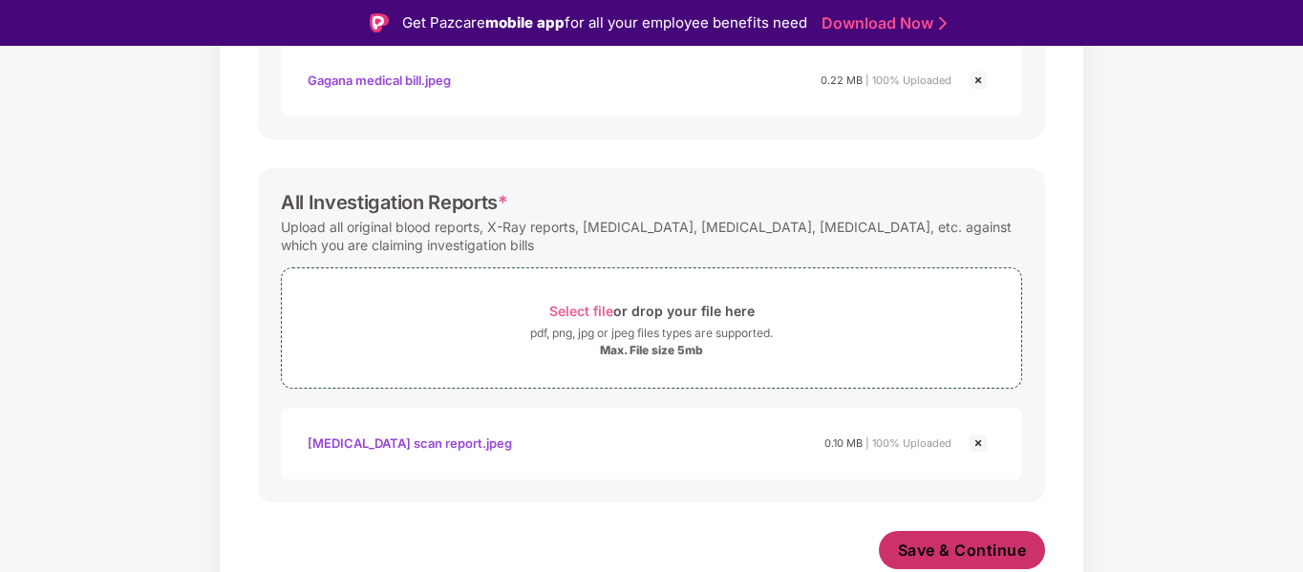
scroll to position [860, 0]
click at [965, 543] on span "Save & Continue" at bounding box center [962, 550] width 129 height 21
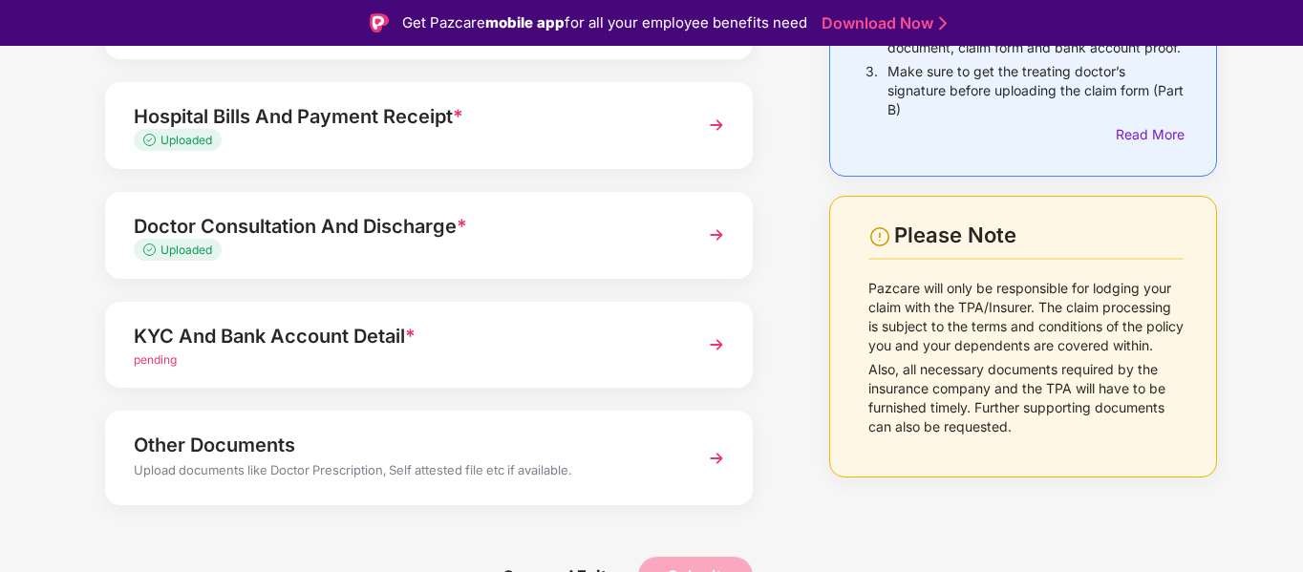
scroll to position [272, 0]
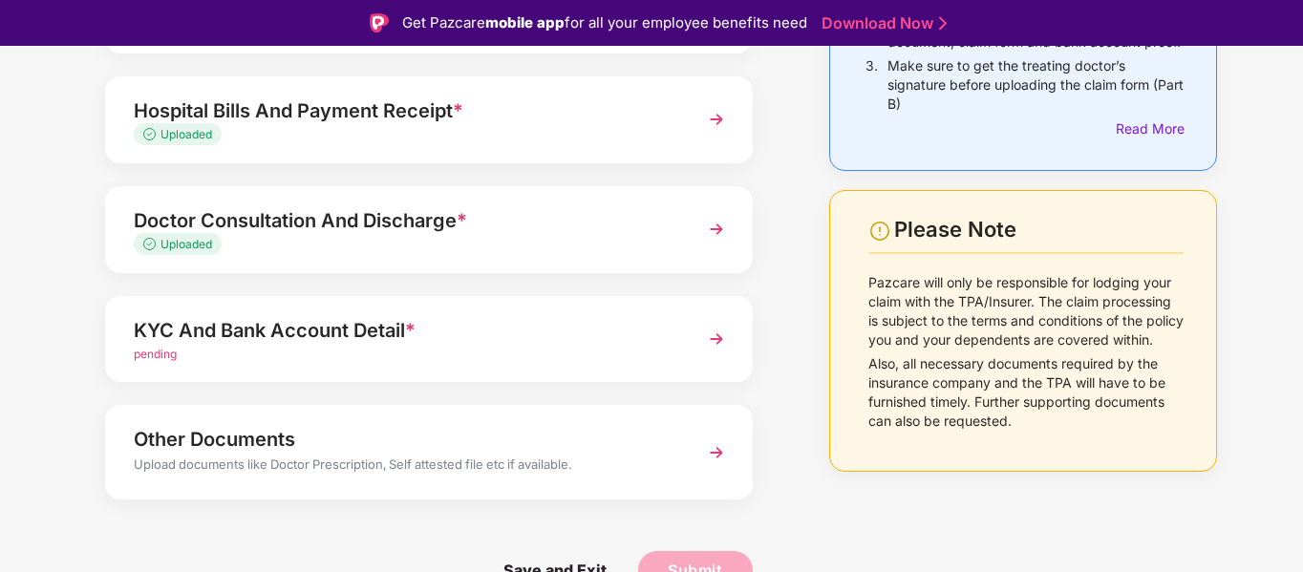
click at [292, 318] on div "KYC And Bank Account Detail *" at bounding box center [404, 330] width 541 height 31
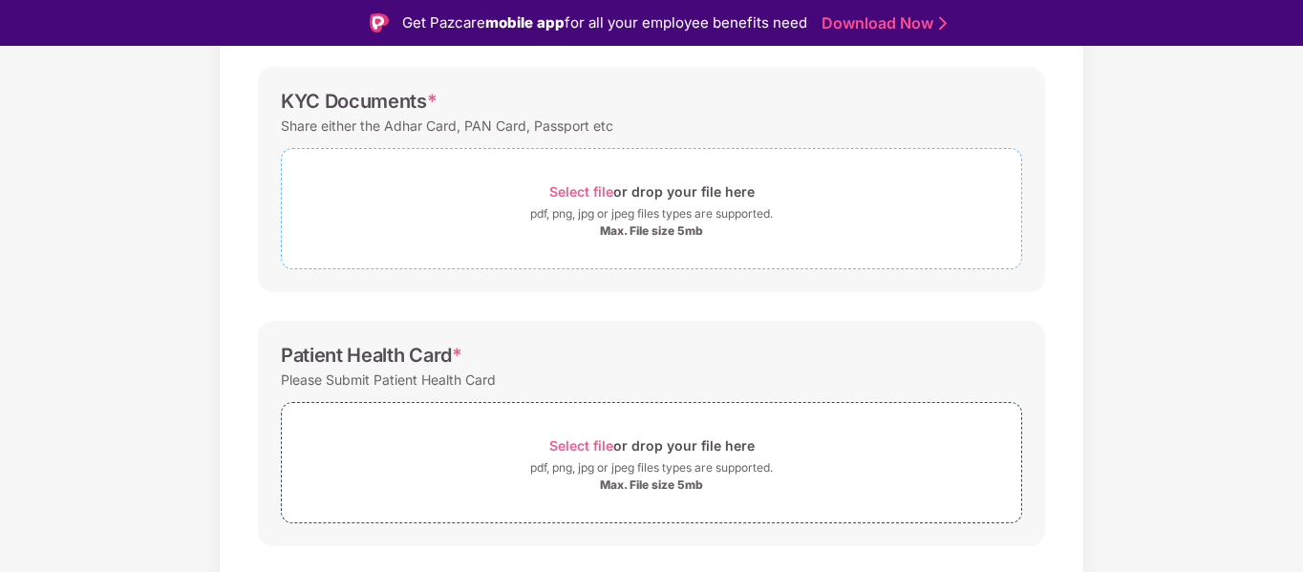
click at [574, 194] on span "Select file" at bounding box center [581, 191] width 64 height 16
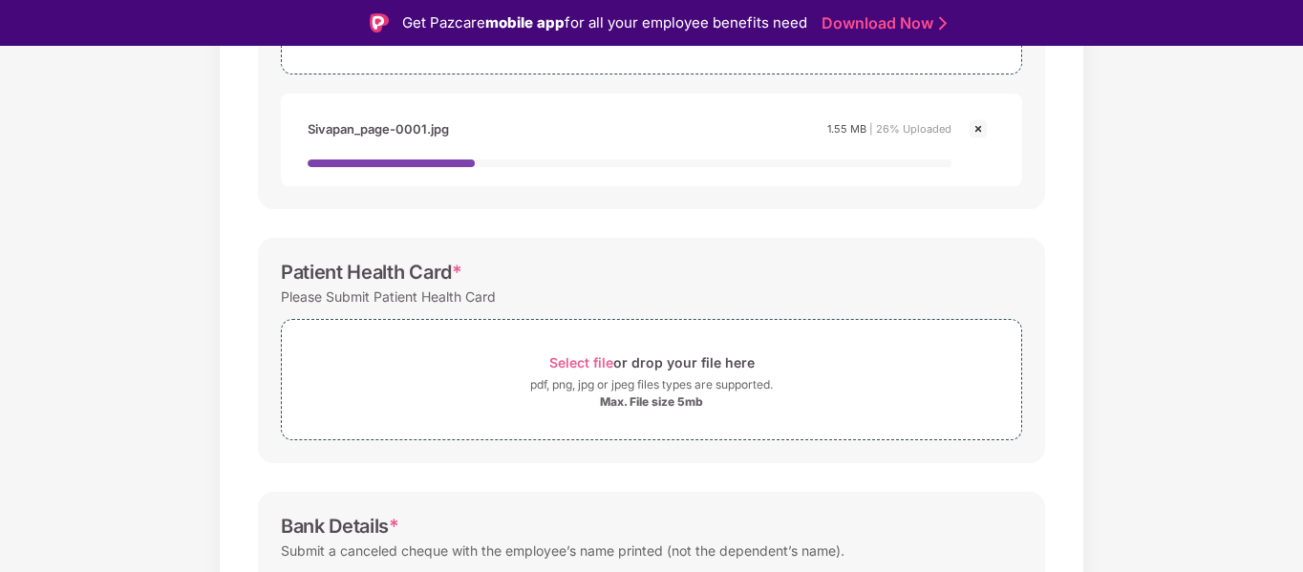
scroll to position [470, 0]
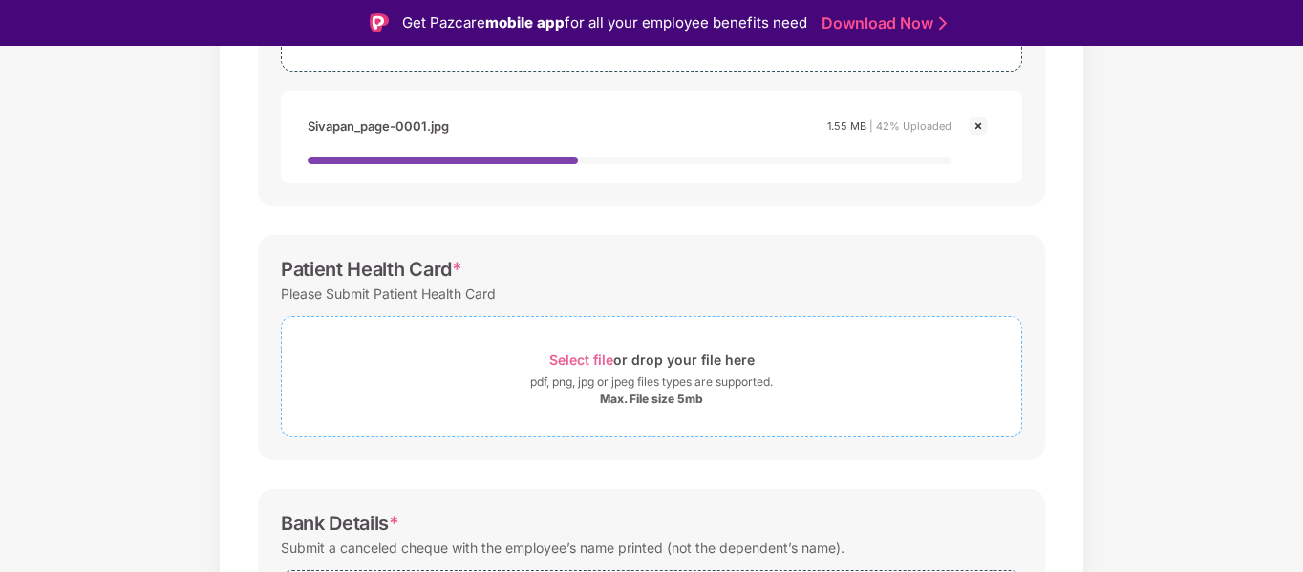
click at [577, 358] on span "Select file" at bounding box center [581, 359] width 64 height 16
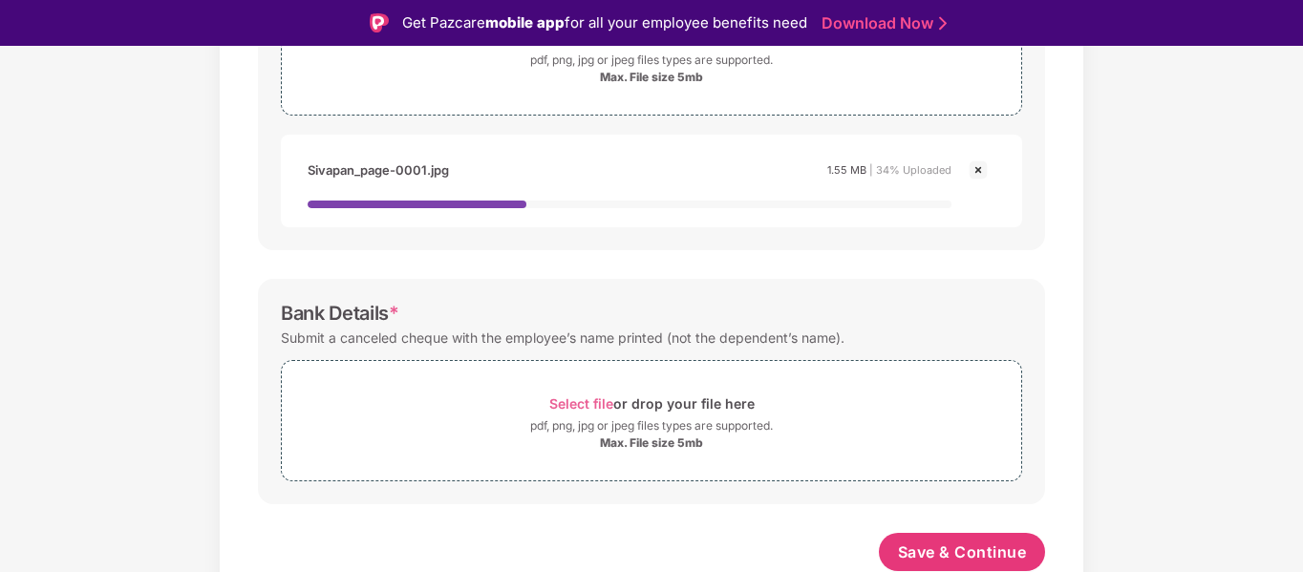
scroll to position [772, 0]
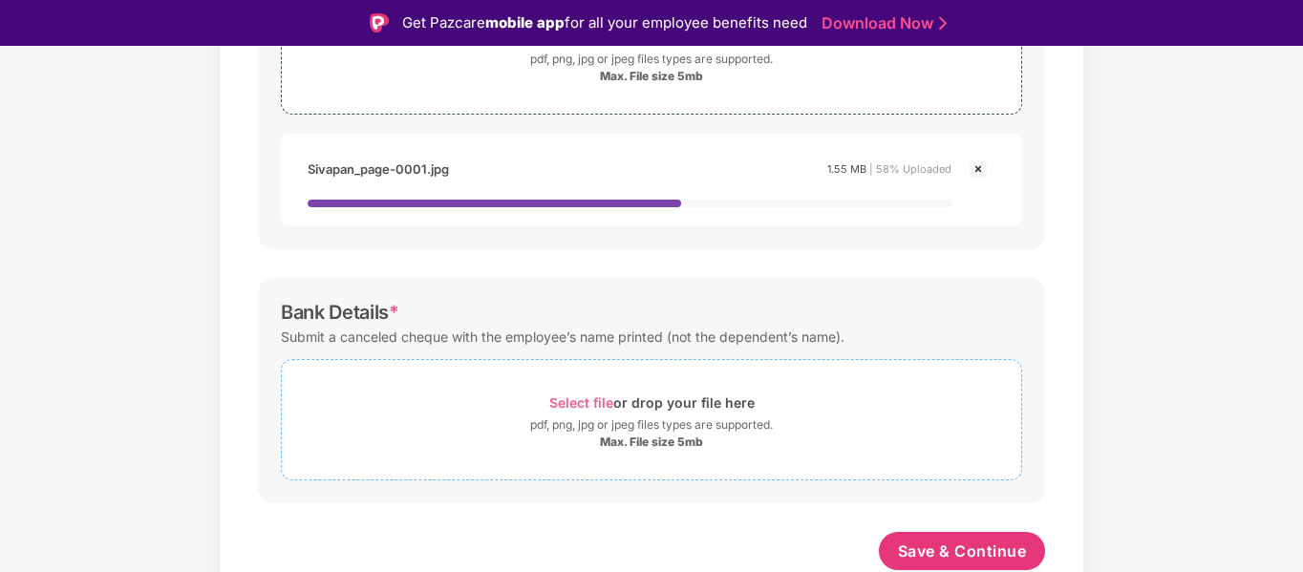
click at [574, 401] on span "Select file" at bounding box center [581, 402] width 64 height 16
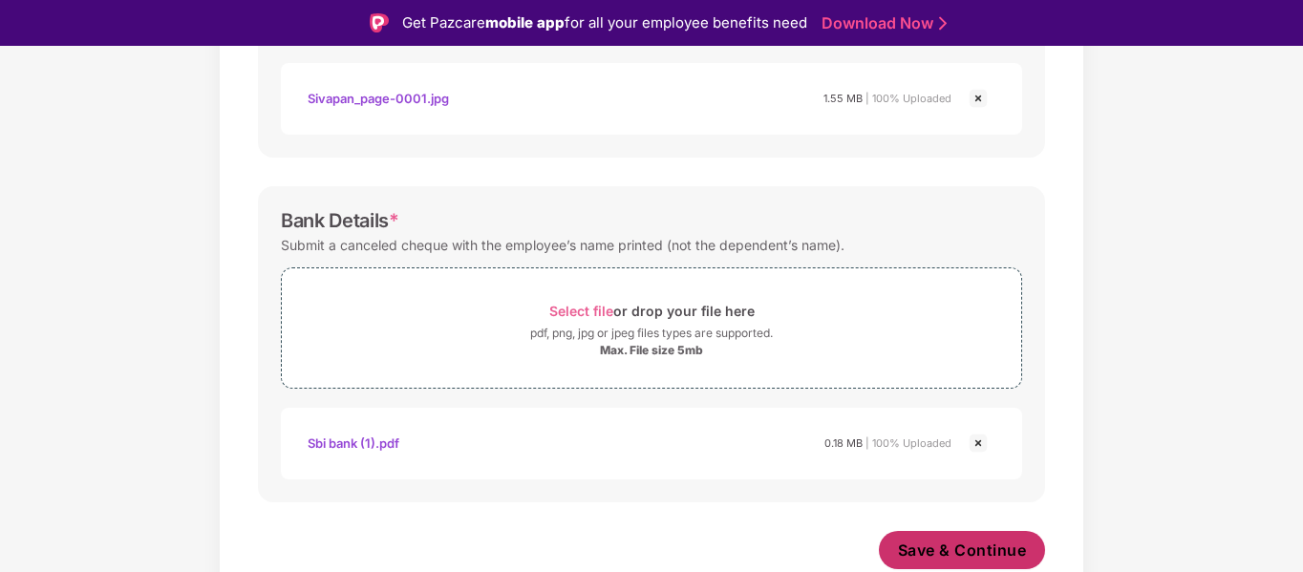
scroll to position [842, 0]
click at [958, 541] on span "Save & Continue" at bounding box center [962, 550] width 129 height 21
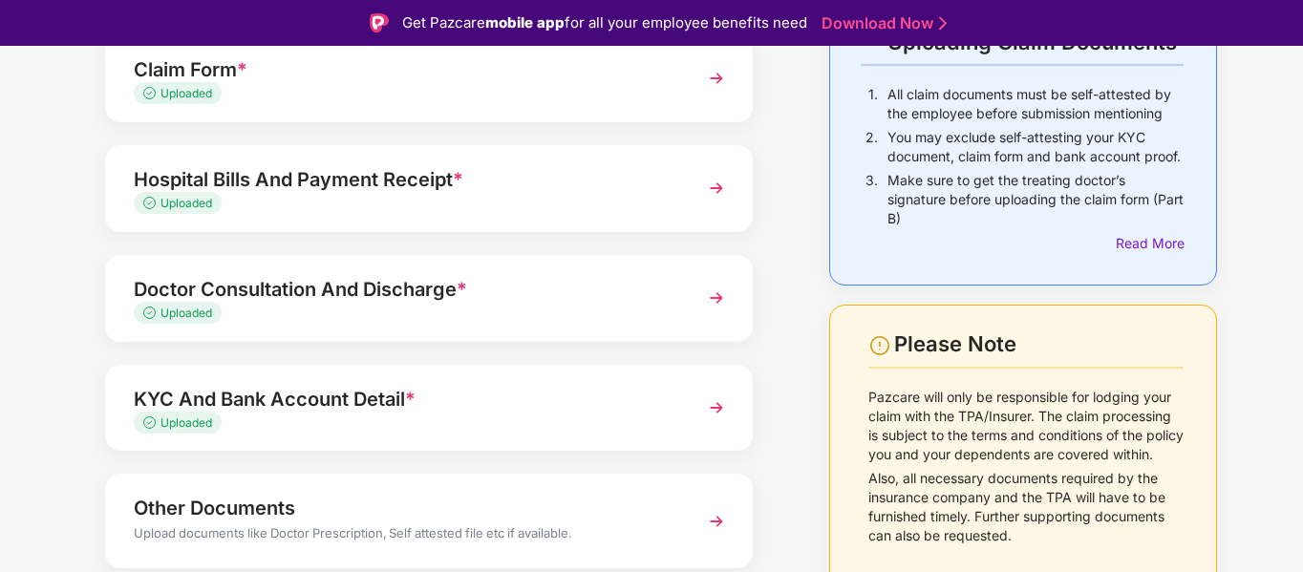
scroll to position [226, 0]
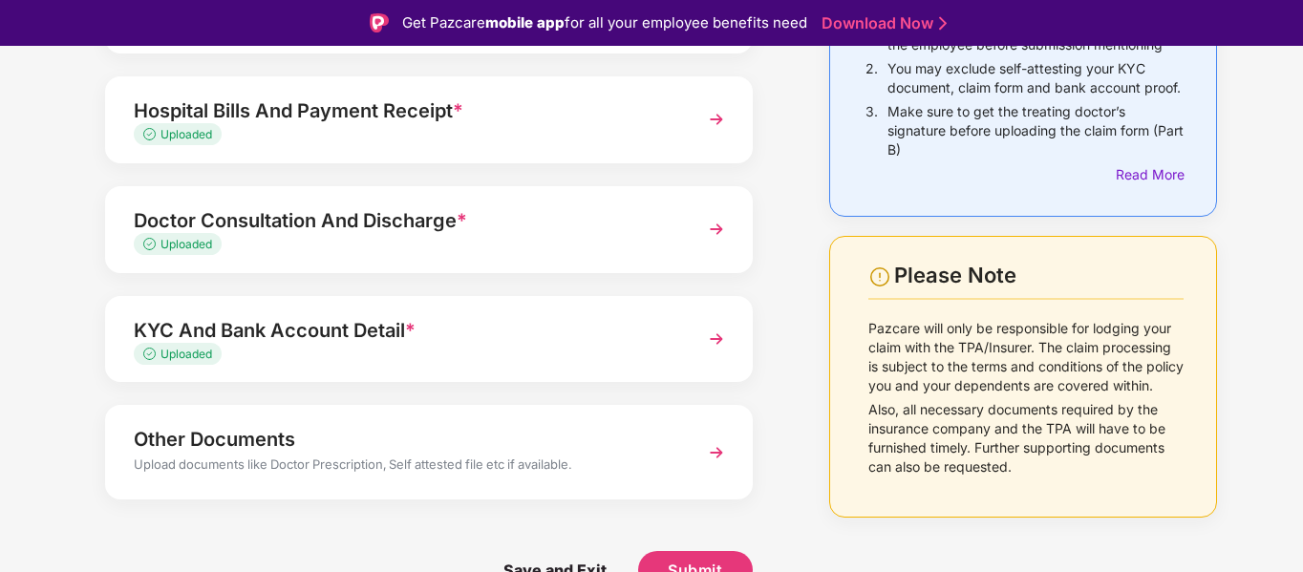
click at [242, 438] on div "Other Documents" at bounding box center [404, 439] width 541 height 31
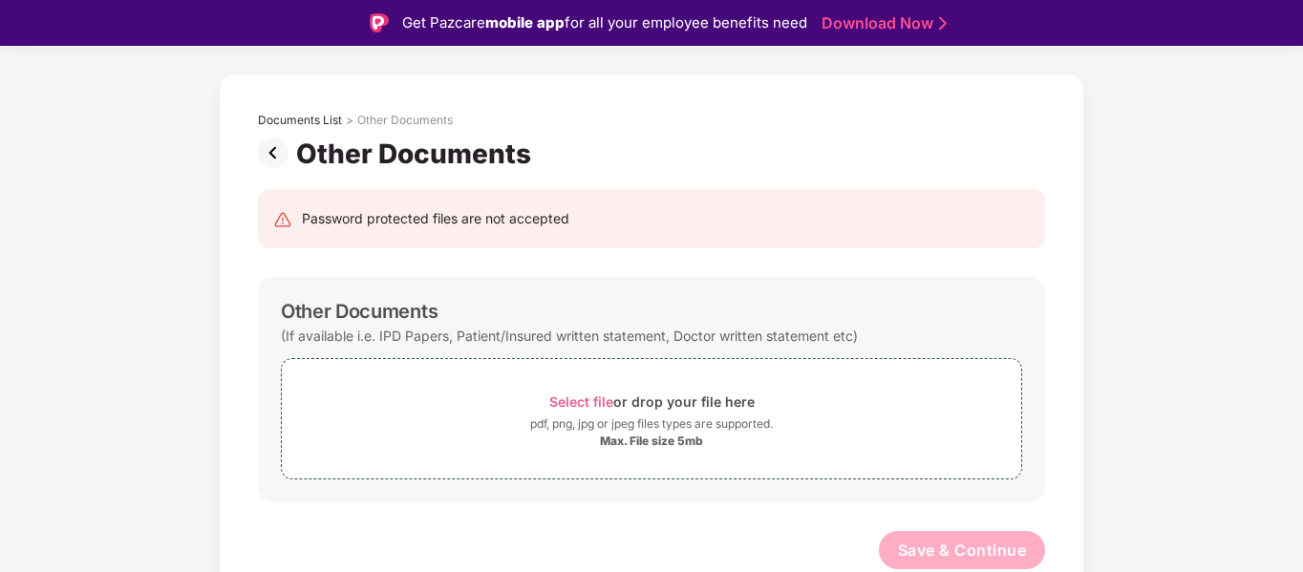
scroll to position [62, 0]
click at [573, 403] on span "Select file" at bounding box center [581, 401] width 64 height 16
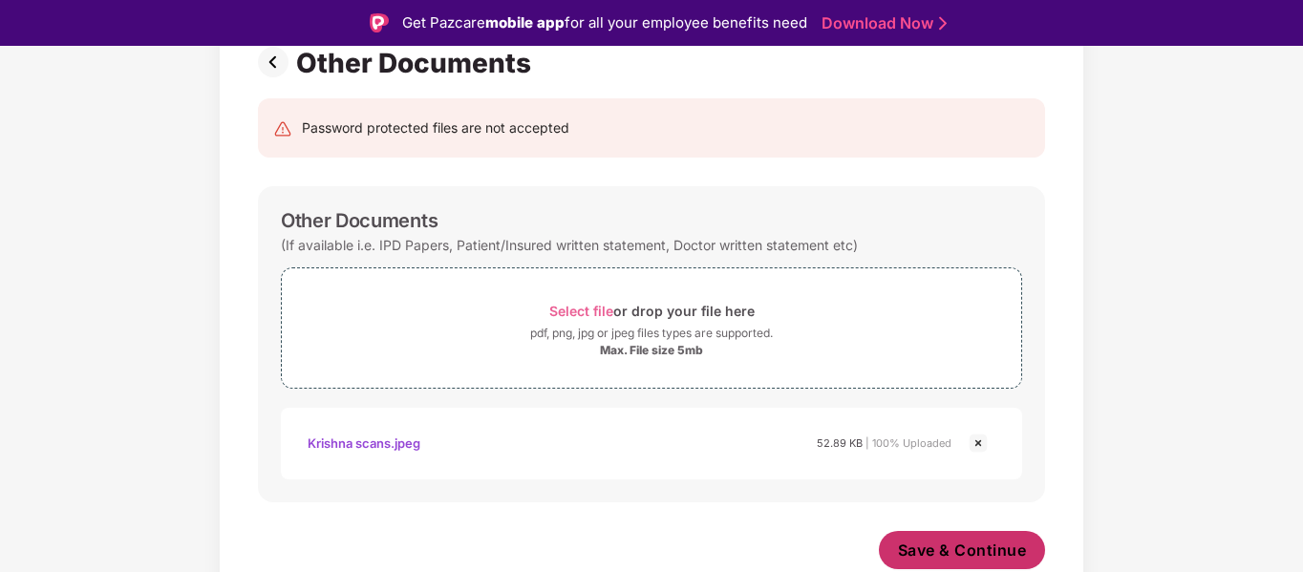
scroll to position [153, 0]
click at [973, 547] on span "Save & Continue" at bounding box center [962, 550] width 129 height 21
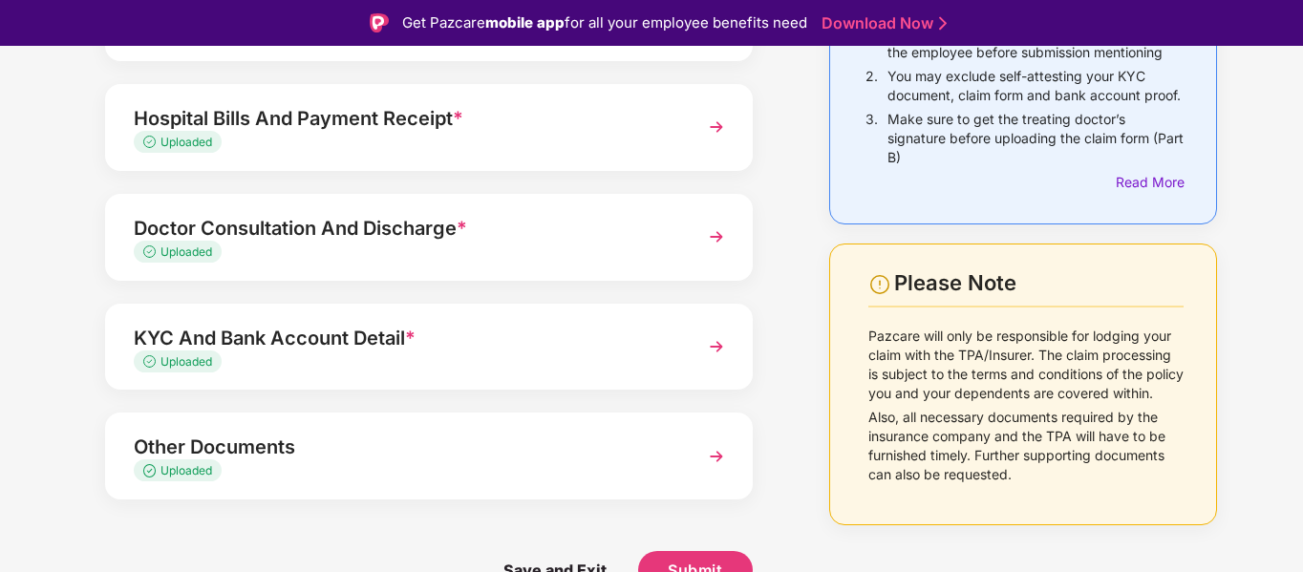
scroll to position [46, 0]
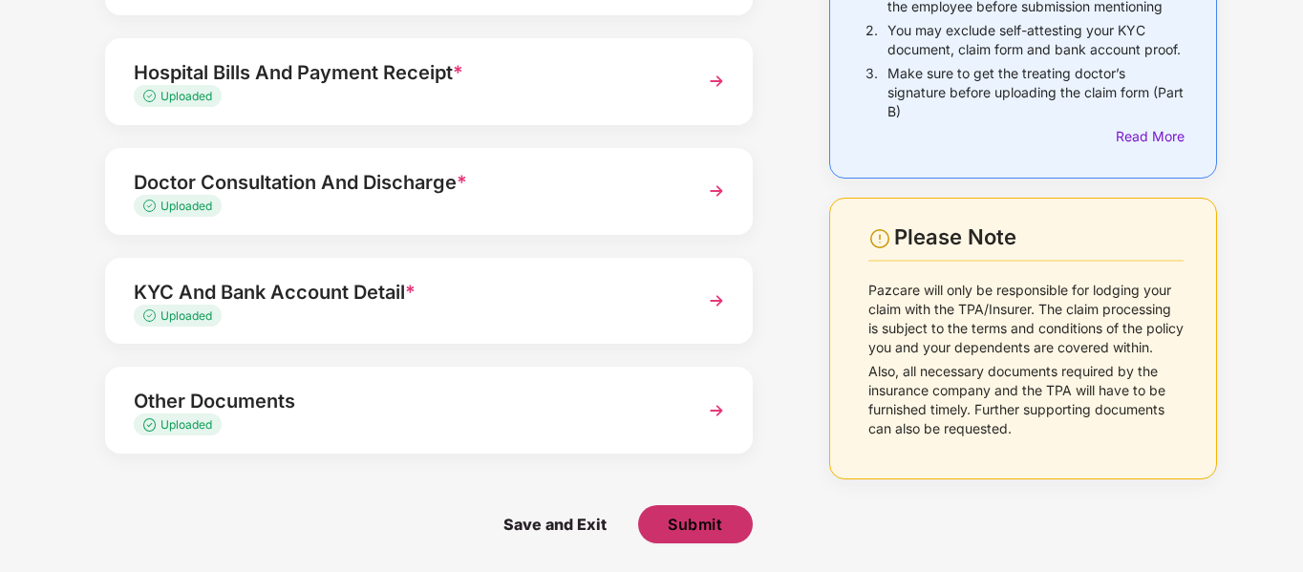
click at [683, 523] on span "Submit" at bounding box center [695, 524] width 54 height 21
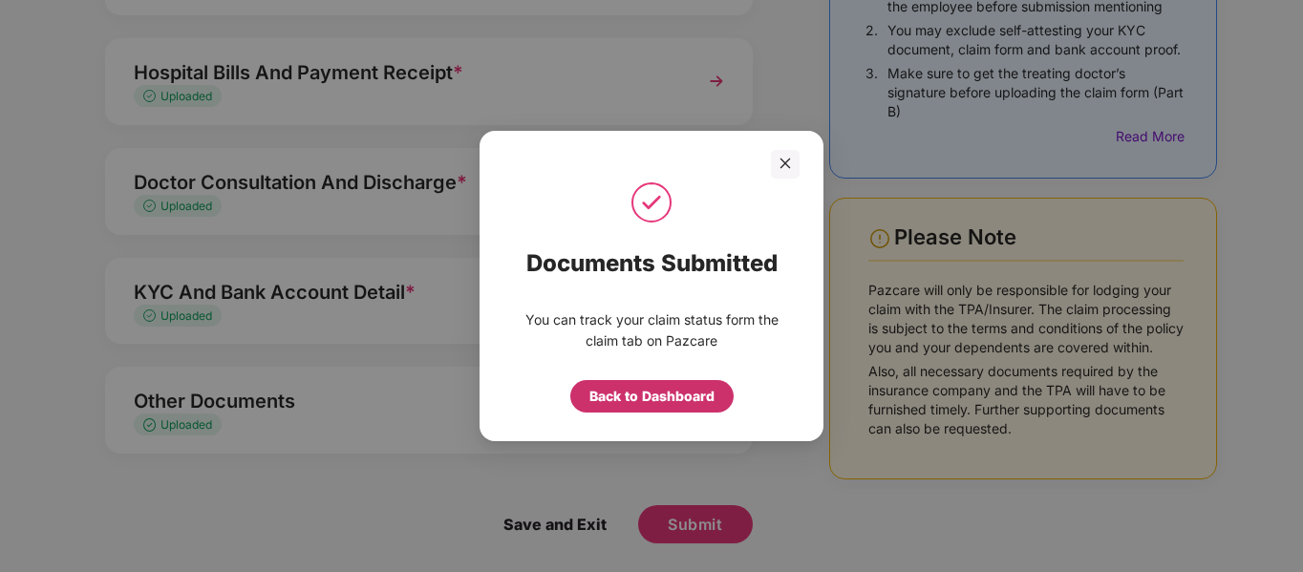
click at [647, 398] on div "Back to Dashboard" at bounding box center [651, 396] width 125 height 21
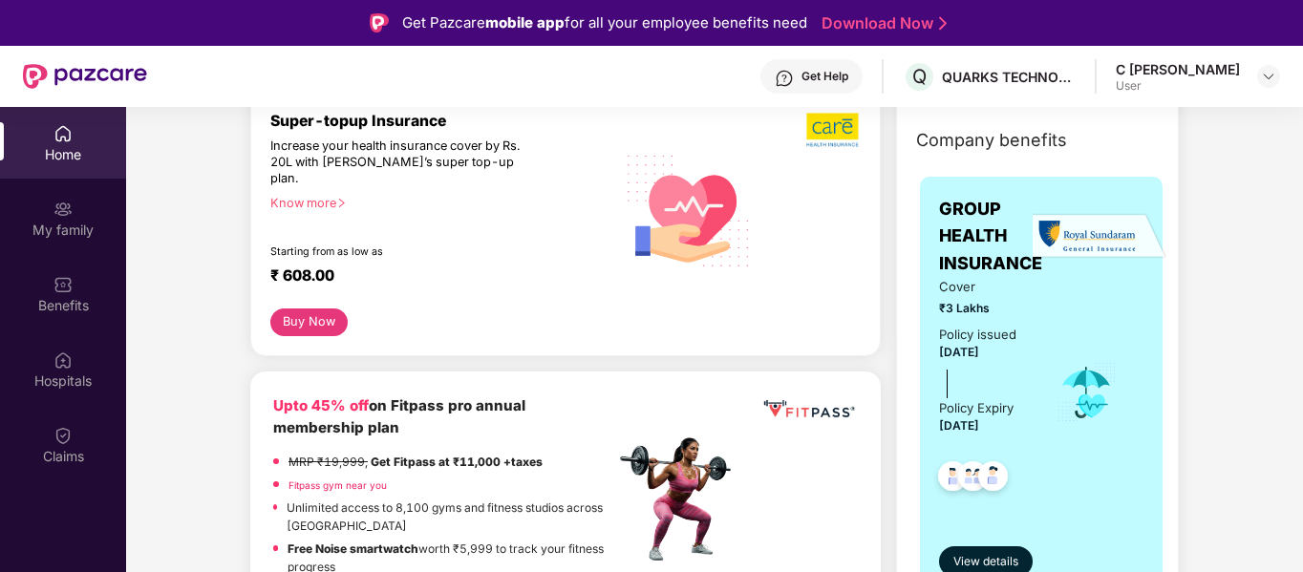
scroll to position [254, 0]
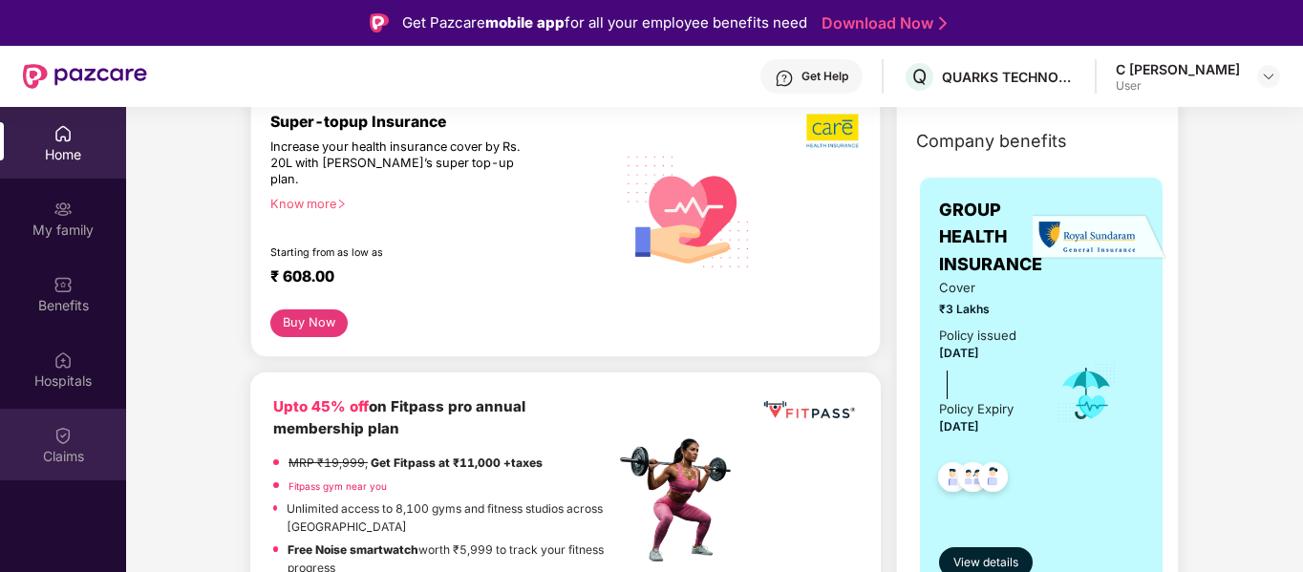
click at [59, 429] on img at bounding box center [62, 435] width 19 height 19
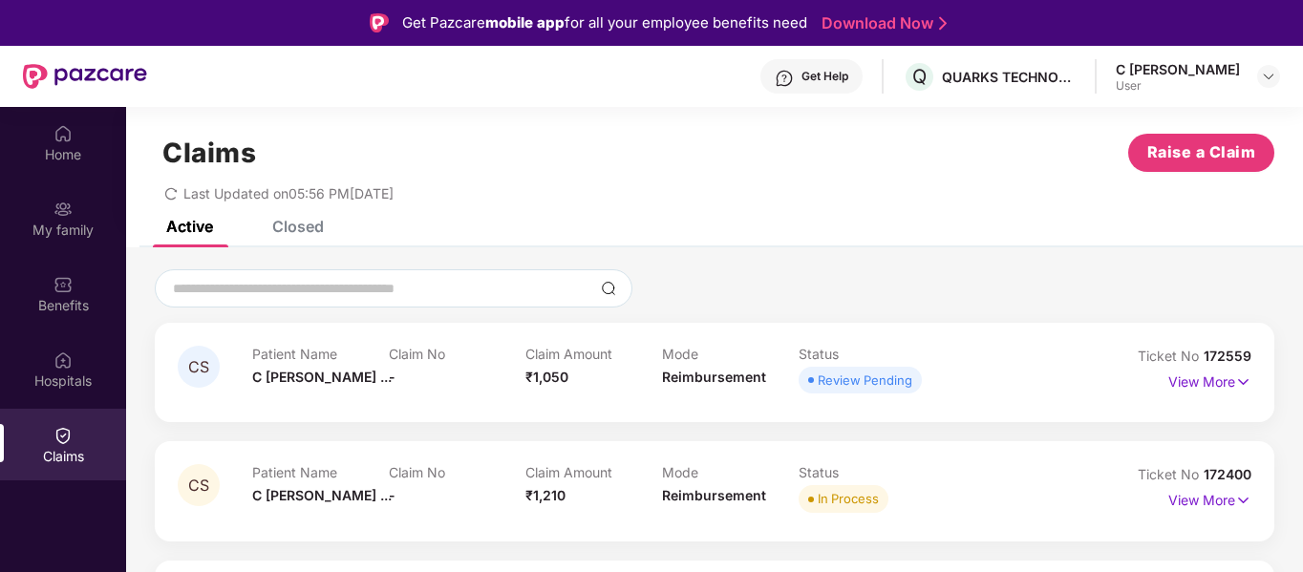
scroll to position [107, 0]
